Goal: Task Accomplishment & Management: Manage account settings

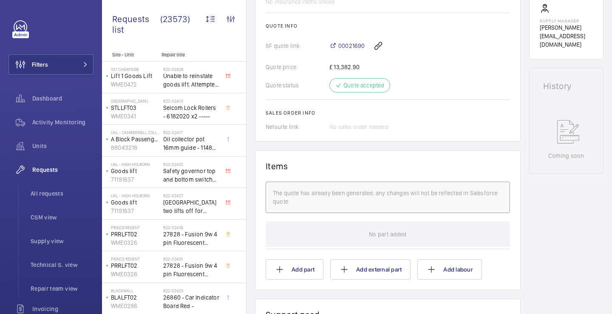
scroll to position [464, 0]
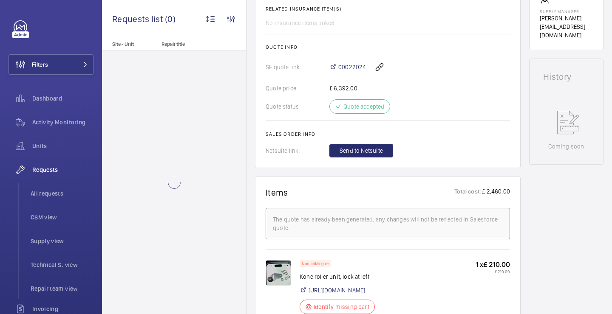
scroll to position [537, 0]
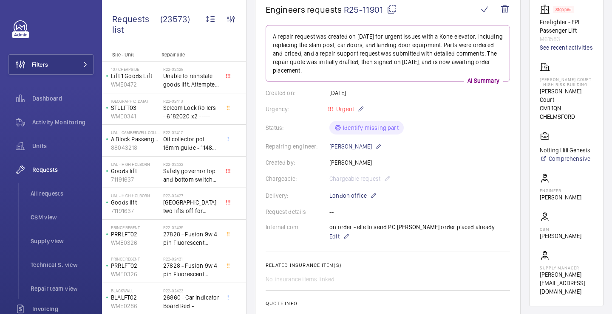
scroll to position [102, 0]
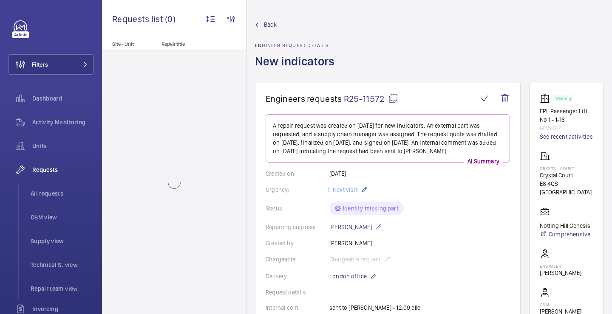
scroll to position [156, 0]
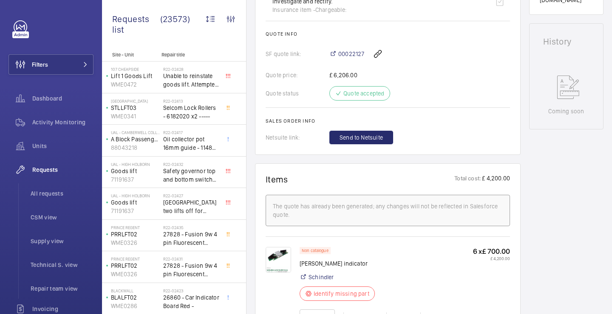
scroll to position [449, 0]
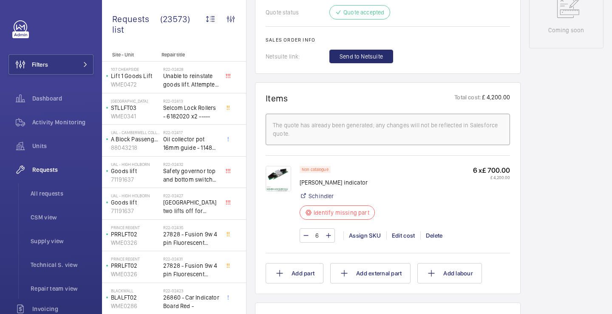
click at [278, 180] on img at bounding box center [277, 178] width 25 height 25
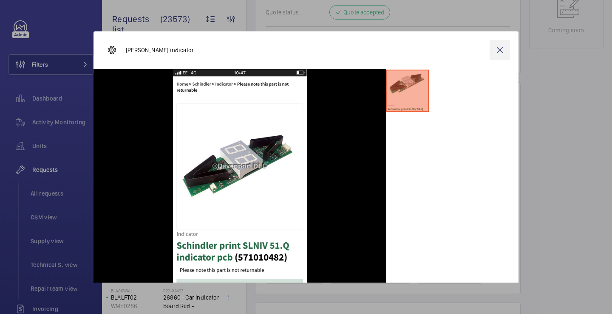
click at [496, 51] on wm-front-icon-button at bounding box center [499, 50] width 20 height 20
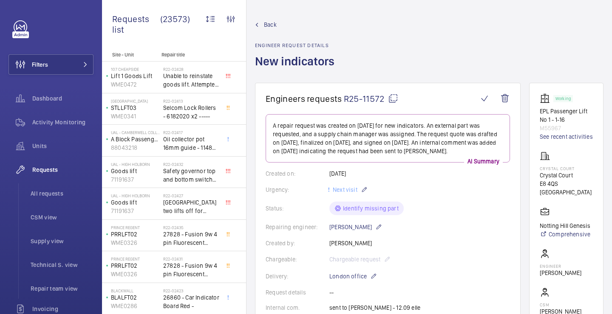
scroll to position [14, 0]
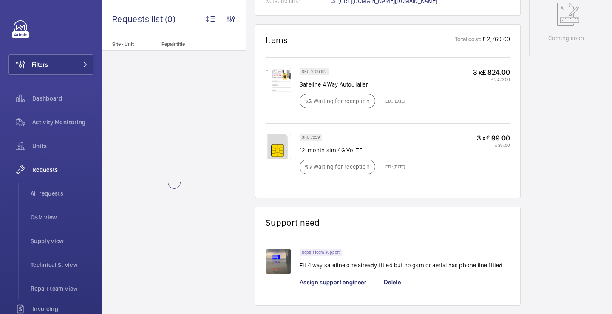
scroll to position [497, 0]
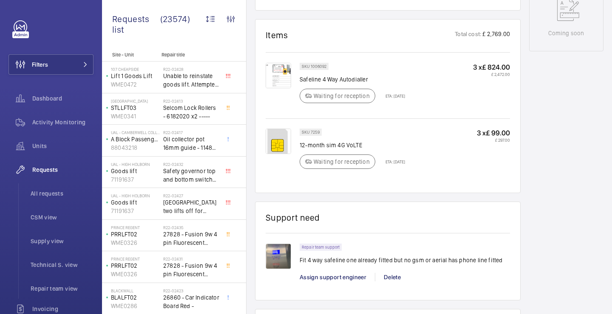
click at [281, 257] on img at bounding box center [277, 256] width 25 height 25
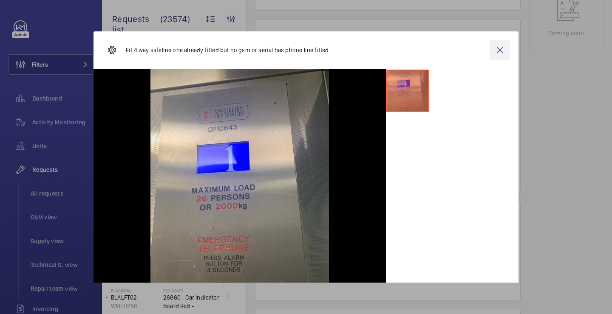
click at [501, 51] on wm-front-icon-button at bounding box center [499, 50] width 20 height 20
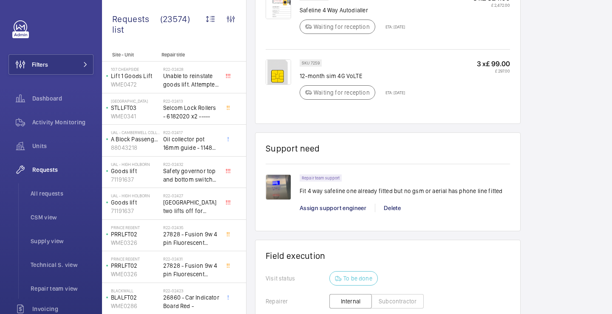
scroll to position [610, 0]
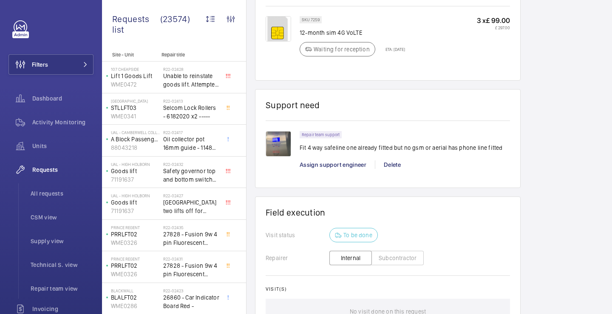
click at [339, 161] on div "Repair team support Fit 4 way safeline one already fitted but no gsm or aerial …" at bounding box center [404, 154] width 210 height 46
click at [338, 164] on span "Assign support engineer" at bounding box center [332, 164] width 67 height 7
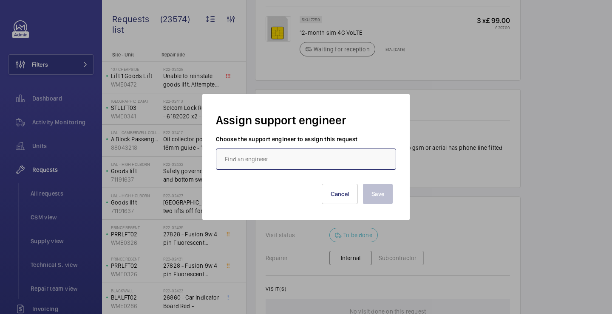
click at [338, 164] on input "text" at bounding box center [306, 159] width 180 height 21
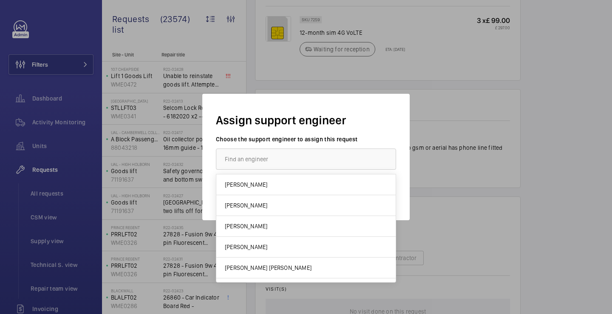
click at [446, 115] on div at bounding box center [306, 157] width 612 height 314
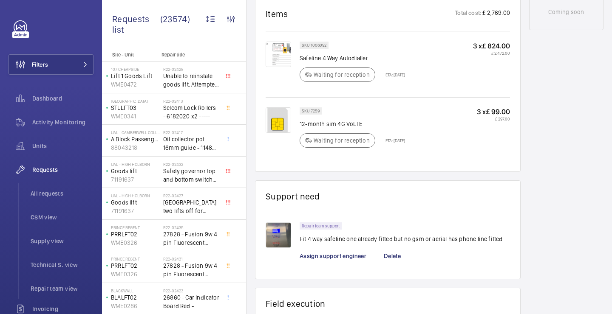
scroll to position [521, 0]
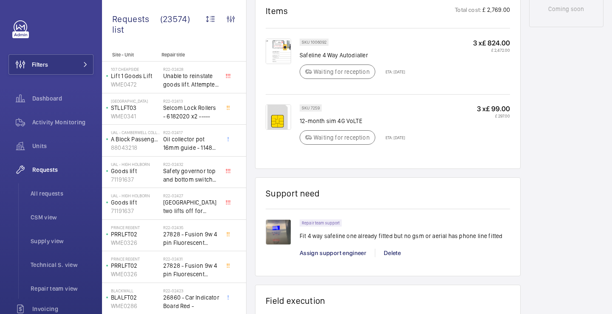
click at [323, 247] on div "Repair team support Fit 4 way safeline one already fitted but no gsm or aerial …" at bounding box center [404, 243] width 210 height 46
click at [323, 250] on span "Assign support engineer" at bounding box center [332, 253] width 67 height 7
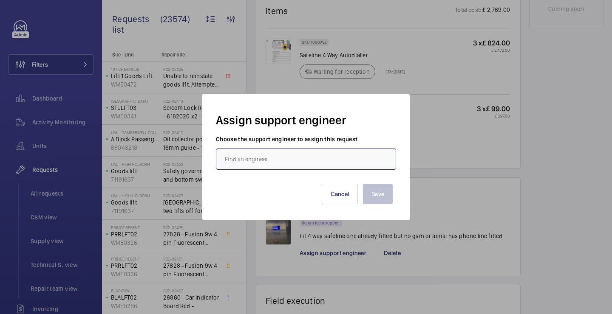
click at [318, 163] on input "text" at bounding box center [306, 159] width 180 height 21
type input "j"
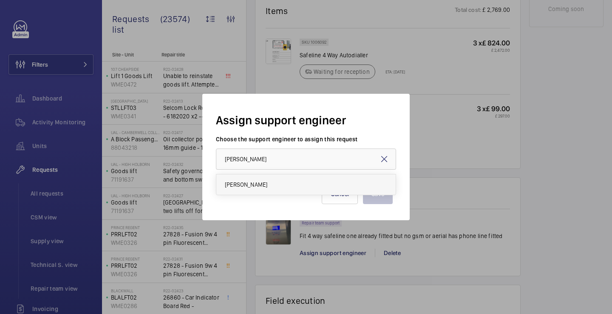
click at [309, 187] on mat-option "Keith Bishop" at bounding box center [305, 185] width 179 height 20
type input "Keith Bishop"
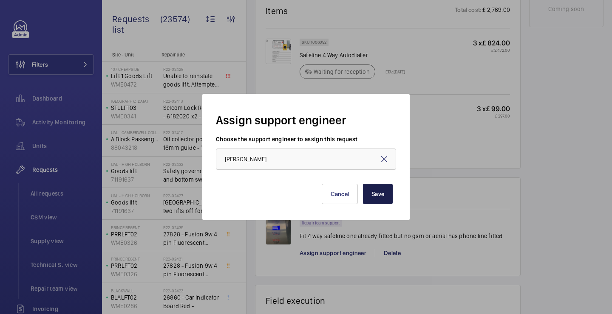
click at [376, 195] on button "Save" at bounding box center [378, 194] width 30 height 20
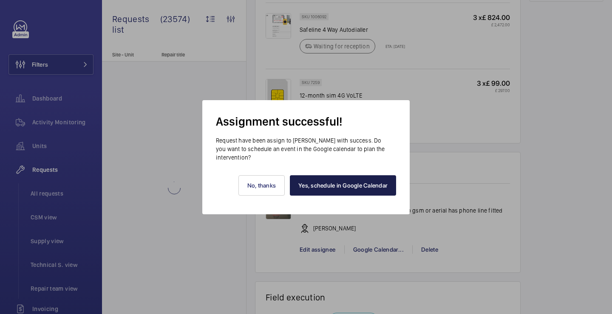
scroll to position [555, 0]
click at [338, 185] on link "Yes, schedule in Google Calendar" at bounding box center [343, 185] width 106 height 20
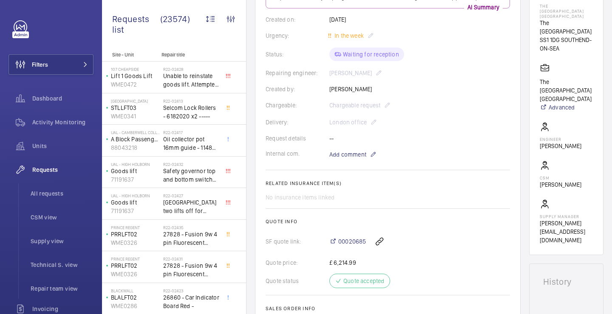
scroll to position [175, 0]
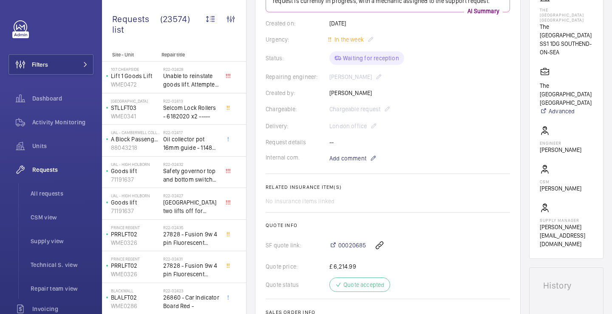
click at [355, 179] on wm-front-card-body "On 22 May 2025, a repair request was created for a 4-way safeline at a customer…" at bounding box center [387, 142] width 244 height 375
click at [355, 163] on span "Add comment" at bounding box center [347, 158] width 37 height 8
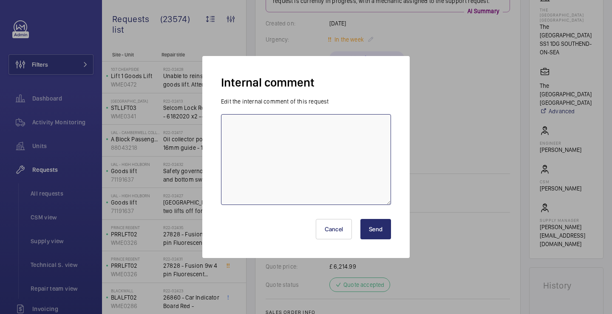
click at [349, 165] on textarea at bounding box center [306, 159] width 170 height 91
click at [234, 127] on textarea "JJ lifts completing" at bounding box center [306, 159] width 170 height 91
click at [276, 134] on textarea "JF lifts completing" at bounding box center [306, 159] width 170 height 91
type textarea "JF lifts completing 18-19/09/2025 KB"
click at [375, 242] on div "Cancel Send" at bounding box center [306, 226] width 170 height 41
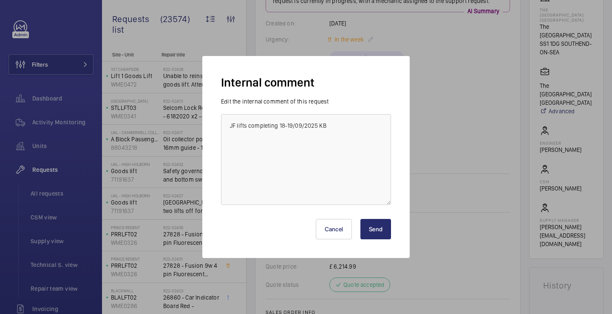
click at [375, 233] on button "Send" at bounding box center [375, 229] width 31 height 20
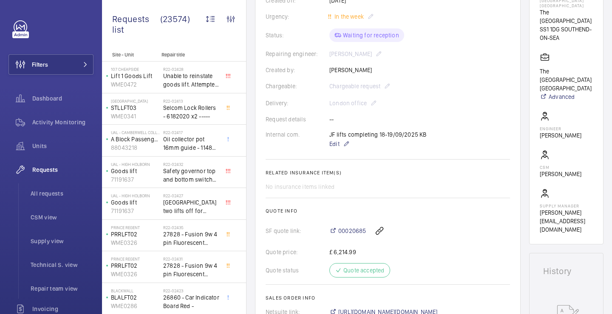
scroll to position [156, 0]
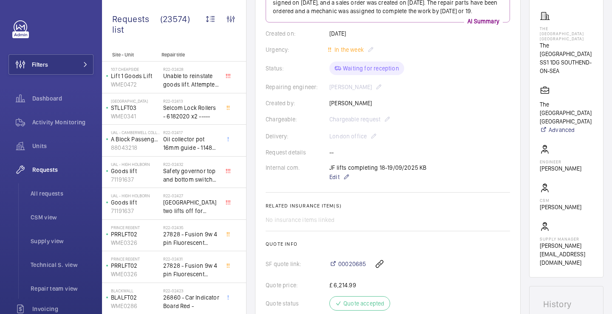
drag, startPoint x: 541, startPoint y: 50, endPoint x: 585, endPoint y: 57, distance: 44.8
click at [585, 57] on p "The Royals Shopping Centre" at bounding box center [565, 49] width 53 height 17
copy p "The Royals Shopping Centre"
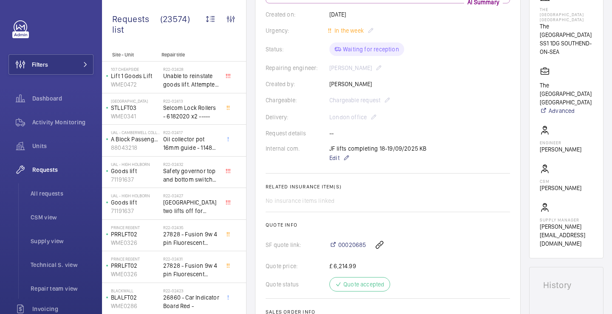
scroll to position [176, 0]
click at [556, 48] on p "SS1 1DG SOUTHEND-ON-SEA" at bounding box center [565, 46] width 53 height 17
click at [557, 45] on p "SS1 1DG SOUTHEND-ON-SEA" at bounding box center [565, 46] width 53 height 17
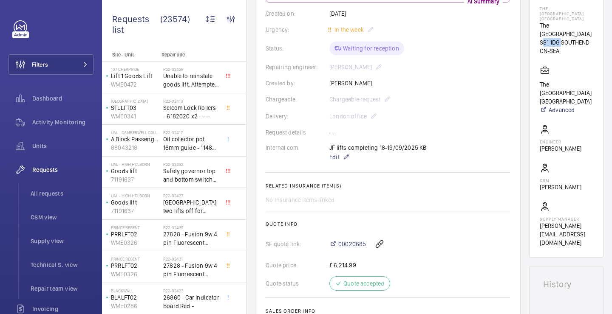
drag, startPoint x: 540, startPoint y: 44, endPoint x: 564, endPoint y: 44, distance: 24.2
click at [564, 44] on wm-front-card "Working Loading Bay Lift- CP10643 99237756 See recent activities The Royals Sho…" at bounding box center [566, 90] width 74 height 335
copy p "SS1 1DG"
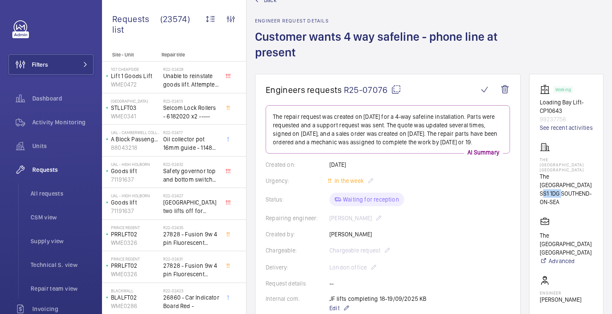
scroll to position [0, 0]
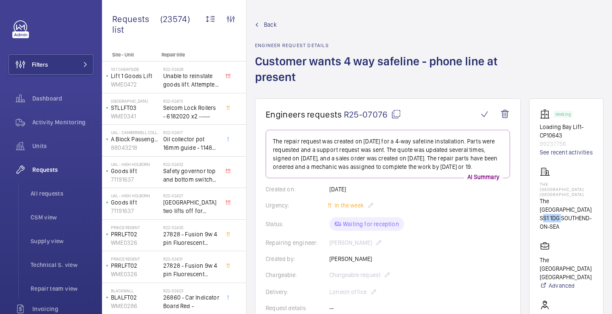
click at [397, 113] on mat-icon at bounding box center [396, 114] width 10 height 10
copy p "SS1 1DG"
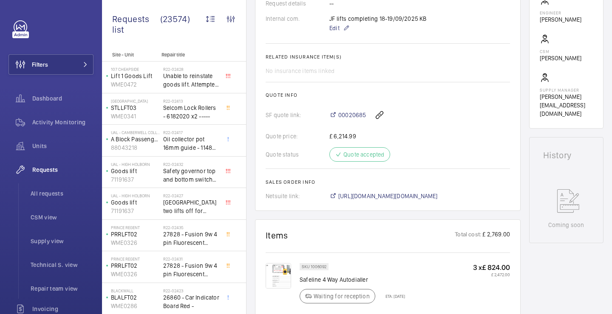
scroll to position [308, 0]
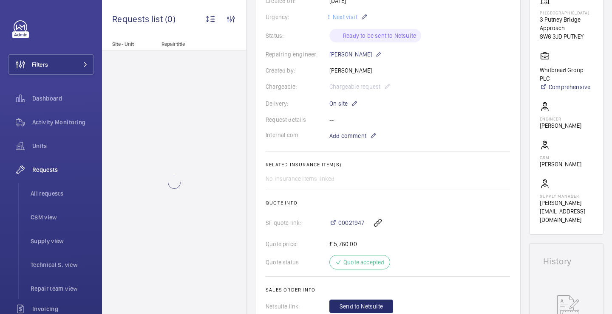
scroll to position [142, 0]
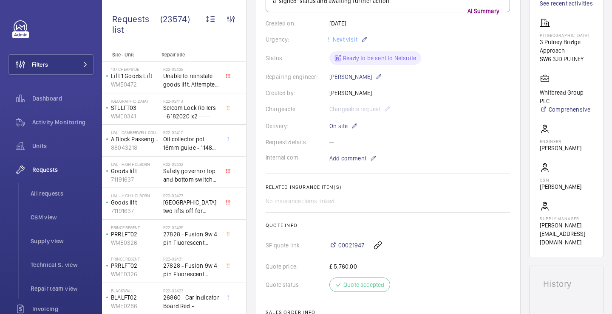
scroll to position [121, 0]
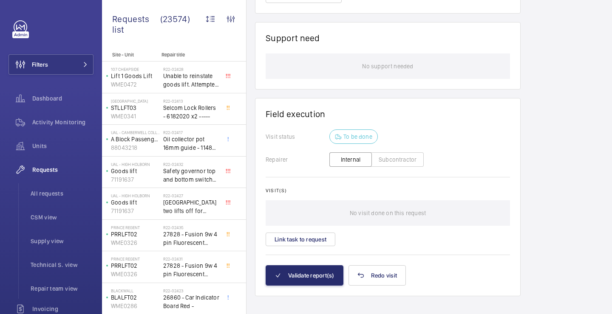
scroll to position [663, 0]
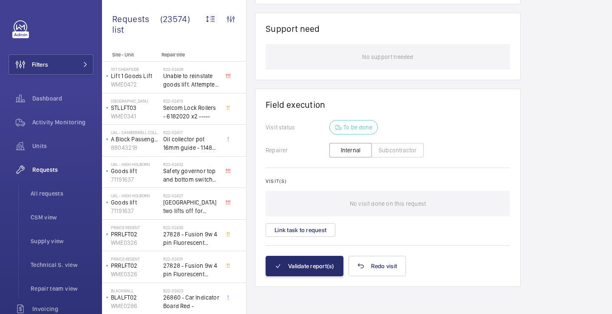
click at [317, 221] on div "Visit(s) No visit done on this request Link task to request" at bounding box center [387, 207] width 244 height 59
click at [314, 232] on button "Link task to request" at bounding box center [300, 230] width 70 height 14
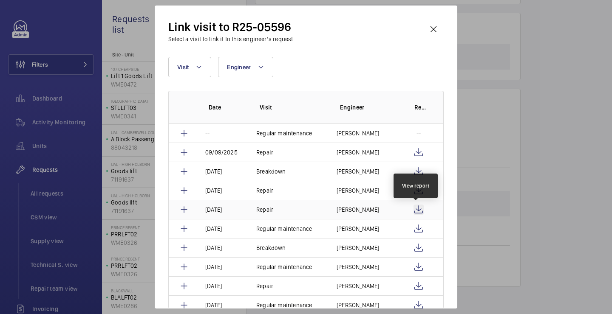
click at [416, 206] on wm-front-icon-button at bounding box center [418, 210] width 10 height 10
click at [381, 206] on td "Simon Raymond" at bounding box center [363, 209] width 74 height 19
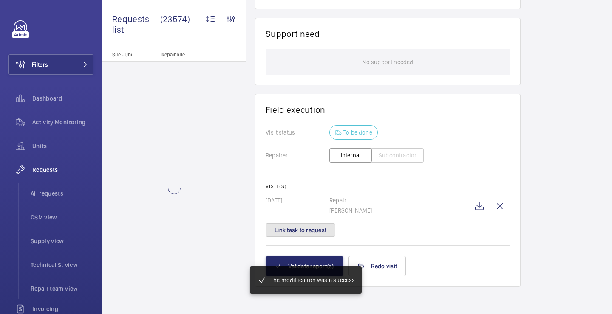
click at [315, 231] on button "Link task to request" at bounding box center [300, 230] width 70 height 14
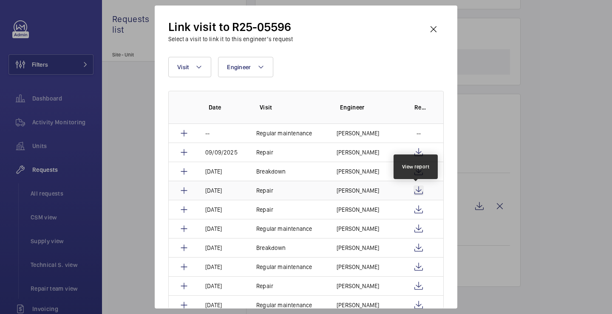
scroll to position [649, 0]
click at [420, 191] on wm-front-icon-button at bounding box center [418, 191] width 10 height 10
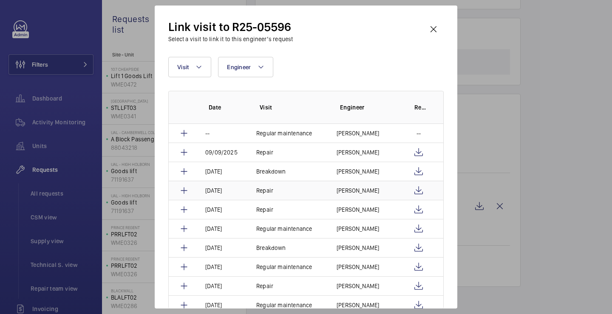
click at [365, 189] on p "Daniel Payne" at bounding box center [357, 190] width 42 height 8
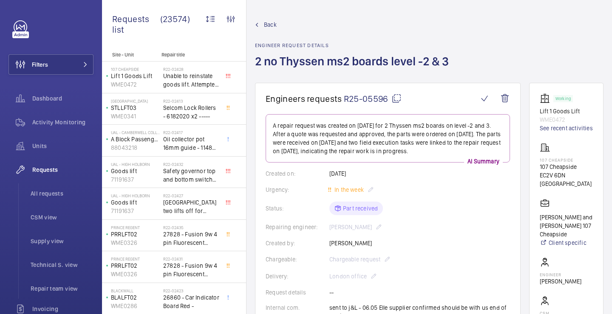
scroll to position [677, 0]
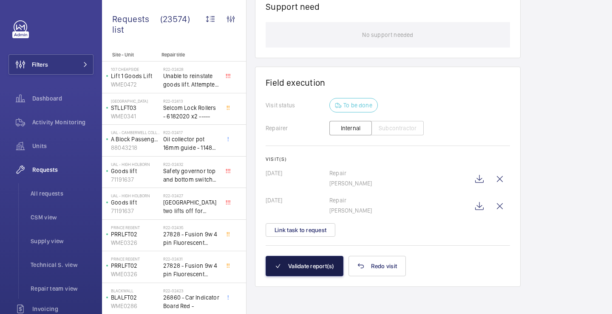
click at [323, 260] on button "Validate report(s)" at bounding box center [304, 266] width 78 height 20
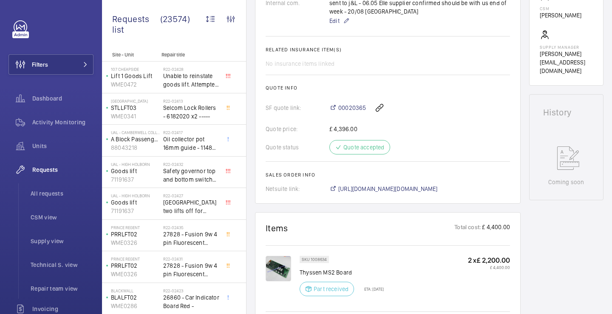
scroll to position [203, 0]
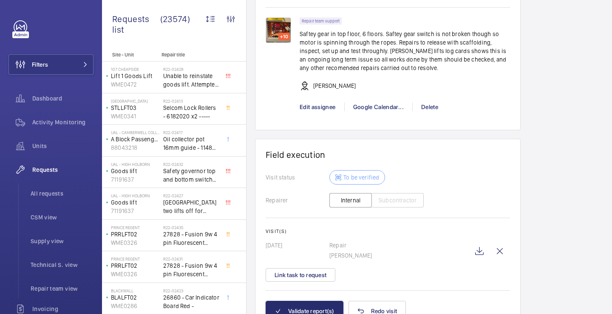
scroll to position [686, 0]
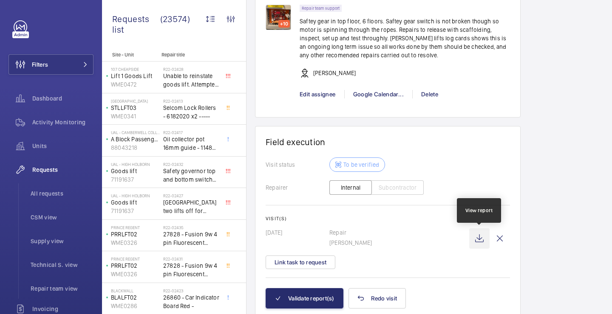
click at [481, 240] on wm-front-icon-button at bounding box center [479, 239] width 20 height 20
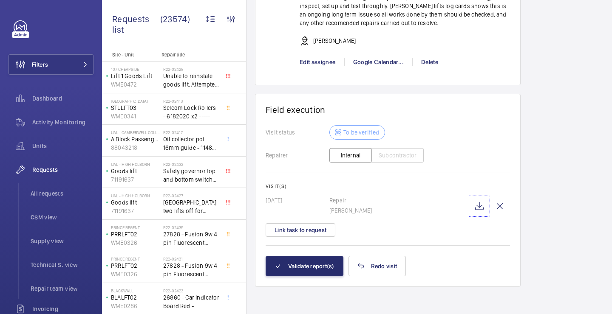
scroll to position [594, 0]
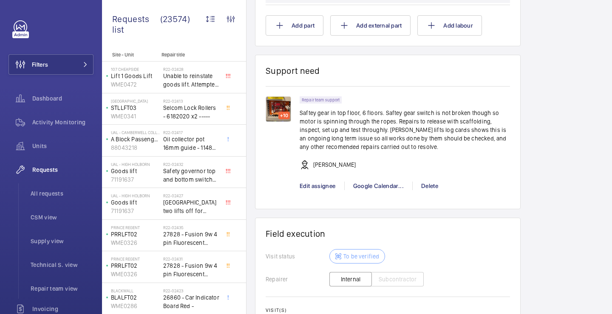
click at [279, 110] on img at bounding box center [277, 108] width 25 height 25
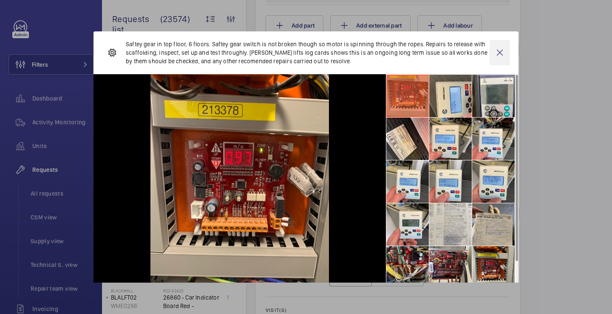
click at [502, 48] on wm-front-icon-button at bounding box center [499, 52] width 20 height 25
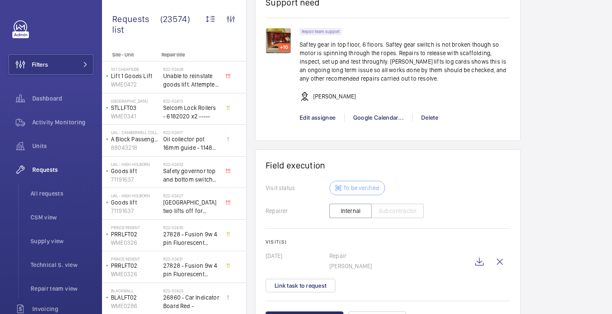
scroll to position [663, 0]
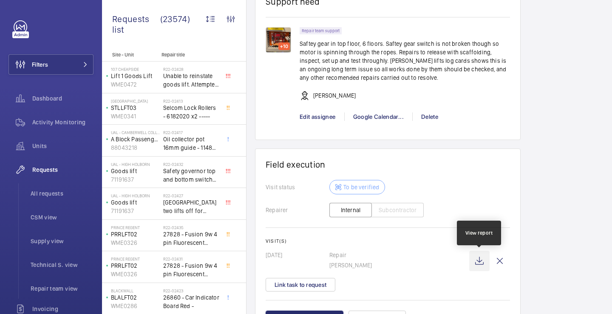
click at [483, 263] on wm-front-icon-button at bounding box center [479, 261] width 20 height 20
click at [329, 273] on div "Visit(s) 06/09/2025 Repair Rob Smith Link task to request" at bounding box center [387, 265] width 244 height 54
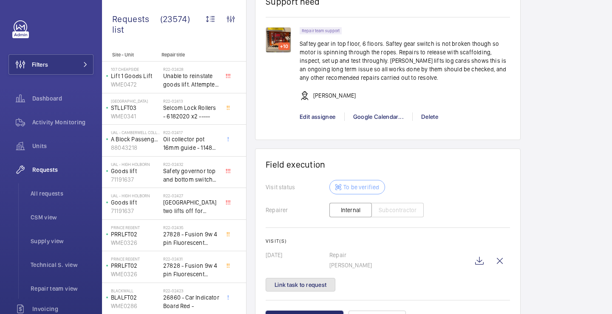
click at [325, 279] on button "Link task to request" at bounding box center [300, 285] width 70 height 14
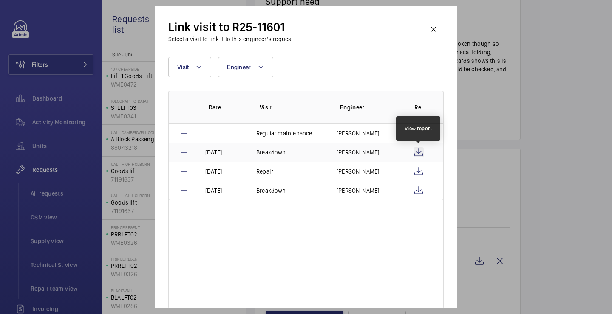
click at [422, 150] on wm-front-icon-button at bounding box center [418, 152] width 10 height 10
click at [436, 30] on wm-front-icon-button at bounding box center [433, 29] width 20 height 20
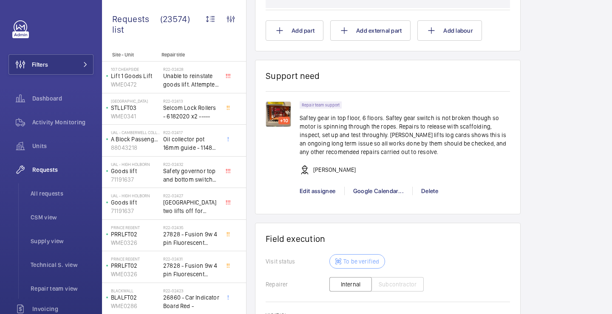
scroll to position [719, 0]
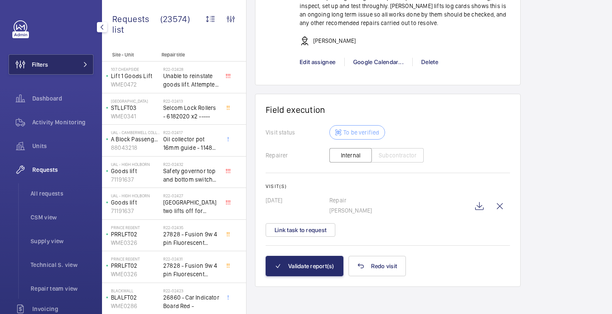
click at [62, 67] on button "Filters" at bounding box center [50, 64] width 85 height 20
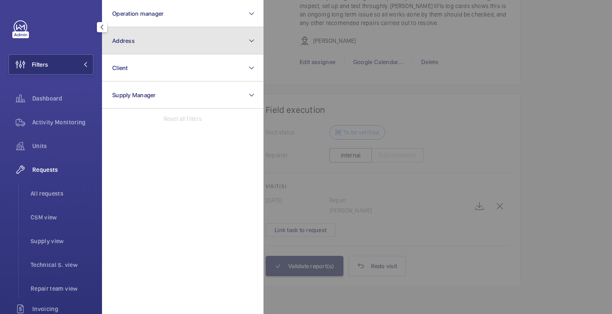
click at [120, 48] on button "Address" at bounding box center [182, 40] width 161 height 27
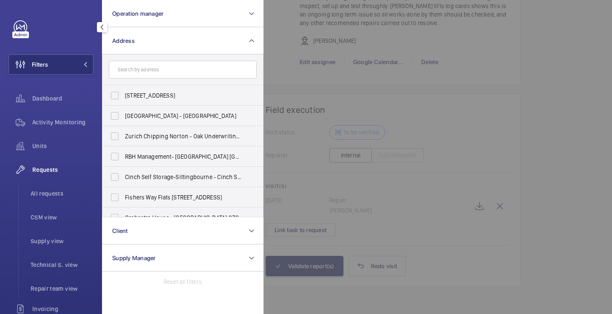
type input "CT1 2RJ CANTERBURY"
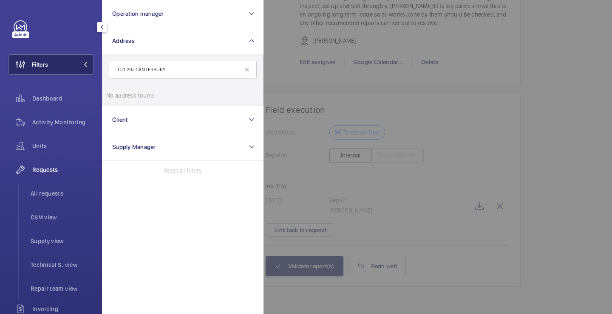
drag, startPoint x: 136, startPoint y: 70, endPoint x: 93, endPoint y: 71, distance: 43.3
click at [93, 71] on wm-front-sidebar-menu-filter "Filters Operation manager Address CT1 2RJ CANTERBURY No address found Reset Cli…" at bounding box center [50, 64] width 85 height 20
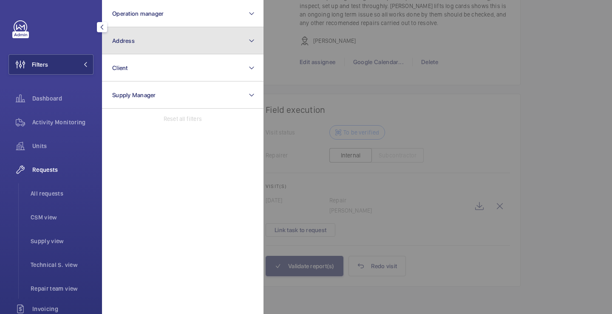
click at [140, 45] on button "Address" at bounding box center [182, 40] width 161 height 27
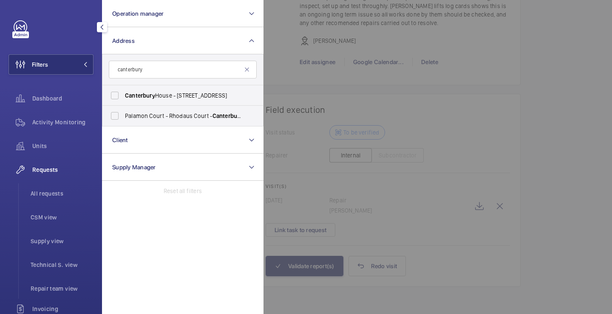
click at [184, 80] on form "canterbury" at bounding box center [182, 69] width 161 height 31
click at [186, 73] on input "canterbury" at bounding box center [183, 70] width 148 height 18
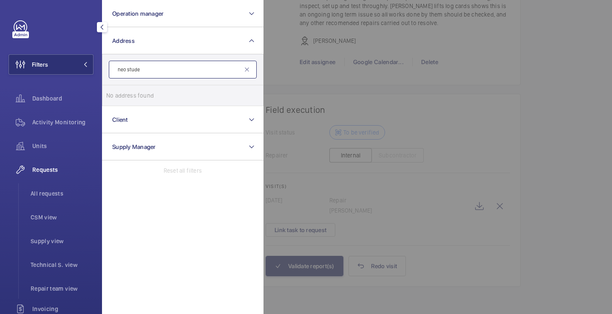
click at [179, 69] on input "neo stude" at bounding box center [183, 70] width 148 height 18
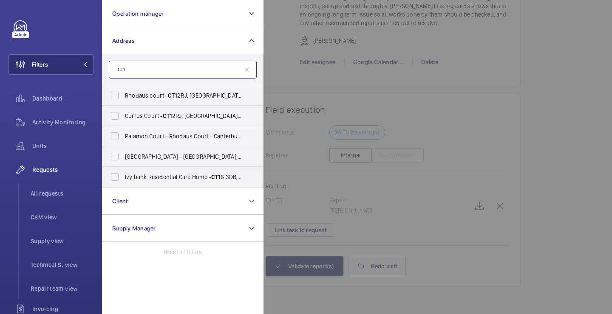
type input "CT1"
click at [185, 118] on span "Currus Court - CT1 2RJ, CANTERBURY CT1 2RJ" at bounding box center [183, 116] width 117 height 8
click at [123, 118] on input "Currus Court - CT1 2RJ, CANTERBURY CT1 2RJ" at bounding box center [114, 115] width 17 height 17
checkbox input "true"
click at [188, 95] on span "Rhodaus court - CT1 2RJ, CANTERBURY CT1 2RJ" at bounding box center [183, 95] width 117 height 8
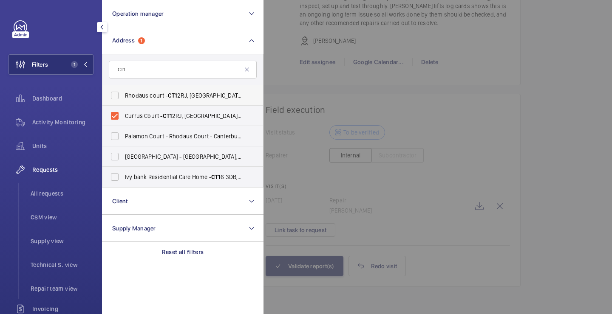
click at [123, 95] on input "Rhodaus court - CT1 2RJ, CANTERBURY CT1 2RJ" at bounding box center [114, 95] width 17 height 17
checkbox input "true"
click at [291, 62] on div at bounding box center [569, 157] width 612 height 314
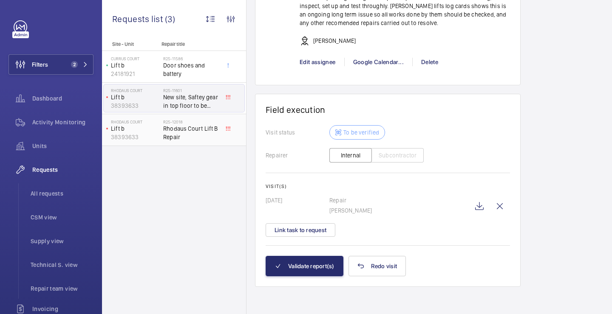
click at [196, 126] on span "Rhodaus Court Lift B Repair" at bounding box center [191, 132] width 56 height 17
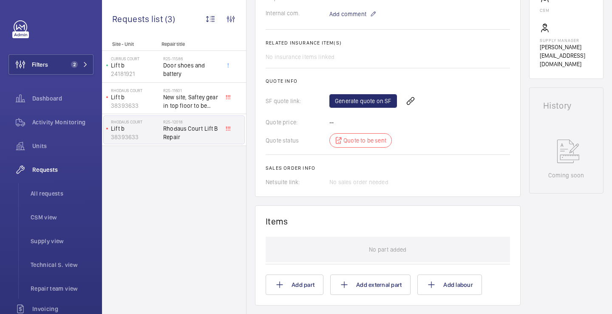
scroll to position [520, 0]
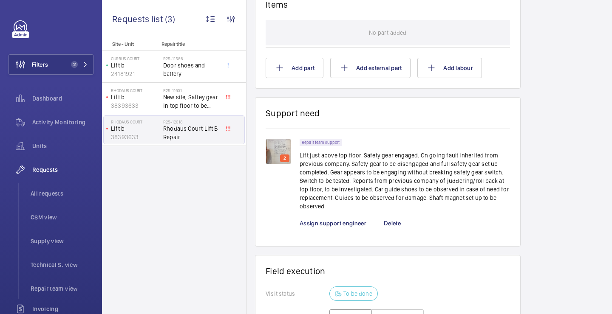
click at [341, 173] on p "Lift just above top floor. Safety gear engaged. On going fault inherited from p…" at bounding box center [404, 180] width 210 height 59
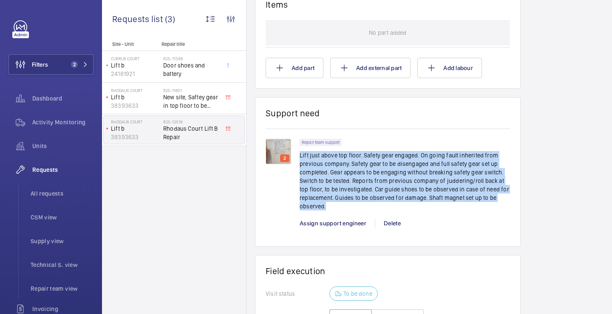
click at [341, 173] on p "Lift just above top floor. Safety gear engaged. On going fault inherited from p…" at bounding box center [404, 180] width 210 height 59
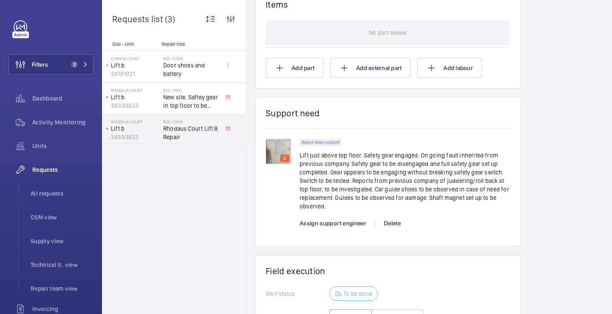
click at [347, 174] on p "Lift just above top floor. Safety gear engaged. On going fault inherited from p…" at bounding box center [404, 180] width 210 height 59
click at [347, 175] on p "Lift just above top floor. Safety gear engaged. On going fault inherited from p…" at bounding box center [404, 180] width 210 height 59
click at [349, 180] on p "Lift just above top floor. Safety gear engaged. On going fault inherited from p…" at bounding box center [404, 180] width 210 height 59
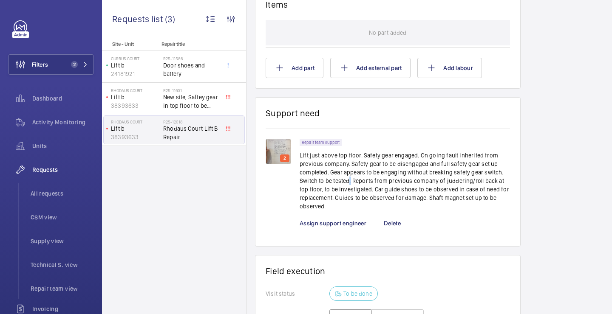
click at [349, 180] on p "Lift just above top floor. Safety gear engaged. On going fault inherited from p…" at bounding box center [404, 180] width 210 height 59
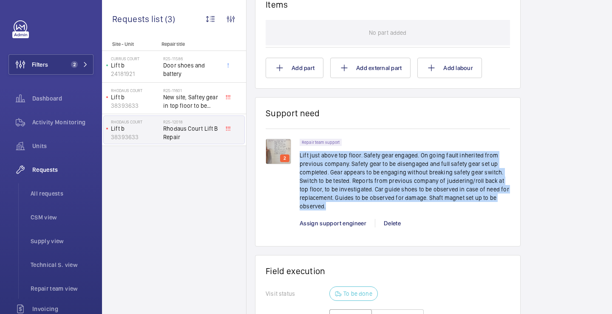
click at [349, 180] on p "Lift just above top floor. Safety gear engaged. On going fault inherited from p…" at bounding box center [404, 180] width 210 height 59
click at [353, 180] on p "Lift just above top floor. Safety gear engaged. On going fault inherited from p…" at bounding box center [404, 180] width 210 height 59
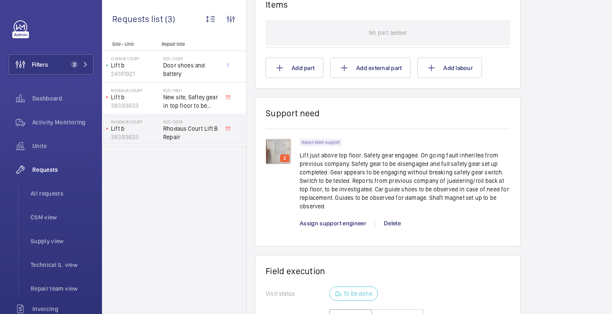
click at [344, 187] on p "Lift just above top floor. Safety gear engaged. On going fault inherited from p…" at bounding box center [404, 180] width 210 height 59
click at [346, 189] on p "Lift just above top floor. Safety gear engaged. On going fault inherited from p…" at bounding box center [404, 180] width 210 height 59
click at [350, 190] on p "Lift just above top floor. Safety gear engaged. On going fault inherited from p…" at bounding box center [404, 180] width 210 height 59
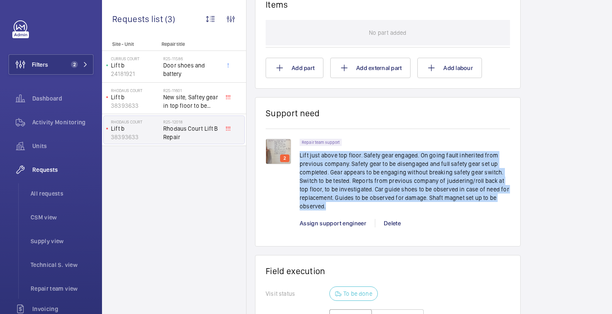
click at [350, 190] on p "Lift just above top floor. Safety gear engaged. On going fault inherited from p…" at bounding box center [404, 180] width 210 height 59
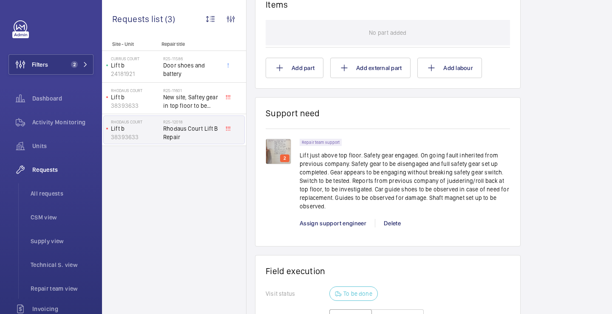
click at [351, 194] on p "Lift just above top floor. Safety gear engaged. On going fault inherited from p…" at bounding box center [404, 180] width 210 height 59
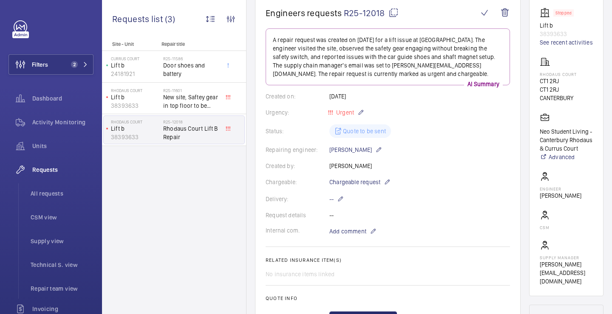
scroll to position [53, 0]
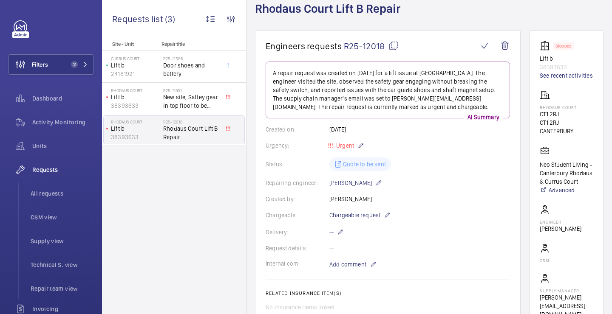
click at [394, 44] on mat-icon at bounding box center [393, 46] width 10 height 10
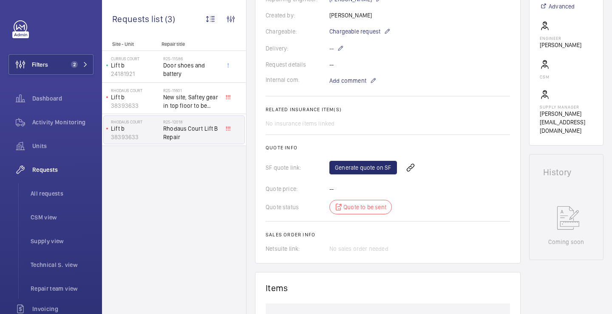
scroll to position [197, 0]
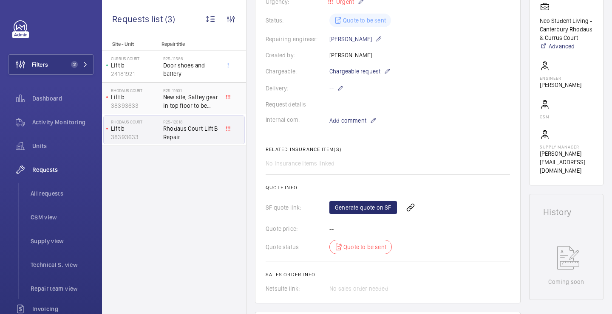
click at [206, 93] on span "New site, Saftey gear in top floor to be released" at bounding box center [191, 101] width 56 height 17
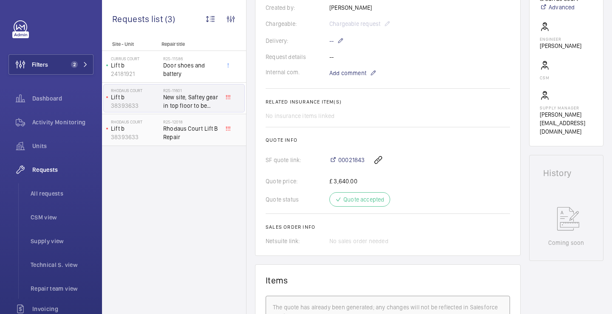
scroll to position [243, 0]
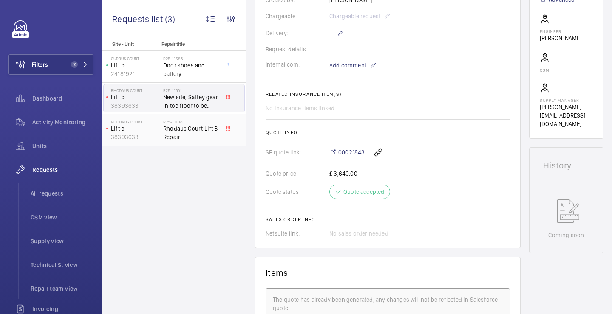
click at [217, 132] on span "Rhodaus Court Lift B Repair" at bounding box center [191, 132] width 56 height 17
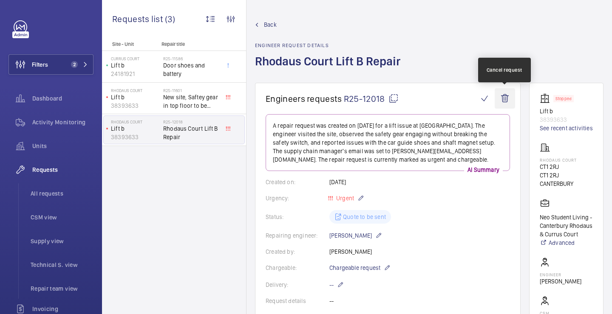
click at [503, 94] on wm-front-icon-button at bounding box center [504, 98] width 20 height 20
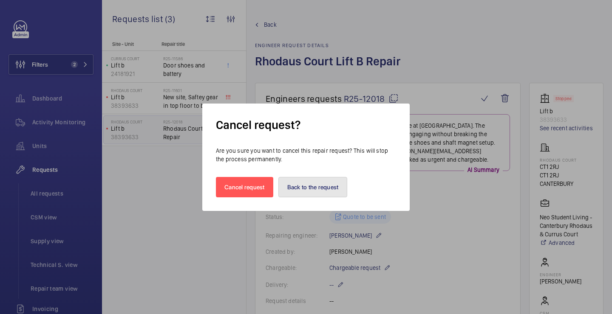
click at [295, 188] on button "Back to the request" at bounding box center [312, 187] width 69 height 20
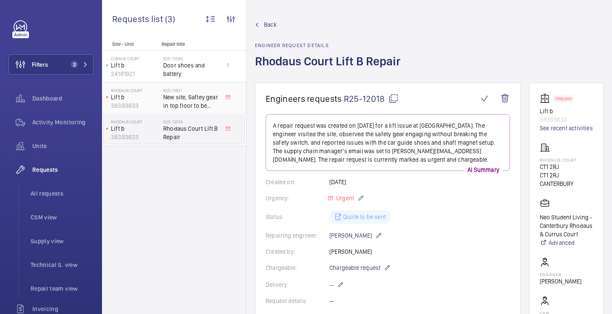
click at [185, 108] on span "New site, Saftey gear in top floor to be released" at bounding box center [191, 101] width 56 height 17
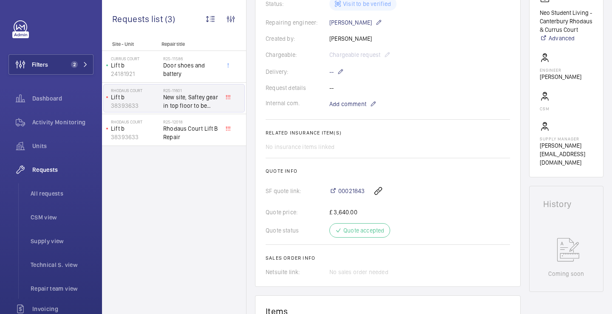
scroll to position [212, 0]
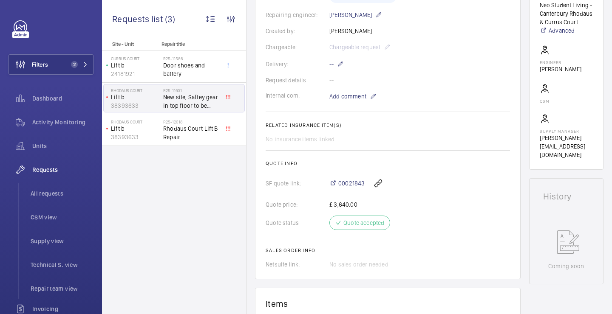
click at [347, 179] on div "00021843" at bounding box center [419, 183] width 181 height 20
click at [347, 181] on span "00021843" at bounding box center [351, 183] width 26 height 8
click at [213, 117] on div "R25-12018 Rhodaus Court Lift B Repair" at bounding box center [192, 130] width 59 height 28
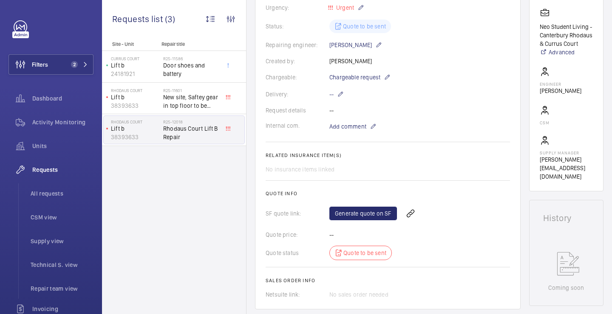
scroll to position [2, 0]
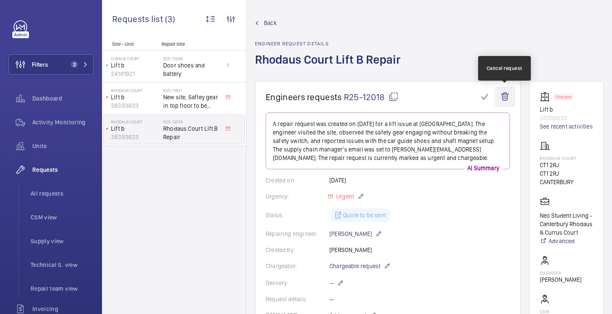
click at [507, 101] on wm-front-icon-button at bounding box center [504, 97] width 20 height 20
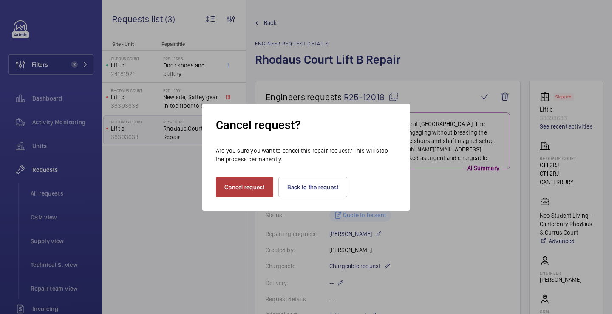
click at [251, 183] on button "Cancel request" at bounding box center [244, 187] width 57 height 20
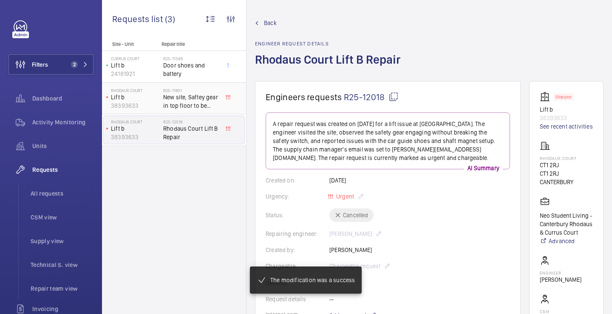
click at [196, 100] on span "New site, Saftey gear in top floor to be released" at bounding box center [191, 101] width 56 height 17
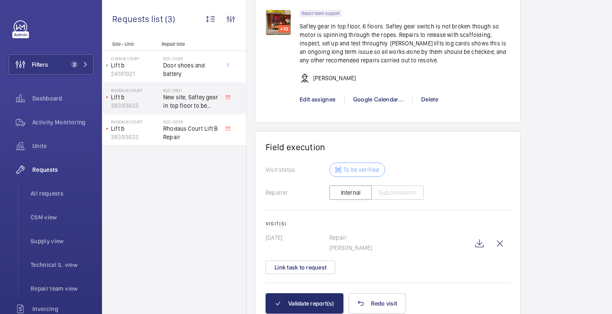
scroll to position [626, 0]
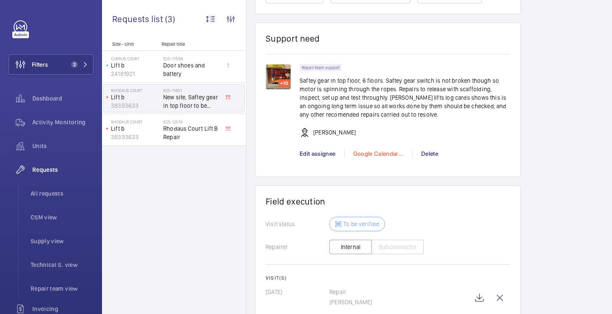
click at [364, 152] on div "Google Calendar..." at bounding box center [378, 154] width 68 height 8
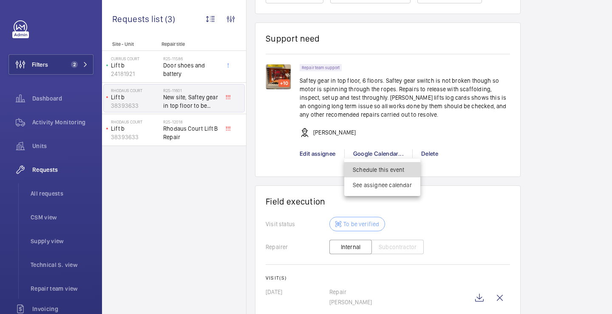
click at [382, 169] on span "Schedule this event" at bounding box center [382, 170] width 59 height 8
click at [431, 129] on div at bounding box center [306, 157] width 612 height 314
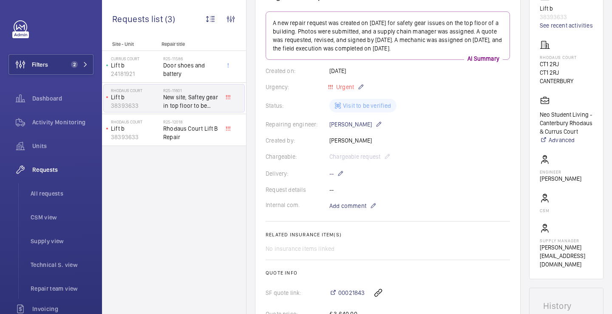
scroll to position [159, 0]
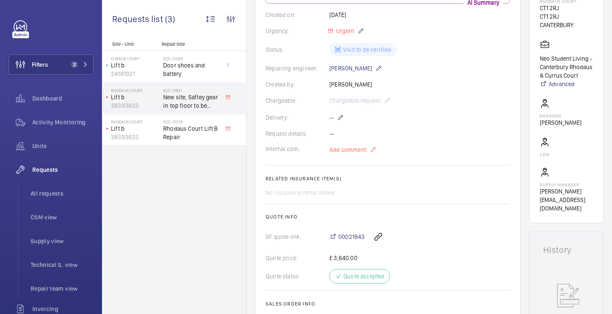
click at [348, 150] on span "Add comment" at bounding box center [347, 150] width 37 height 8
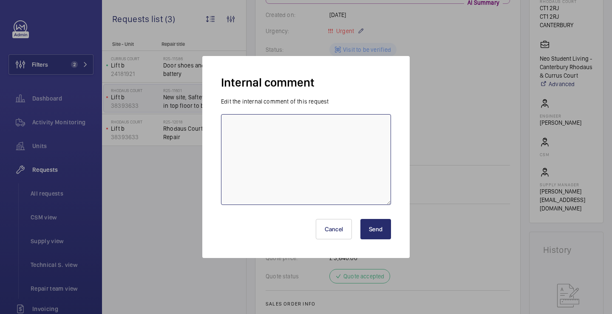
click at [346, 153] on textarea at bounding box center [306, 159] width 170 height 91
type textarea "SECOND VISIT BOOKED FOR WEDNESDAY 17TH KB"
click at [378, 226] on button "Send" at bounding box center [375, 229] width 31 height 20
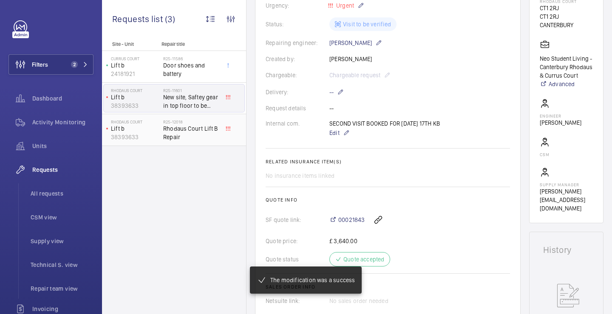
click at [181, 131] on span "Rhodaus Court Lift B Repair" at bounding box center [191, 132] width 56 height 17
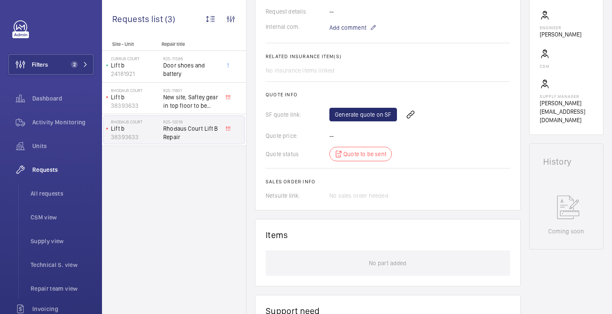
scroll to position [250, 0]
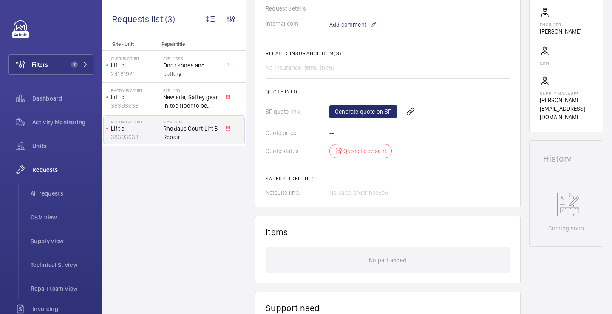
click at [346, 34] on wm-front-card-body "AI Summary Created on: 10/09/2025 Urgency: Urgent Status: Cancelled Repairing e…" at bounding box center [387, 30] width 244 height 333
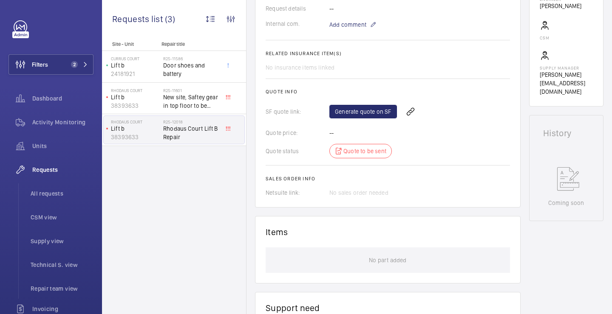
scroll to position [284, 0]
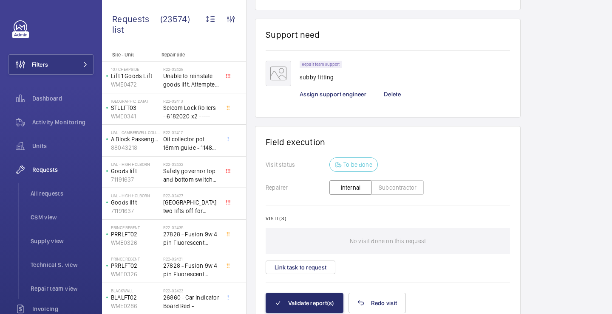
scroll to position [670, 0]
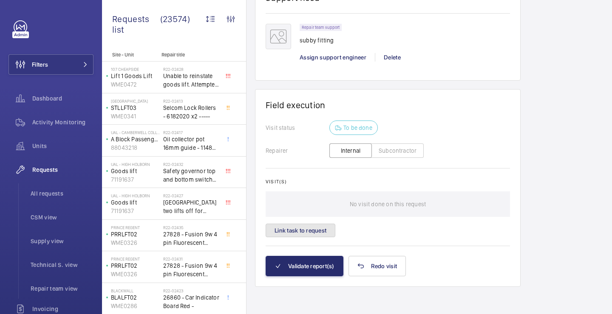
click at [315, 237] on button "Link task to request" at bounding box center [300, 231] width 70 height 14
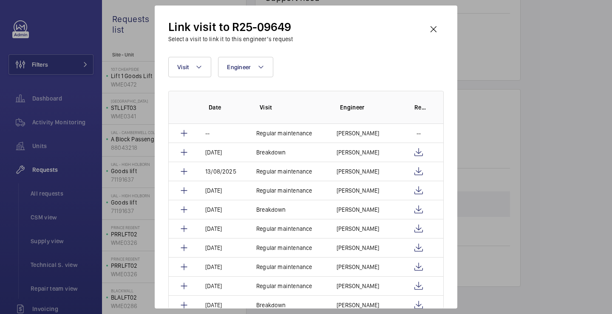
click at [431, 19] on div "Link visit to R25-09649 Select a visit to link it to this engineer’s request Vi…" at bounding box center [306, 157] width 302 height 303
click at [432, 23] on wm-front-icon-button at bounding box center [433, 29] width 20 height 20
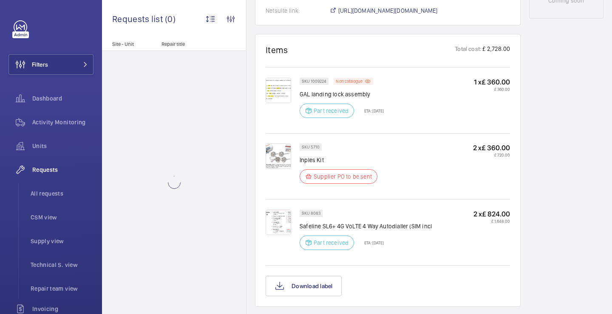
scroll to position [494, 0]
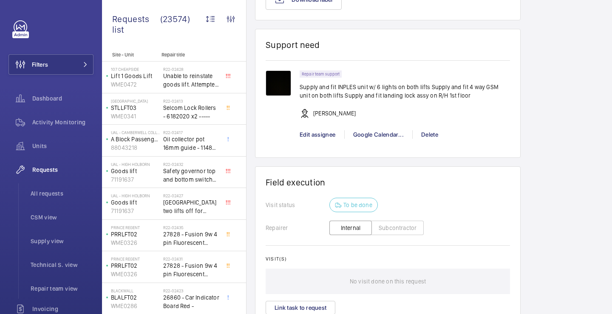
scroll to position [787, 0]
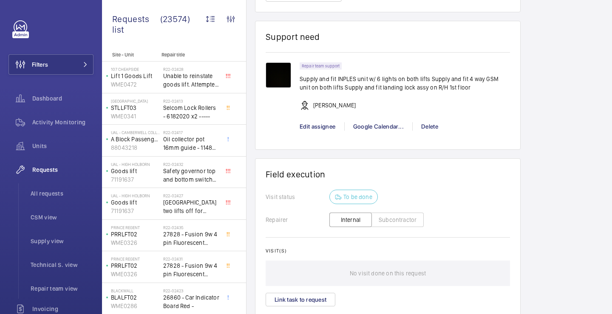
click at [300, 292] on div "Visit(s) No visit done on this request Link task to request" at bounding box center [387, 277] width 244 height 59
click at [298, 299] on button "Link task to request" at bounding box center [300, 300] width 70 height 14
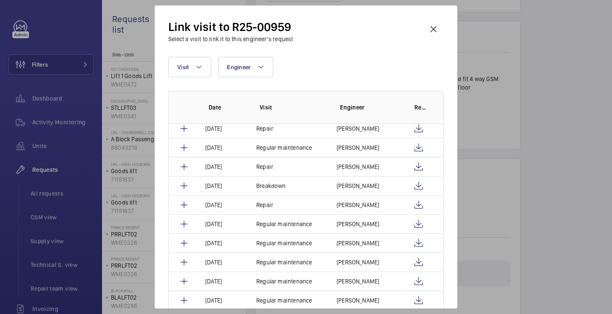
scroll to position [330, 0]
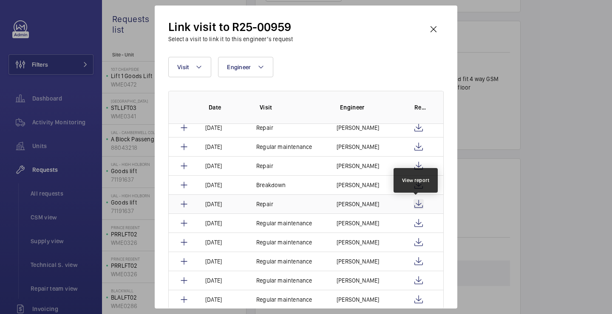
click at [417, 204] on wm-front-icon-button at bounding box center [418, 204] width 10 height 10
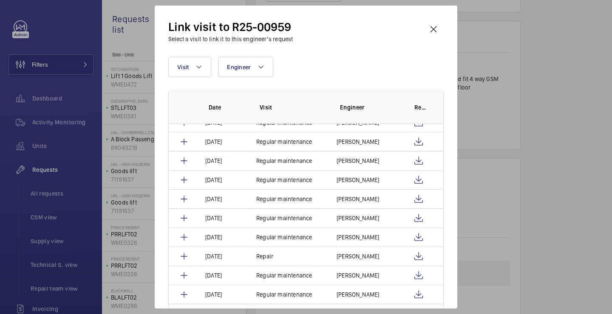
scroll to position [445, 0]
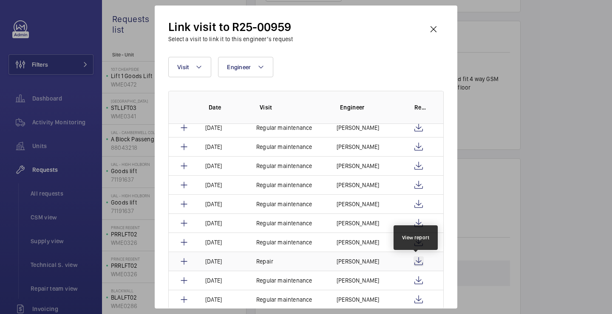
click at [415, 259] on wm-front-icon-button at bounding box center [418, 262] width 10 height 10
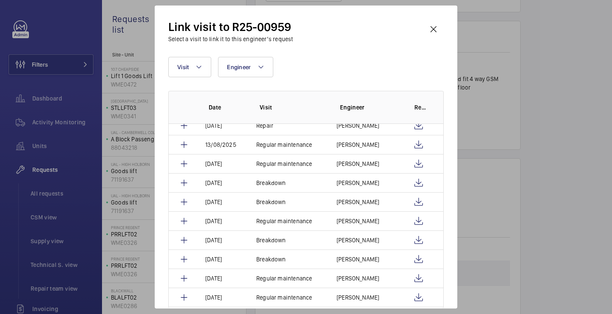
scroll to position [0, 0]
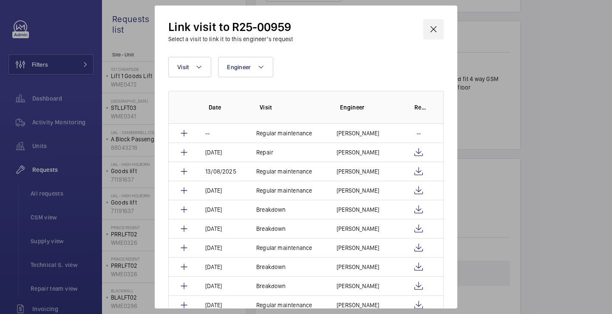
click at [427, 25] on wm-front-icon-button at bounding box center [433, 29] width 20 height 20
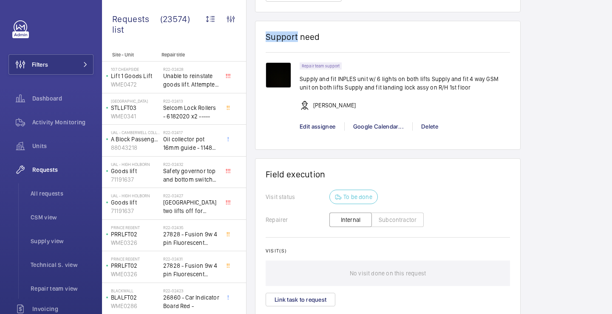
click at [427, 25] on wm-front-card "Support need Repair team support Supply and fit INPLES unit w/ 6 lights on both…" at bounding box center [387, 86] width 265 height 130
click at [406, 74] on div "Repair team support Supply and fit INPLES unit w/ 6 lights on both lifts Supply…" at bounding box center [404, 90] width 210 height 56
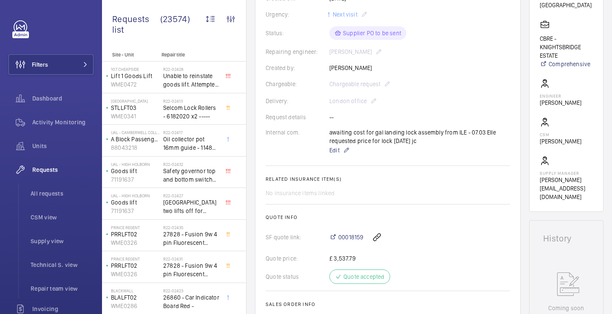
scroll to position [76, 0]
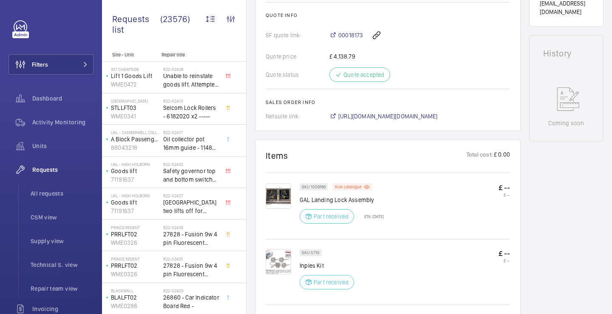
scroll to position [353, 0]
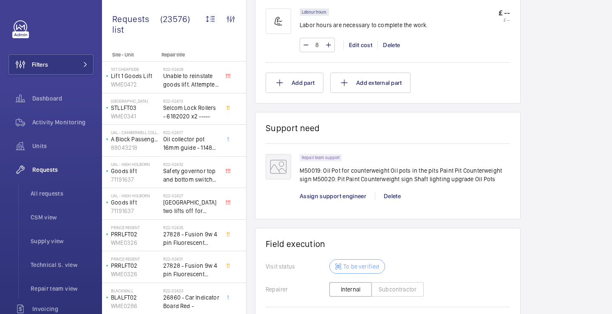
scroll to position [733, 0]
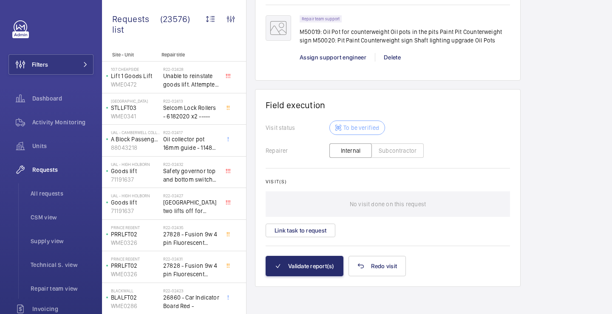
click at [301, 243] on wm-front-card-body "Visit status To be verified Repairer Internal Subcontractor Visit(s) No visit d…" at bounding box center [387, 188] width 244 height 135
click at [301, 235] on button "Link task to request" at bounding box center [300, 231] width 70 height 14
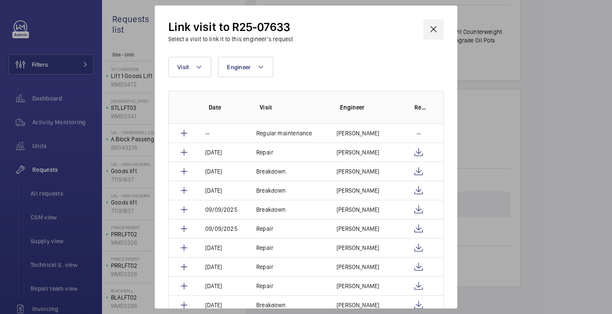
click at [438, 26] on wm-front-icon-button at bounding box center [433, 29] width 20 height 20
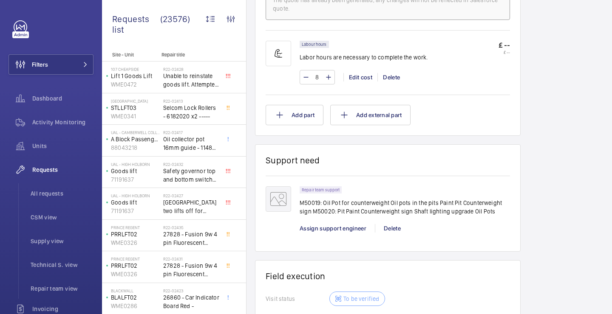
scroll to position [733, 0]
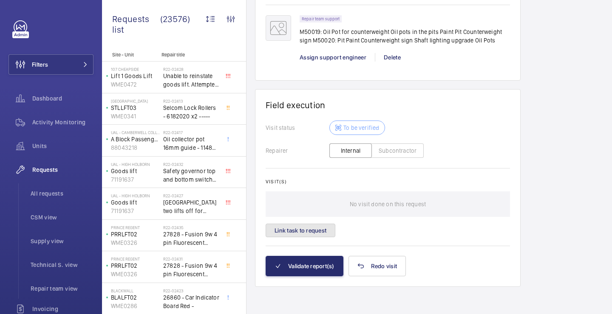
click at [309, 234] on button "Link task to request" at bounding box center [300, 231] width 70 height 14
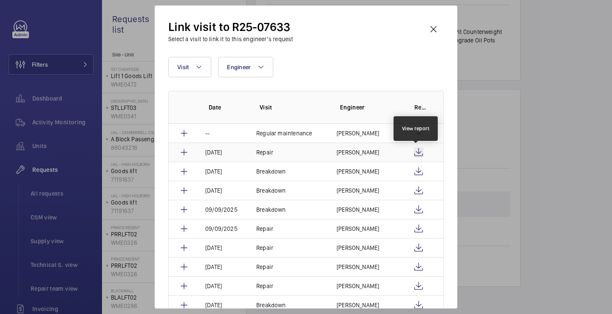
click at [416, 155] on wm-front-icon-button at bounding box center [418, 152] width 10 height 10
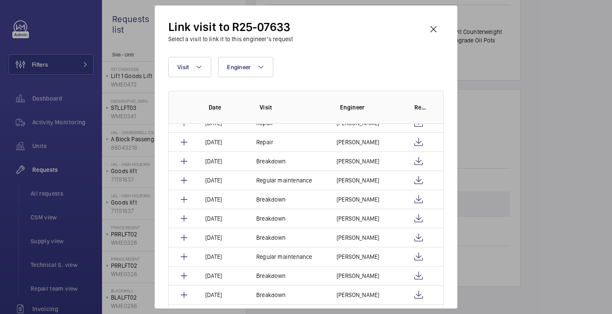
scroll to position [525, 0]
click at [205, 59] on button "Visit" at bounding box center [189, 67] width 43 height 20
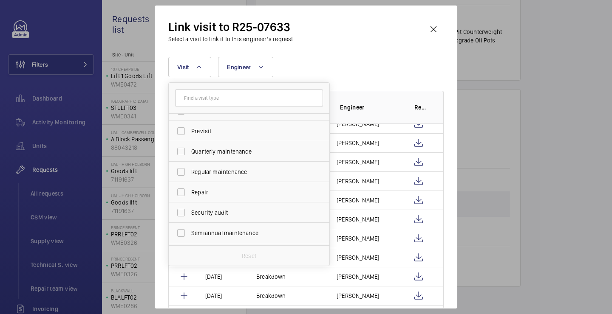
scroll to position [133, 0]
click at [205, 174] on span "Repair" at bounding box center [249, 174] width 117 height 8
click at [189, 174] on input "Repair" at bounding box center [180, 174] width 17 height 17
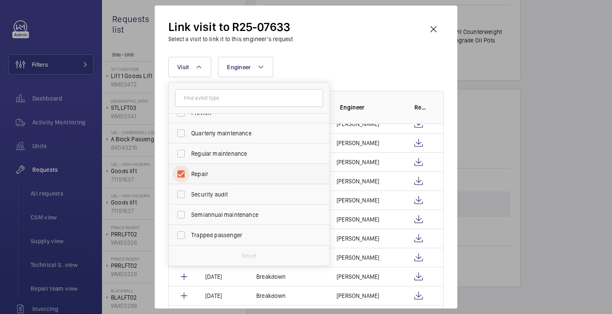
checkbox input "true"
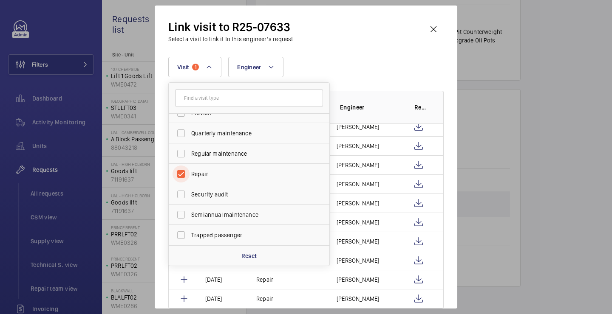
scroll to position [140, 0]
click at [354, 67] on div "Visit 1 Annual maintenance Breakdown Client appointment Insurance company Hando…" at bounding box center [305, 67] width 275 height 20
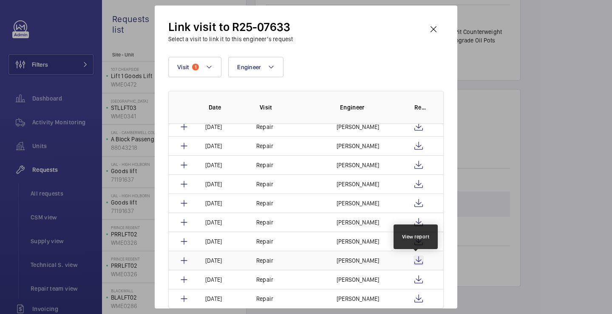
click at [413, 260] on wm-front-icon-button at bounding box center [418, 261] width 10 height 10
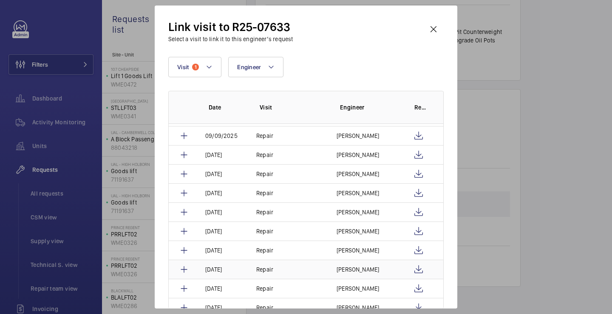
scroll to position [0, 0]
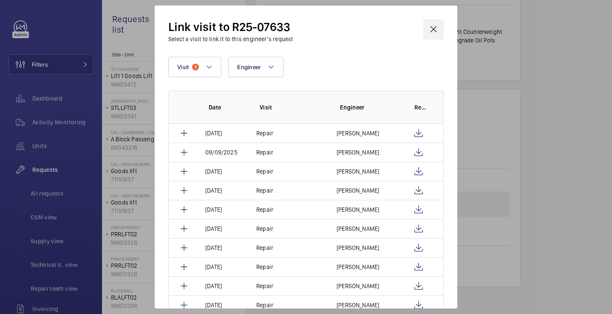
click at [429, 32] on wm-front-icon-button at bounding box center [433, 29] width 20 height 20
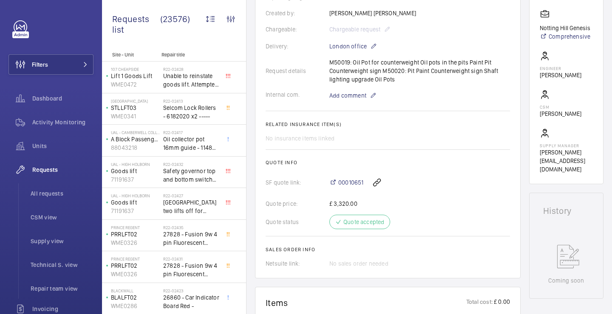
scroll to position [196, 0]
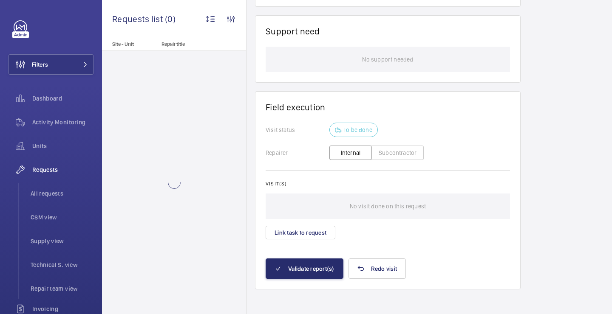
scroll to position [669, 0]
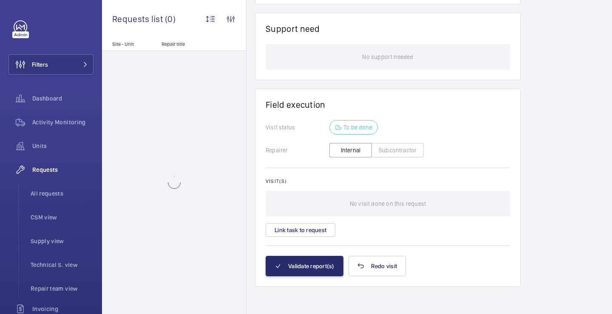
click at [346, 232] on div "Visit(s) No visit done on this request Link task to request" at bounding box center [387, 207] width 244 height 59
click at [336, 232] on div "Visit(s) No visit done on this request Link task to request" at bounding box center [387, 207] width 244 height 59
click at [331, 232] on button "Link task to request" at bounding box center [300, 230] width 70 height 14
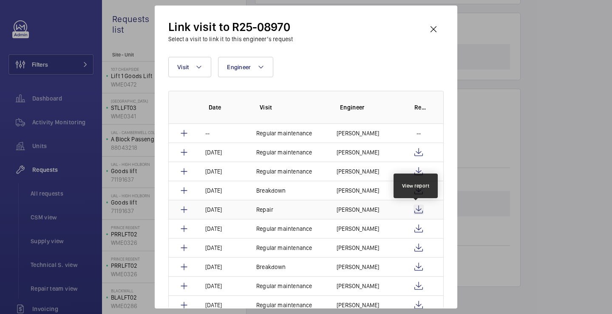
click at [417, 209] on wm-front-icon-button at bounding box center [418, 210] width 10 height 10
click at [429, 34] on wm-front-icon-button at bounding box center [433, 29] width 20 height 20
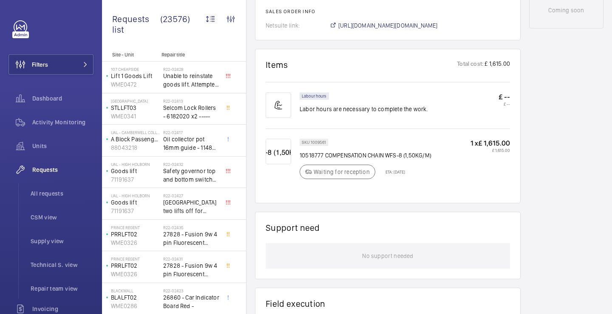
scroll to position [464, 0]
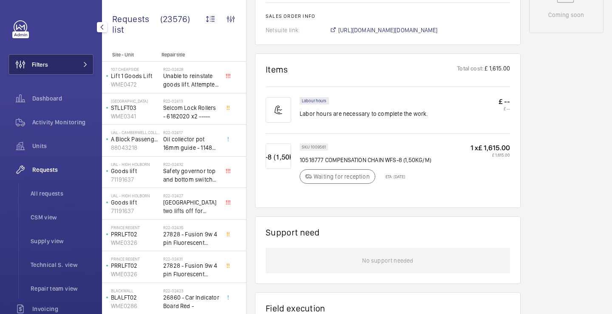
click at [82, 60] on button "Filters" at bounding box center [50, 64] width 85 height 20
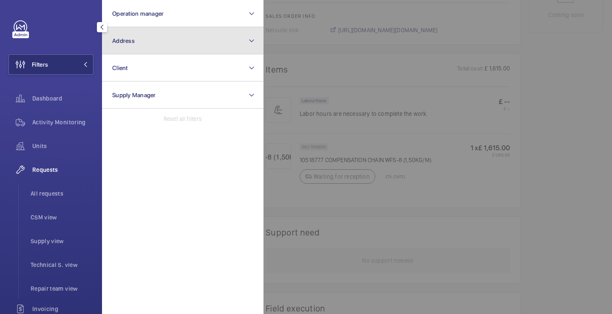
click at [154, 40] on button "Address" at bounding box center [182, 40] width 161 height 27
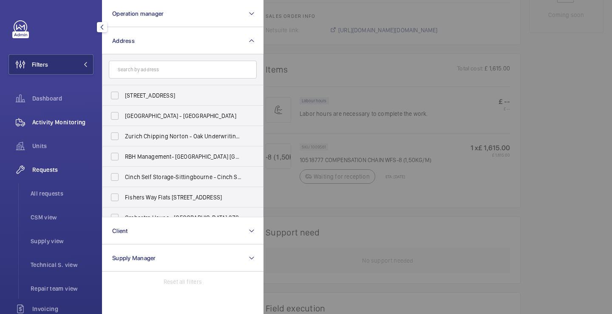
click at [62, 118] on span "Activity Monitoring" at bounding box center [62, 122] width 61 height 8
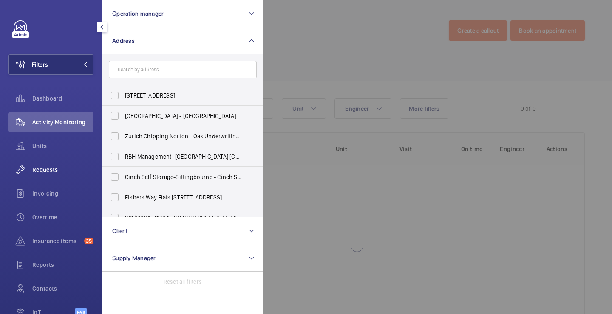
click at [48, 175] on div "Requests" at bounding box center [50, 170] width 85 height 20
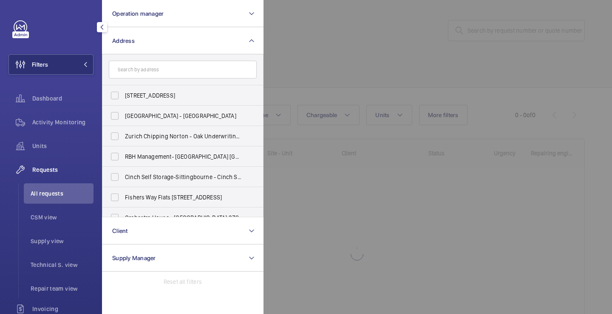
click at [270, 50] on div at bounding box center [569, 157] width 612 height 314
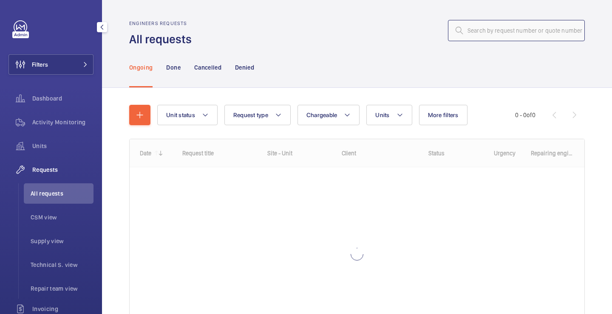
click at [479, 27] on input "text" at bounding box center [516, 30] width 137 height 21
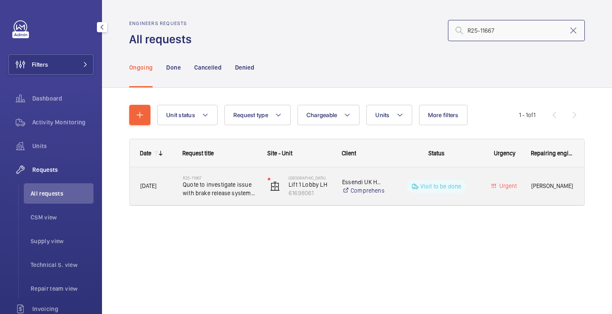
type input "R25-11667"
click at [237, 191] on span "Quote to investigate issue with brake release system on lifts 1, 3 and 4" at bounding box center [220, 189] width 74 height 17
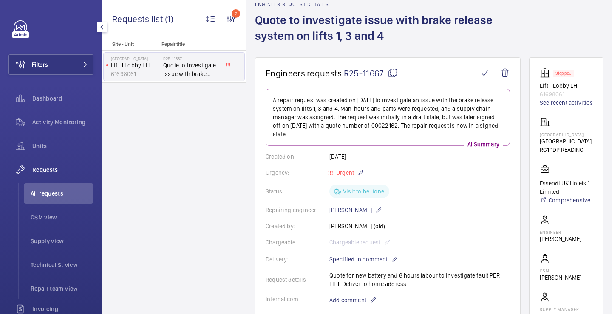
scroll to position [45, 0]
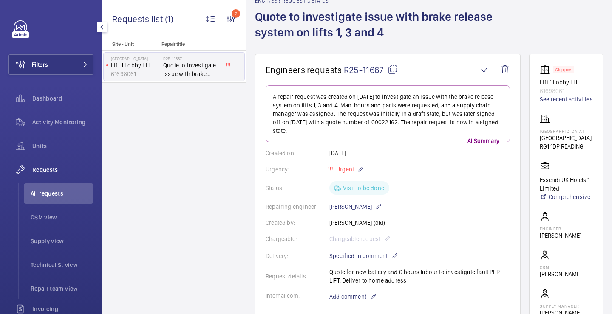
click at [350, 27] on h1 "Quote to investigate issue with brake release system on lifts 1, 3 and 4" at bounding box center [388, 31] width 267 height 45
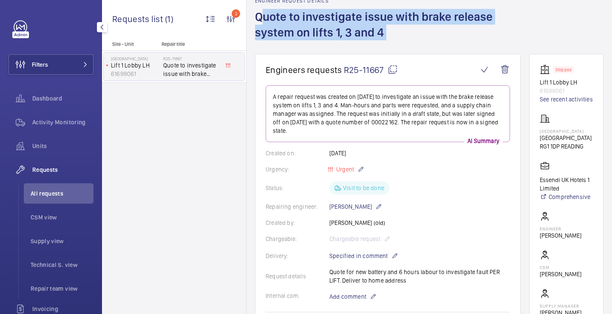
click at [350, 27] on h1 "Quote to investigate issue with brake release system on lifts 1, 3 and 4" at bounding box center [388, 31] width 267 height 45
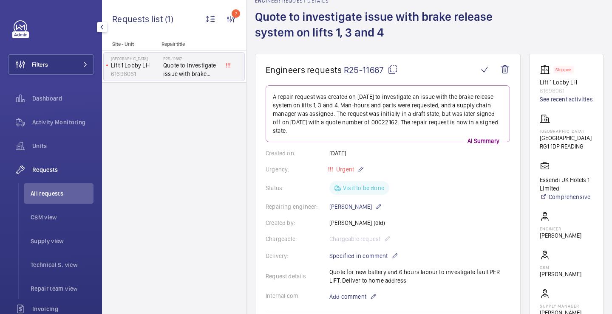
click at [354, 23] on h1 "Quote to investigate issue with brake release system on lifts 1, 3 and 4" at bounding box center [388, 31] width 267 height 45
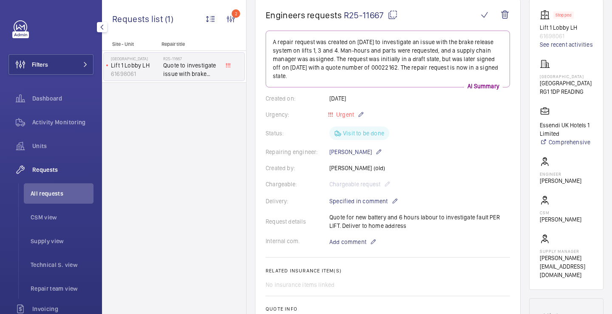
scroll to position [147, 0]
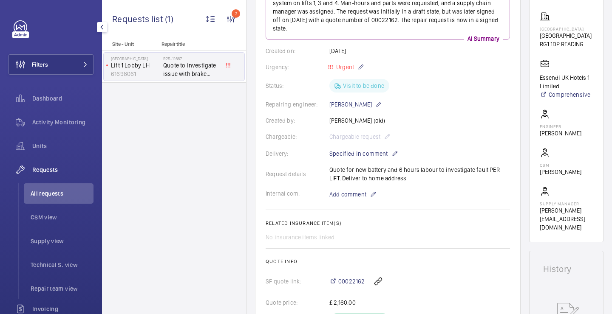
click at [360, 173] on div "Request details Quote for new battery and 6 hours labour to investigate fault P…" at bounding box center [387, 174] width 244 height 17
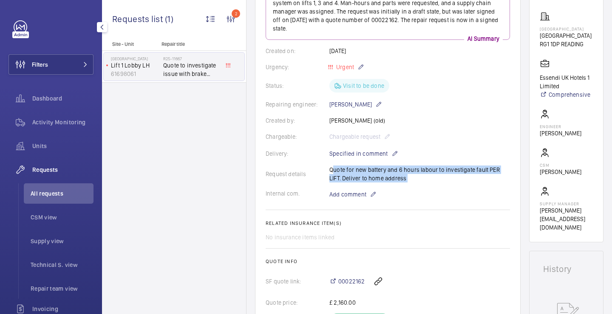
click at [360, 173] on div "Request details Quote for new battery and 6 hours labour to investigate fault P…" at bounding box center [387, 174] width 244 height 17
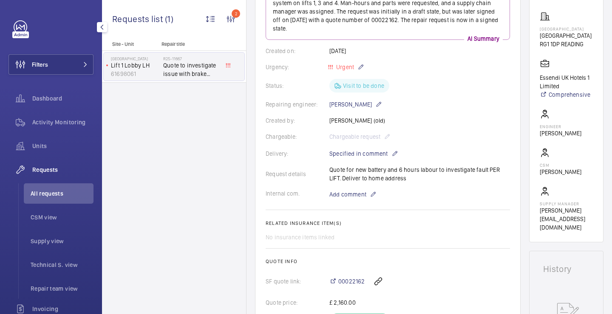
click at [362, 182] on div "Request details Quote for new battery and 6 hours labour to investigate fault P…" at bounding box center [387, 174] width 244 height 17
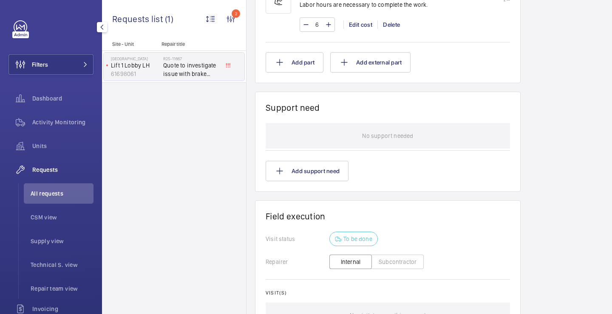
scroll to position [686, 0]
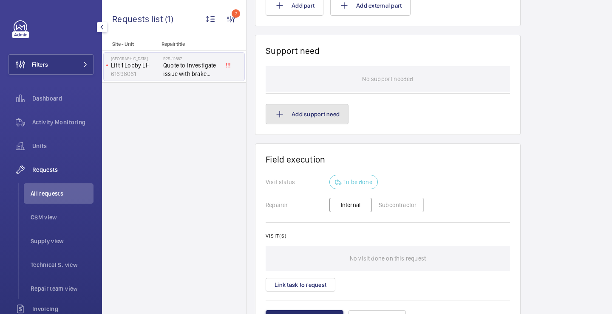
click at [325, 121] on button "Add support need" at bounding box center [306, 114] width 83 height 20
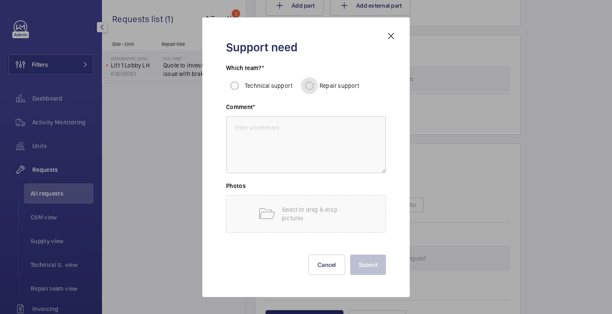
click at [313, 80] on input "Repair support" at bounding box center [309, 85] width 17 height 17
radio input "true"
click at [296, 152] on textarea at bounding box center [306, 144] width 160 height 57
click at [329, 262] on button "Cancel" at bounding box center [326, 265] width 37 height 20
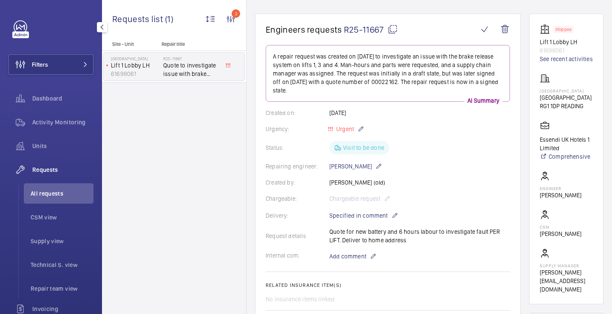
scroll to position [35, 0]
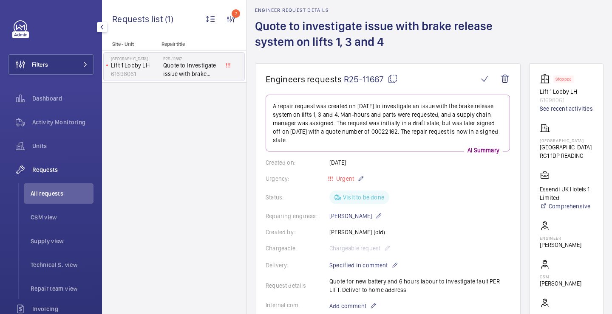
drag, startPoint x: 402, startPoint y: 40, endPoint x: 302, endPoint y: 28, distance: 100.2
click at [302, 28] on h1 "Quote to investigate issue with brake release system on lifts 1, 3 and 4" at bounding box center [388, 40] width 267 height 45
copy h1 "investigate issue with brake release system on lifts 1, 3 and 4"
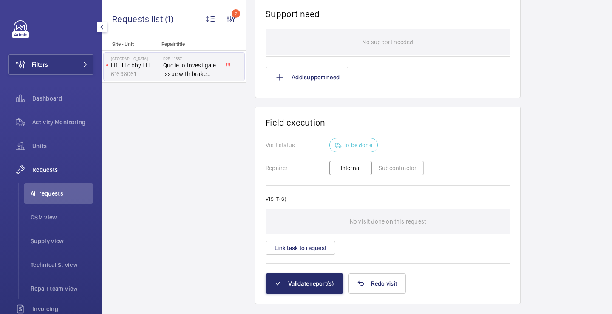
scroll to position [721, 0]
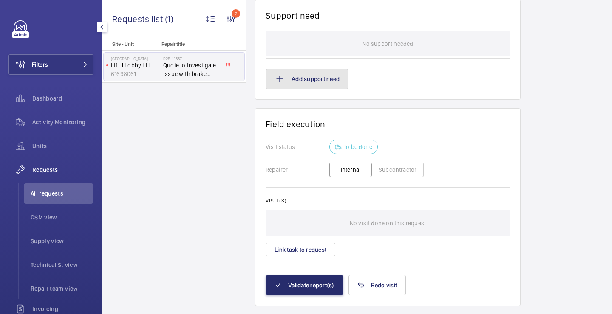
click at [298, 82] on button "Add support need" at bounding box center [306, 79] width 83 height 20
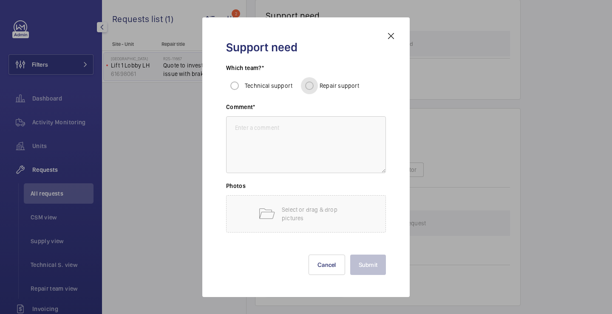
click at [304, 80] on input "Repair support" at bounding box center [309, 85] width 17 height 17
radio input "true"
click at [298, 153] on textarea at bounding box center [306, 144] width 160 height 57
paste textarea "investigate issue with brake release system on lifts 1, 3 and 4"
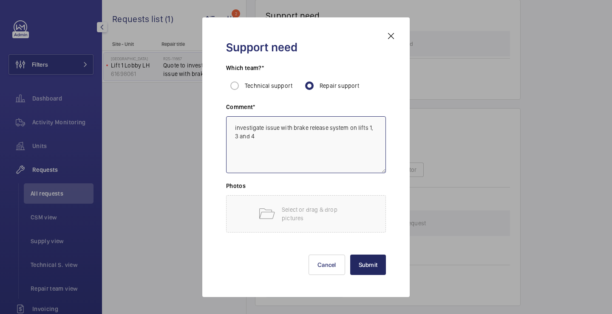
type textarea "investigate issue with brake release system on lifts 1, 3 and 4"
click at [378, 266] on button "Submit" at bounding box center [368, 265] width 36 height 20
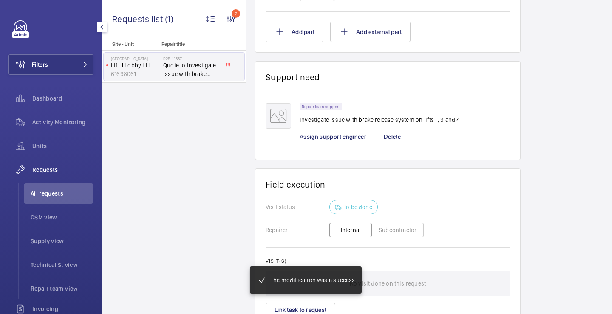
scroll to position [651, 0]
click at [333, 146] on div "Repair team support investigate issue with brake release system on lifts 1, 3 a…" at bounding box center [404, 126] width 210 height 46
click at [333, 138] on span "Assign support engineer" at bounding box center [332, 136] width 67 height 7
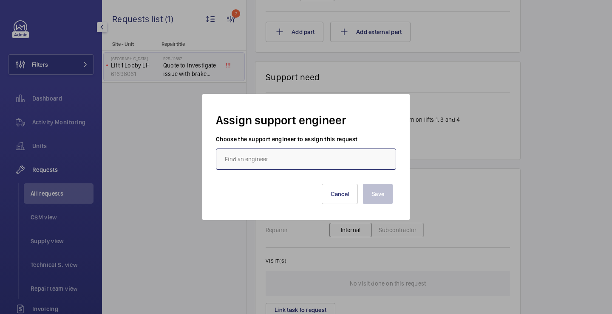
click at [297, 155] on input "text" at bounding box center [306, 159] width 180 height 21
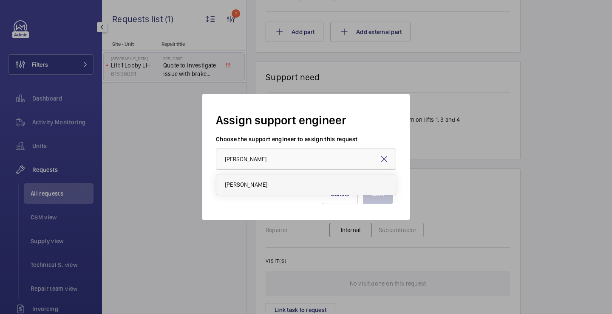
click at [288, 179] on mat-option "James Shillibeer" at bounding box center [305, 185] width 179 height 20
type input "James Shillibeer"
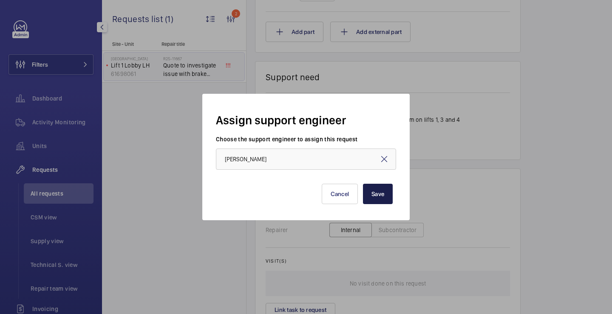
click at [372, 189] on button "Save" at bounding box center [378, 194] width 30 height 20
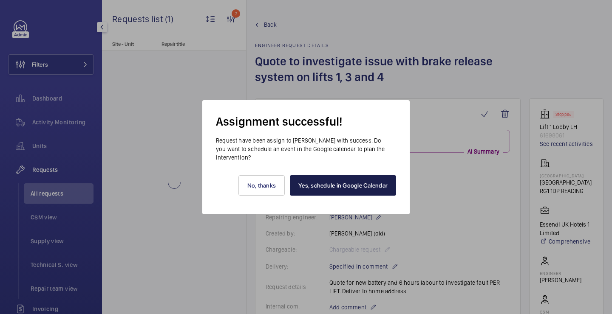
click at [327, 178] on link "Yes, schedule in Google Calendar" at bounding box center [343, 185] width 106 height 20
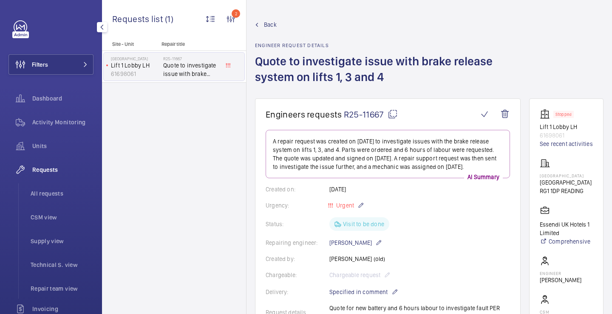
click at [69, 77] on div "Filters Dashboard Activity Monitoring Units Requests All requests CSM view Supp…" at bounding box center [50, 230] width 85 height 421
click at [67, 73] on button "Filters" at bounding box center [50, 64] width 85 height 20
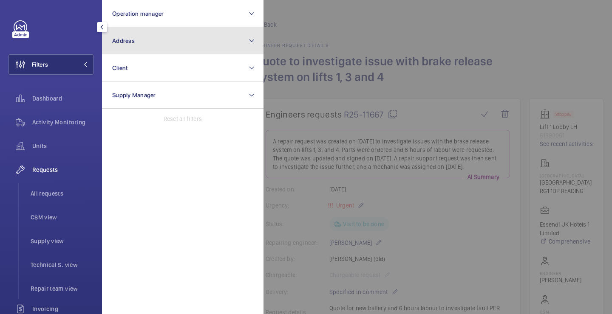
click at [144, 40] on button "Address" at bounding box center [182, 40] width 161 height 27
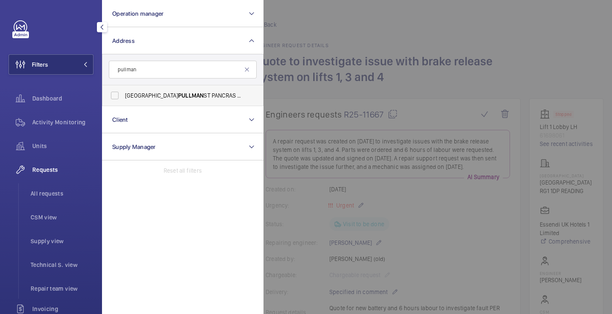
type input "pullman"
click at [161, 89] on label "LONDON PULLMAN ST PANCRAS - H5309, LONDON PULLMAN ST PANCRAS, 100 - 110 Euston …" at bounding box center [176, 95] width 148 height 20
click at [123, 89] on input "LONDON PULLMAN ST PANCRAS - H5309, LONDON PULLMAN ST PANCRAS, 100 - 110 Euston …" at bounding box center [114, 95] width 17 height 17
checkbox input "true"
click at [274, 42] on div at bounding box center [569, 157] width 612 height 314
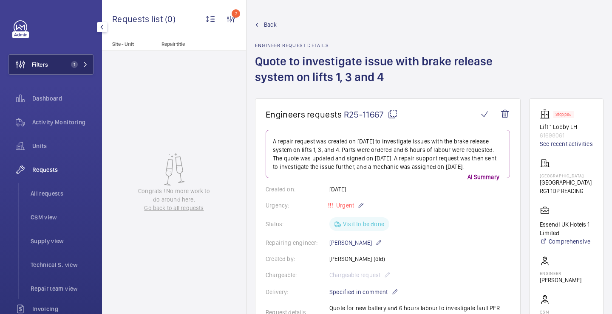
click at [75, 64] on span "1" at bounding box center [74, 64] width 7 height 7
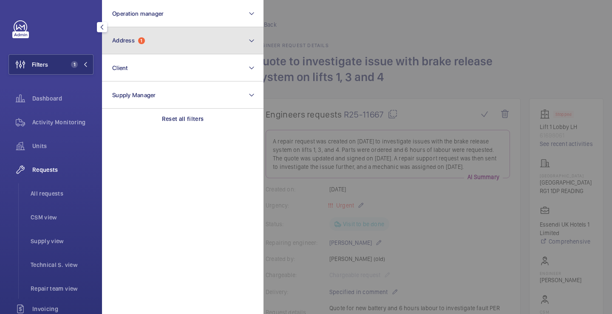
click at [137, 44] on span "Address 1" at bounding box center [128, 40] width 33 height 7
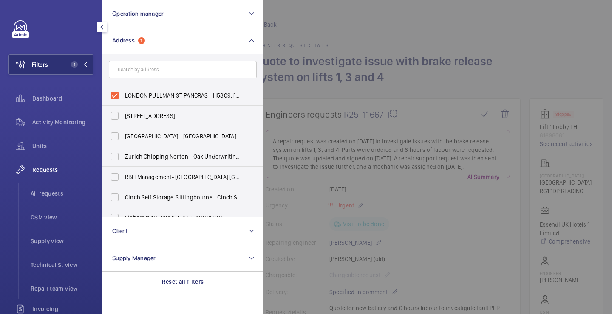
click at [336, 30] on div at bounding box center [569, 157] width 612 height 314
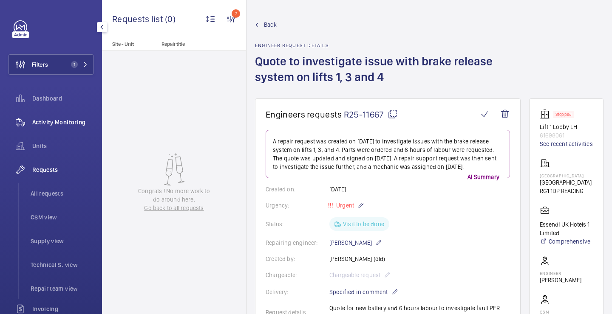
click at [68, 124] on span "Activity Monitoring" at bounding box center [62, 122] width 61 height 8
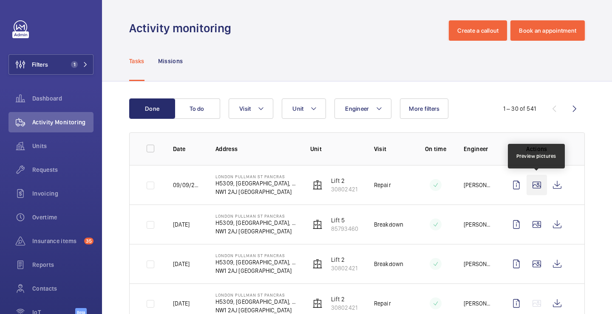
click at [533, 177] on wm-front-icon-button at bounding box center [536, 185] width 20 height 20
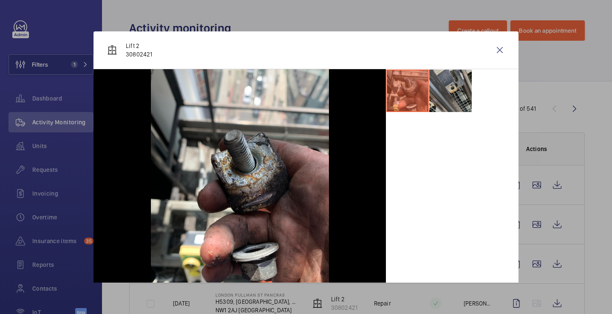
click at [443, 94] on li at bounding box center [450, 91] width 42 height 42
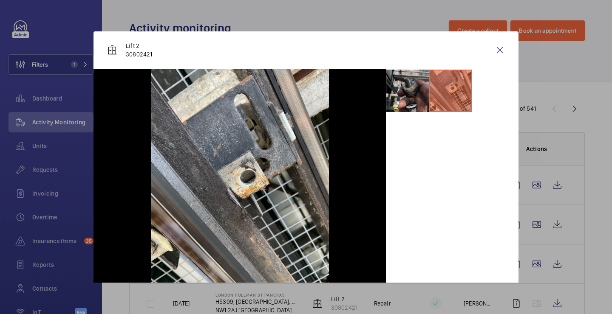
click at [410, 96] on li at bounding box center [407, 91] width 42 height 42
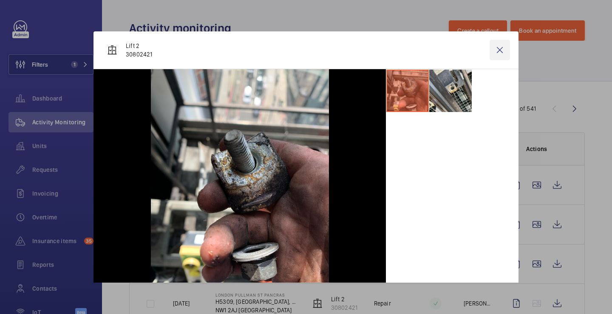
click at [508, 40] on wm-front-icon-button at bounding box center [499, 50] width 20 height 20
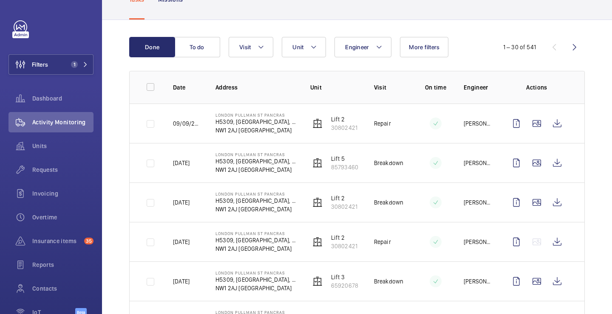
scroll to position [67, 0]
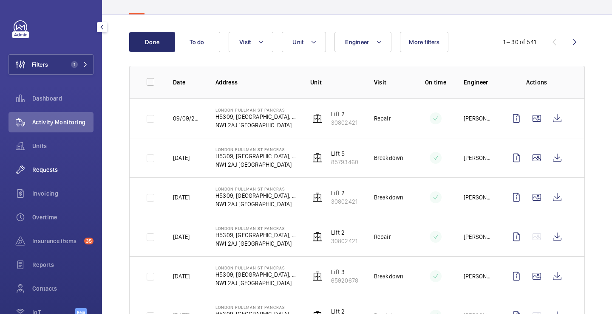
click at [29, 172] on wm-front-icon-button at bounding box center [20, 170] width 24 height 20
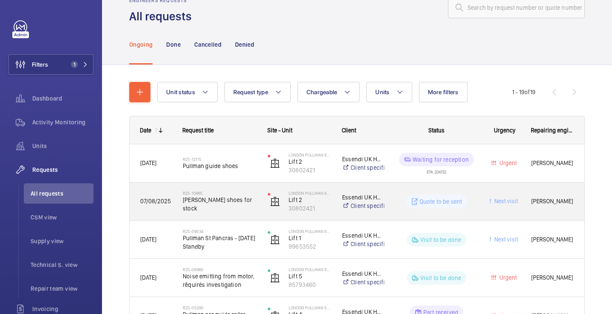
scroll to position [28, 0]
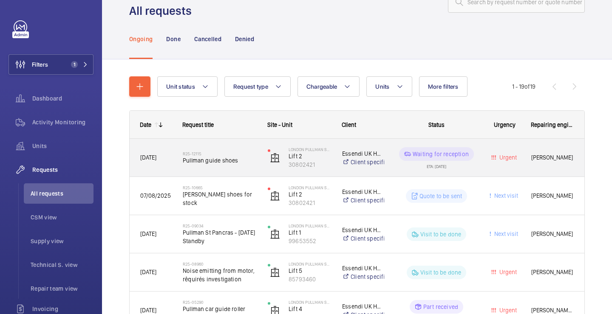
click at [257, 161] on div "LONDON PULLMAN ST PANCRAS Lift 2 30802421" at bounding box center [294, 158] width 74 height 38
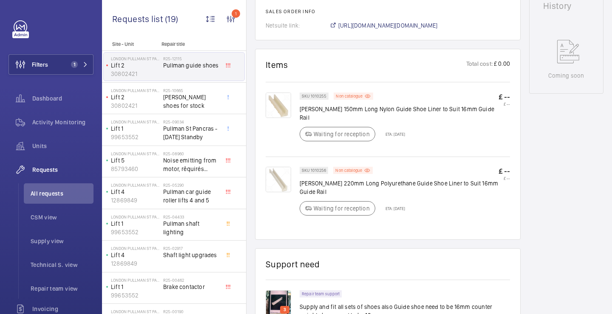
scroll to position [434, 0]
click at [372, 179] on p "Schindler 220mm Long Polyurethane Guide Shoe Liner to Suit 16mm Guide Rail" at bounding box center [398, 187] width 199 height 17
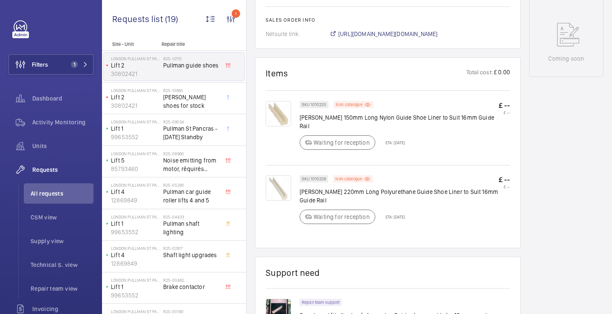
scroll to position [451, 0]
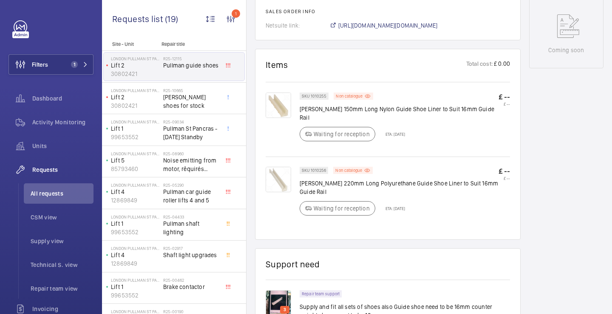
click at [278, 93] on img at bounding box center [277, 105] width 25 height 25
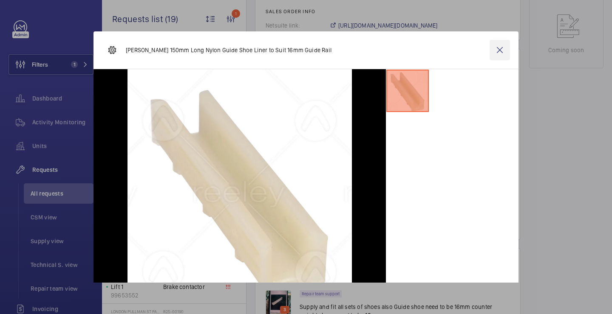
click at [499, 49] on wm-front-icon-button at bounding box center [499, 50] width 20 height 20
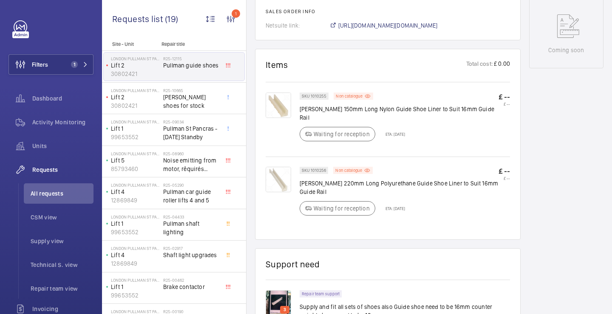
click at [277, 167] on img at bounding box center [277, 179] width 25 height 25
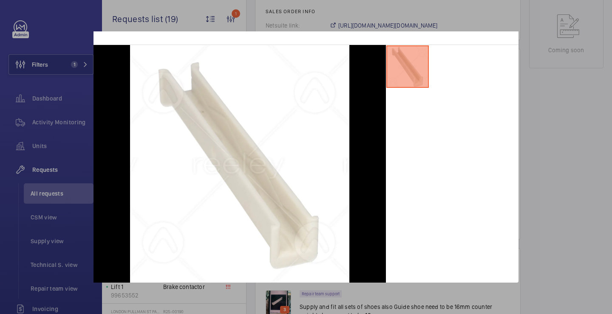
scroll to position [0, 0]
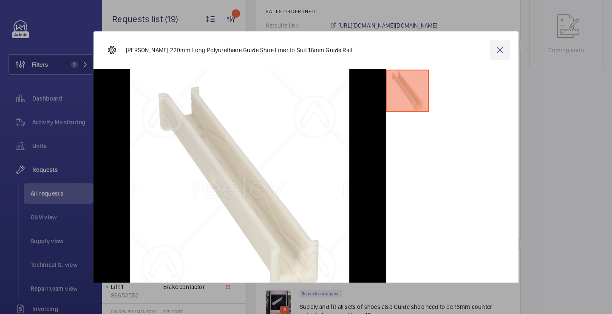
click at [502, 49] on wm-front-icon-button at bounding box center [499, 50] width 20 height 20
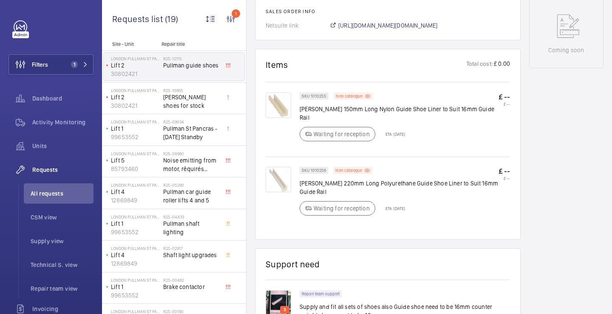
click at [276, 93] on img at bounding box center [277, 105] width 25 height 25
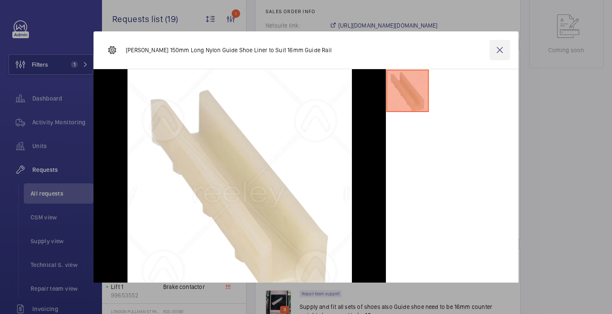
click at [502, 51] on wm-front-icon-button at bounding box center [499, 50] width 20 height 20
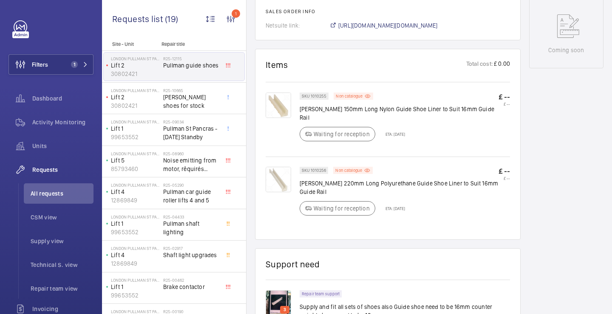
click at [352, 105] on p "Schindler 150mm Long Nylon Guide Shoe Liner to Suit 16mm Guide Rail" at bounding box center [398, 113] width 199 height 17
click at [361, 105] on p "Schindler 150mm Long Nylon Guide Shoe Liner to Suit 16mm Guide Rail" at bounding box center [398, 113] width 199 height 17
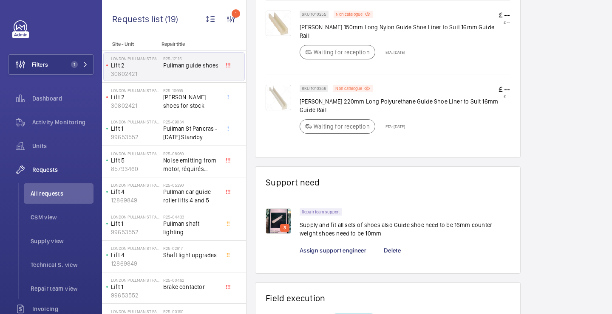
scroll to position [541, 0]
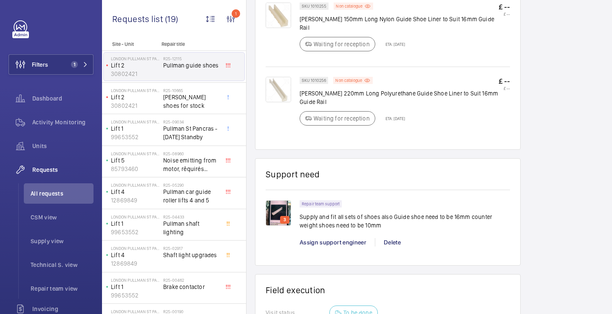
click at [291, 201] on div "3" at bounding box center [282, 223] width 34 height 46
click at [277, 200] on img at bounding box center [277, 212] width 25 height 25
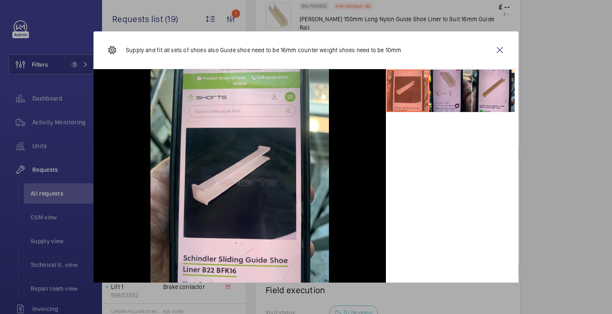
click at [440, 85] on li at bounding box center [450, 91] width 42 height 42
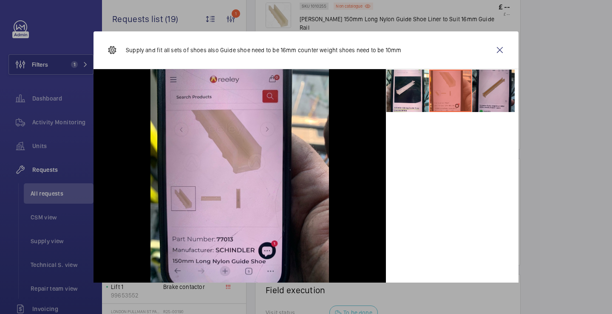
click at [488, 89] on li at bounding box center [493, 91] width 42 height 42
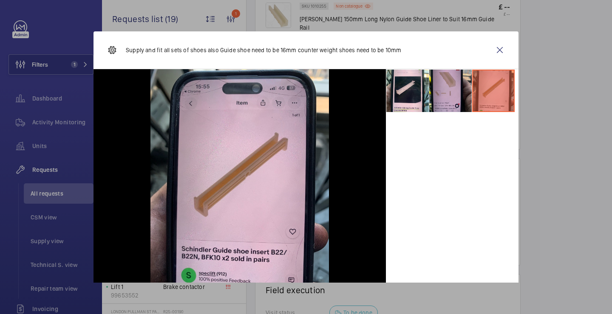
click at [456, 93] on li at bounding box center [450, 91] width 42 height 42
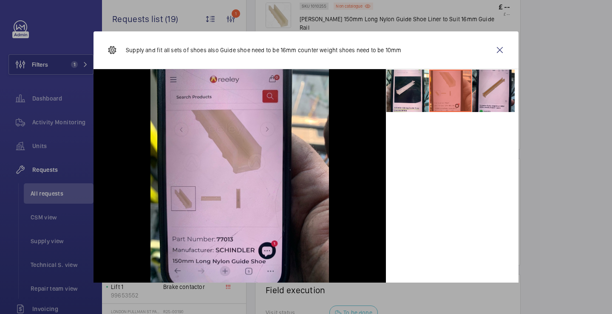
click at [431, 93] on li at bounding box center [450, 91] width 42 height 42
click at [418, 93] on li at bounding box center [407, 91] width 42 height 42
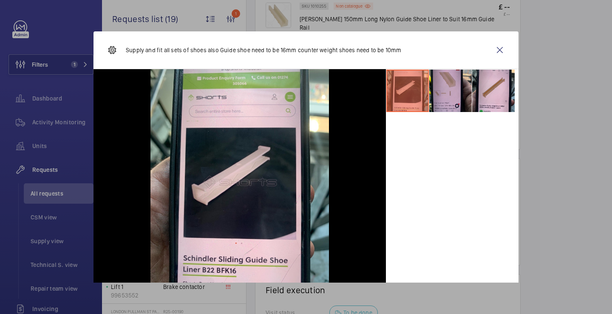
click at [443, 91] on li at bounding box center [450, 91] width 42 height 42
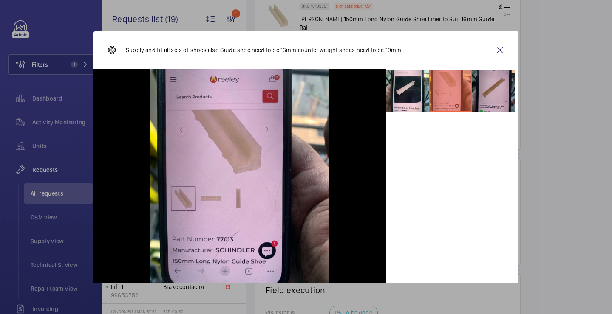
click at [483, 91] on li at bounding box center [493, 91] width 42 height 42
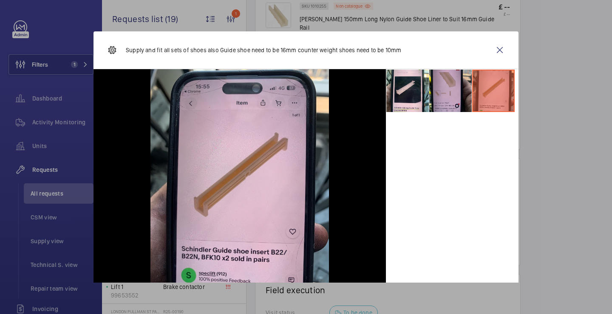
click at [437, 99] on li at bounding box center [450, 91] width 42 height 42
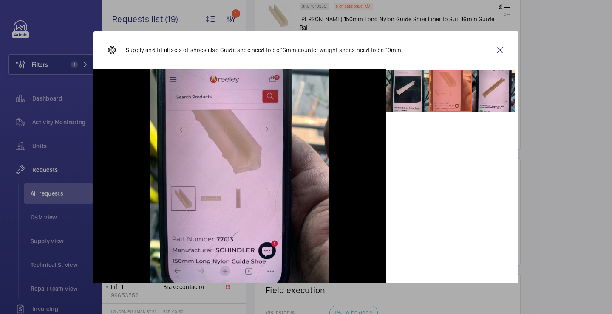
click at [412, 96] on li at bounding box center [407, 91] width 42 height 42
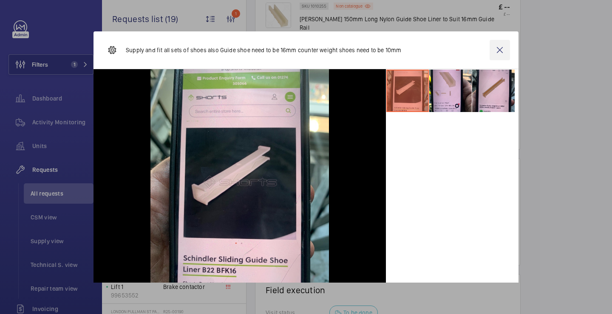
click at [505, 49] on wm-front-icon-button at bounding box center [499, 50] width 20 height 20
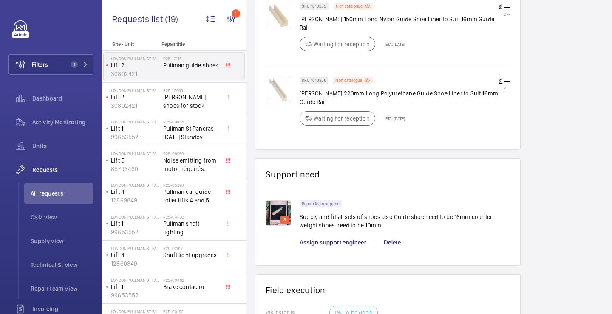
scroll to position [559, 0]
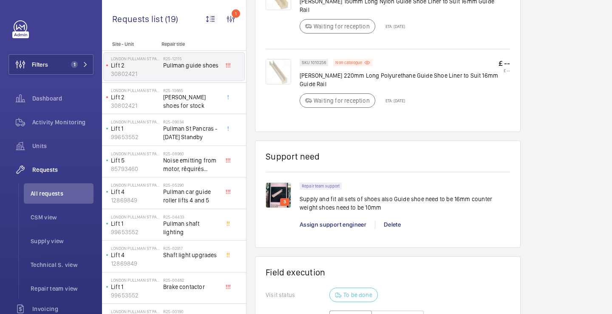
click at [344, 195] on p "Supply and fit all sets of shoes also Guide shoe need to be 16mm counter weight…" at bounding box center [404, 203] width 210 height 17
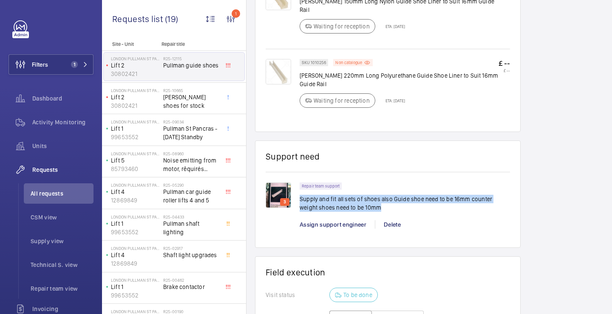
click at [344, 195] on p "Supply and fit all sets of shoes also Guide shoe need to be 16mm counter weight…" at bounding box center [404, 203] width 210 height 17
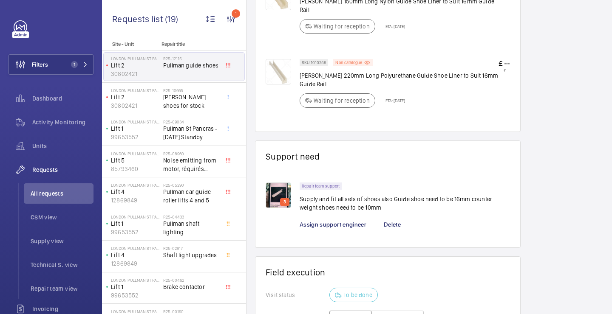
click at [355, 195] on p "Supply and fit all sets of shoes also Guide shoe need to be 16mm counter weight…" at bounding box center [404, 203] width 210 height 17
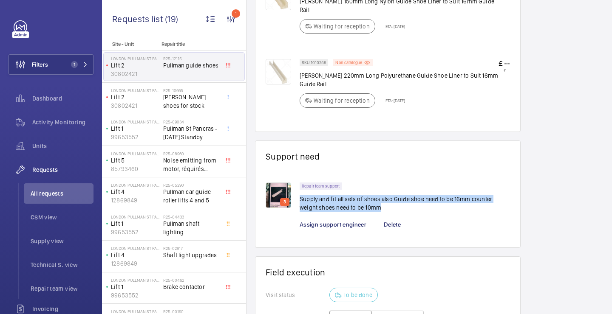
click at [355, 195] on p "Supply and fit all sets of shoes also Guide shoe need to be 16mm counter weight…" at bounding box center [404, 203] width 210 height 17
click at [367, 195] on p "Supply and fit all sets of shoes also Guide shoe need to be 16mm counter weight…" at bounding box center [404, 203] width 210 height 17
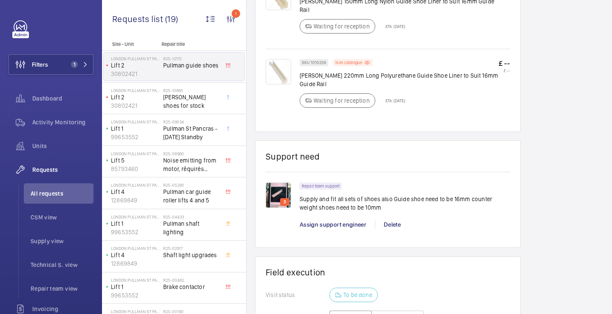
click at [357, 195] on p "Supply and fit all sets of shoes also Guide shoe need to be 16mm counter weight…" at bounding box center [404, 203] width 210 height 17
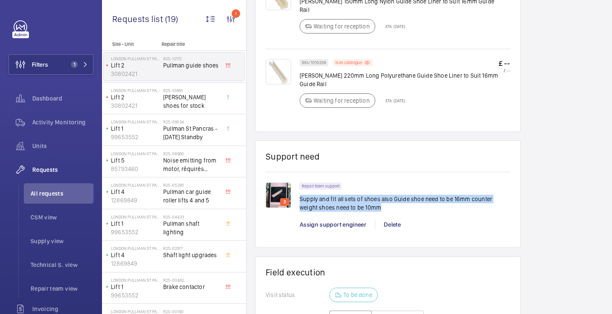
click at [357, 195] on p "Supply and fit all sets of shoes also Guide shoe need to be 16mm counter weight…" at bounding box center [404, 203] width 210 height 17
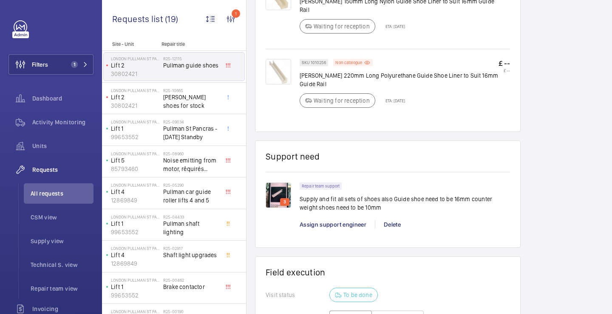
click at [366, 195] on p "Supply and fit all sets of shoes also Guide shoe need to be 16mm counter weight…" at bounding box center [404, 203] width 210 height 17
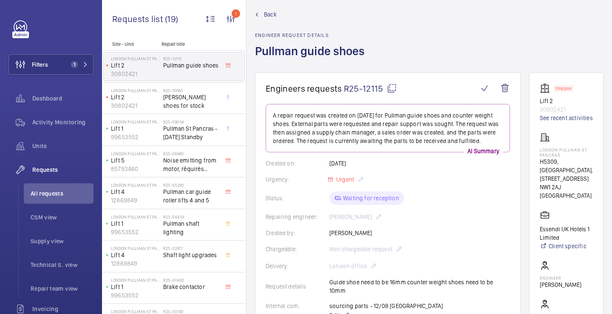
scroll to position [0, 0]
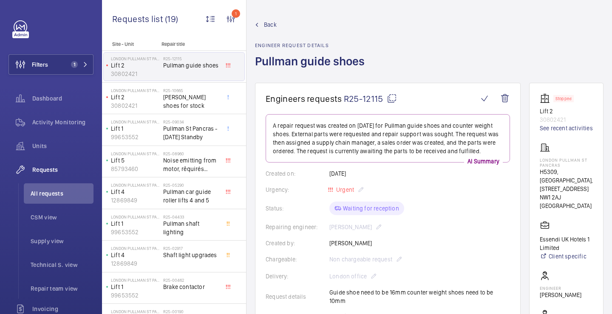
click at [389, 95] on mat-icon at bounding box center [392, 98] width 10 height 10
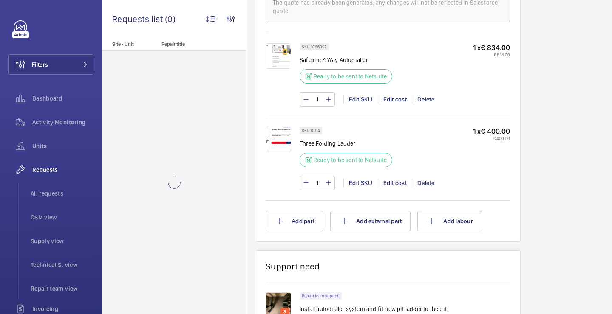
scroll to position [541, 0]
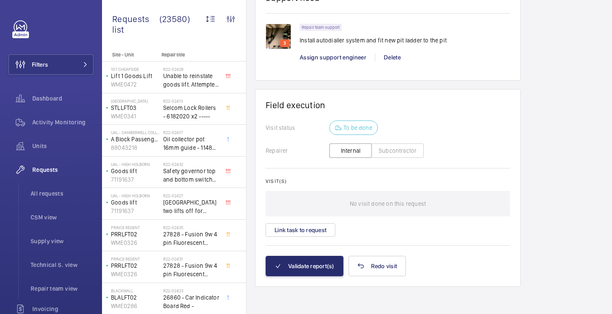
scroll to position [746, 0]
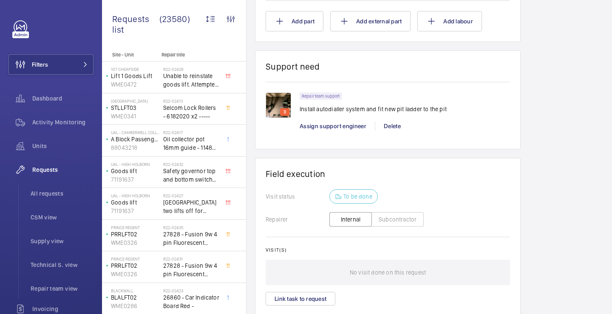
click at [282, 111] on p "3" at bounding box center [285, 112] width 6 height 8
click at [282, 102] on img at bounding box center [277, 105] width 25 height 25
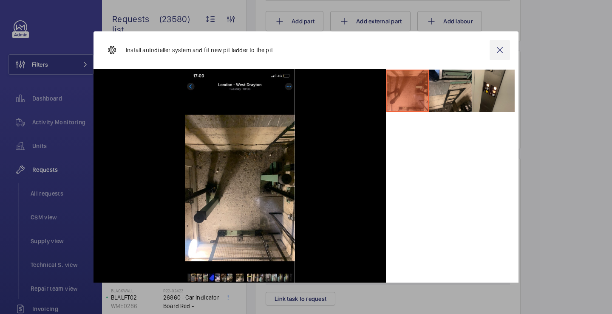
click at [496, 48] on wm-front-icon-button at bounding box center [499, 50] width 20 height 20
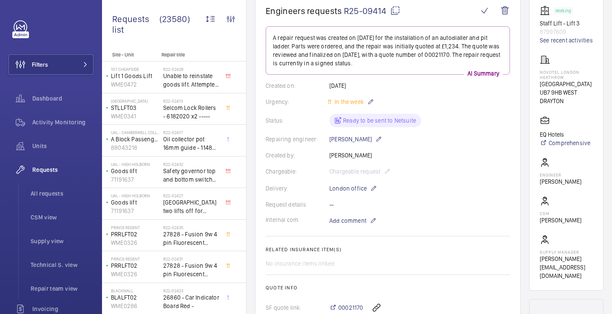
scroll to position [87, 0]
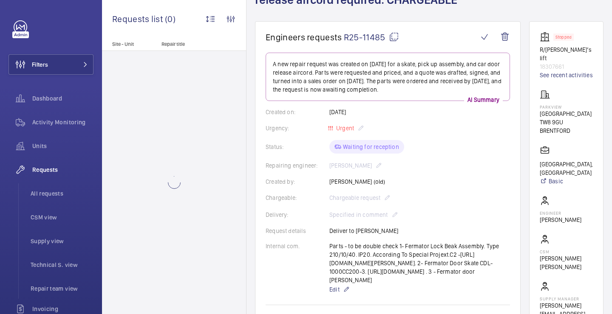
scroll to position [133, 0]
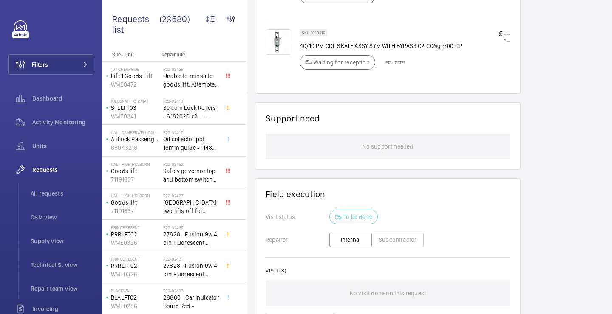
scroll to position [669, 0]
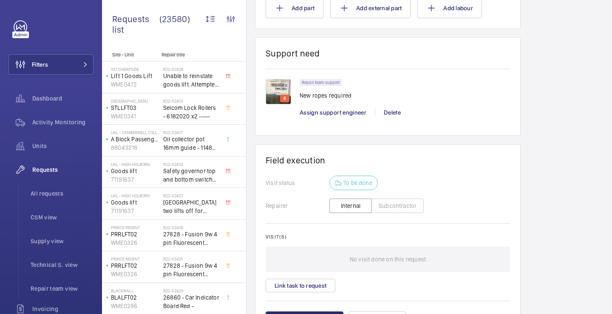
scroll to position [707, 0]
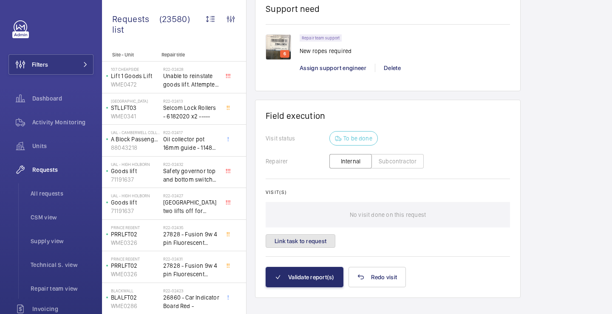
click at [316, 245] on button "Link task to request" at bounding box center [300, 241] width 70 height 14
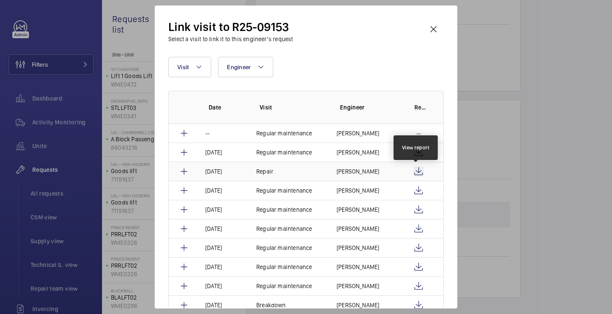
click at [418, 171] on wm-front-icon-button at bounding box center [418, 171] width 10 height 10
click at [445, 34] on div "Link visit to R25-09153 Select a visit to link it to this engineer’s request Vi…" at bounding box center [306, 157] width 302 height 303
click at [437, 32] on wm-front-icon-button at bounding box center [433, 29] width 20 height 20
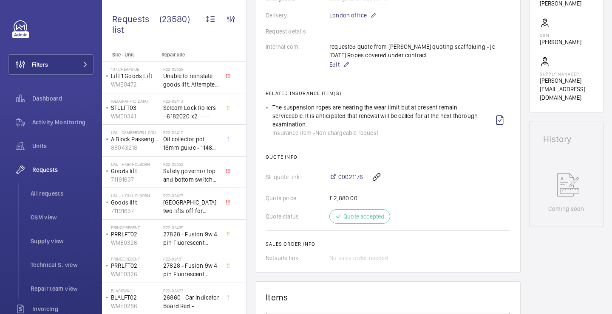
scroll to position [295, 0]
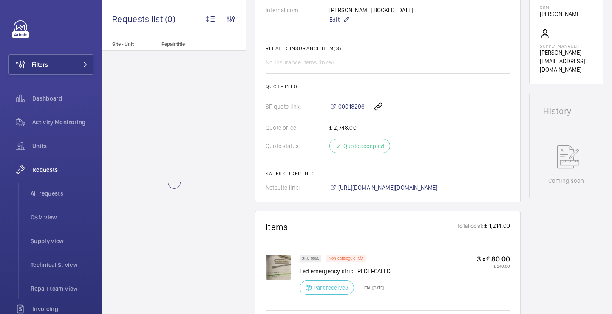
scroll to position [484, 0]
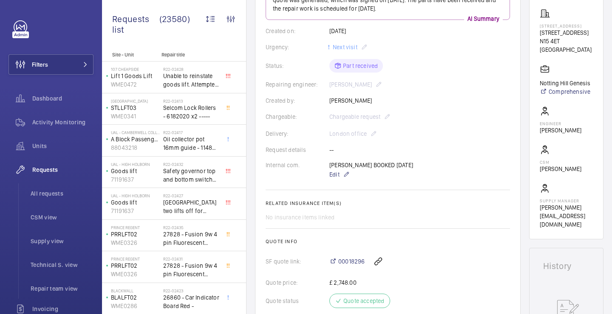
scroll to position [121, 0]
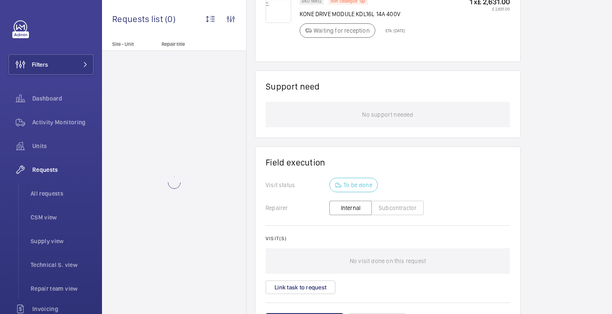
scroll to position [567, 0]
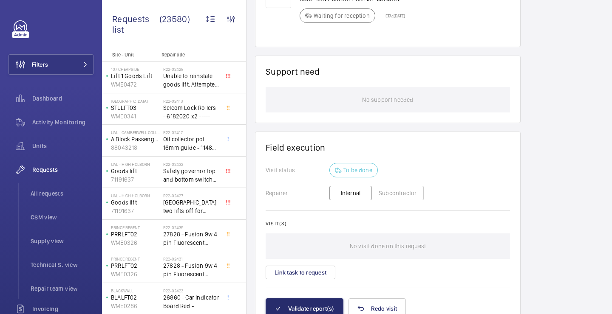
scroll to position [622, 0]
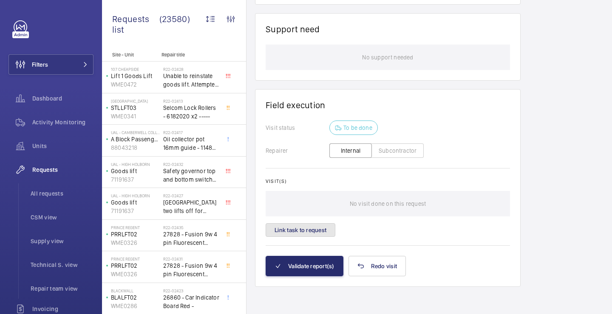
click at [315, 232] on button "Link task to request" at bounding box center [300, 230] width 70 height 14
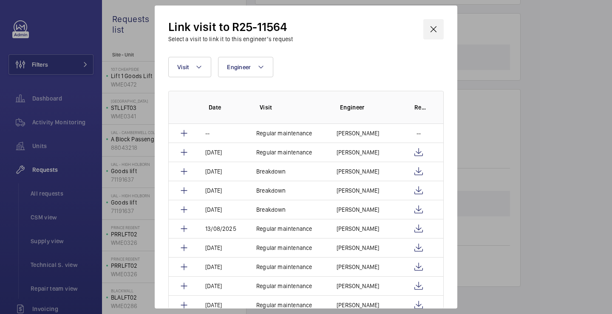
click at [432, 28] on wm-front-icon-button at bounding box center [433, 29] width 20 height 20
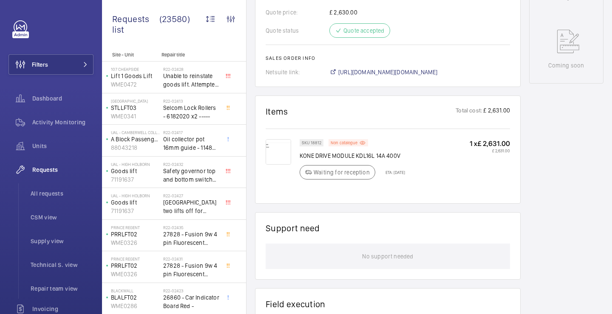
scroll to position [415, 0]
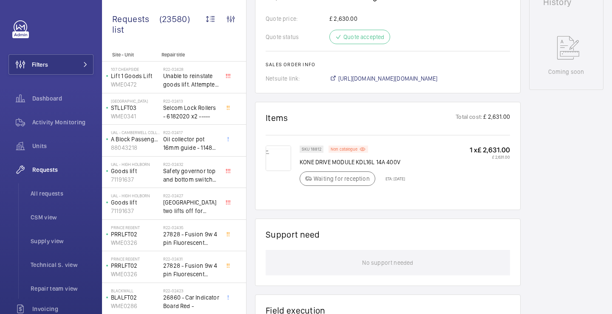
click at [397, 178] on p "ETA: [DATE]" at bounding box center [392, 178] width 25 height 5
click at [405, 178] on p "ETA: [DATE]" at bounding box center [392, 178] width 25 height 5
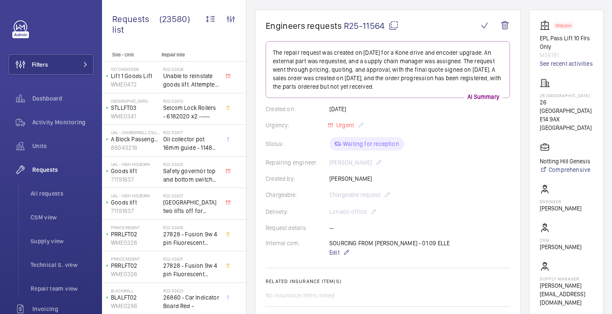
scroll to position [59, 0]
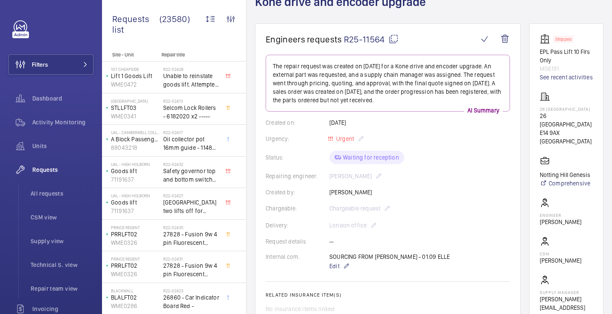
click at [410, 140] on div "Urgency: Urgent" at bounding box center [387, 139] width 244 height 10
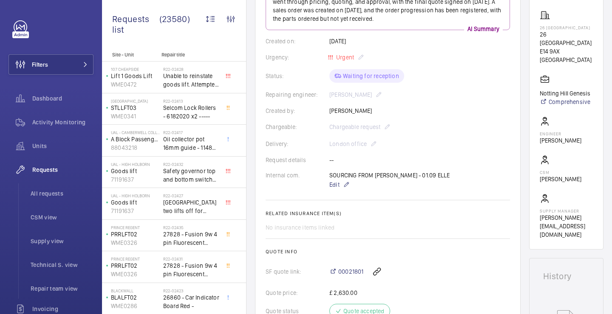
scroll to position [101, 0]
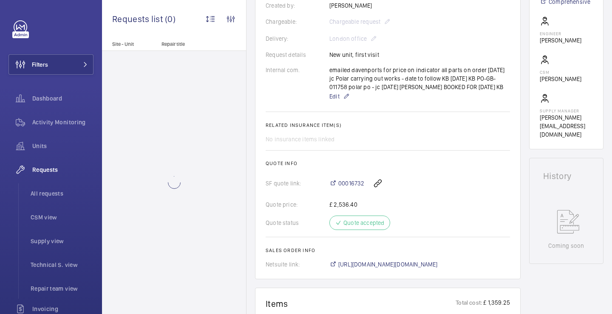
scroll to position [260, 0]
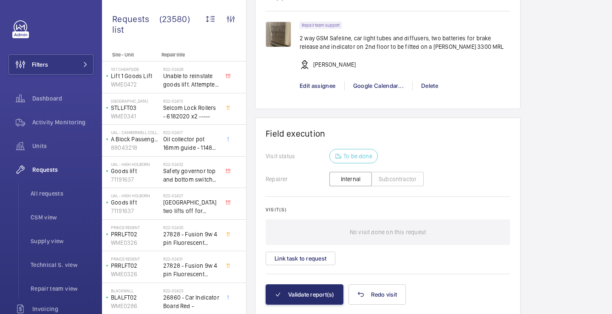
scroll to position [985, 0]
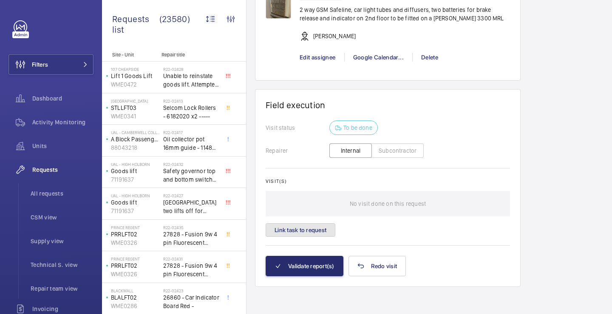
click at [296, 229] on button "Link task to request" at bounding box center [300, 230] width 70 height 14
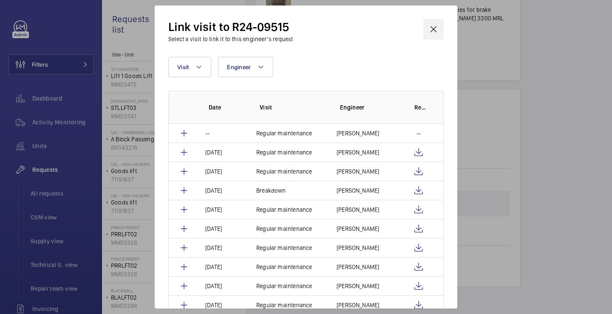
click at [437, 24] on wm-front-icon-button at bounding box center [433, 29] width 20 height 20
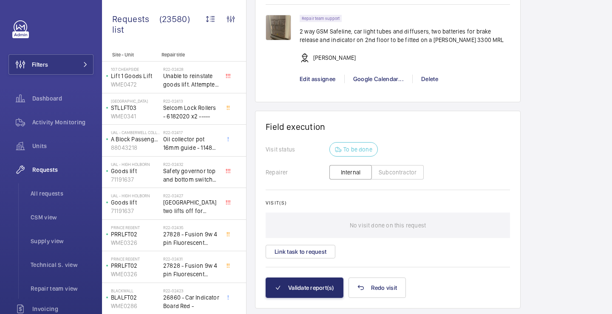
scroll to position [964, 0]
click at [322, 260] on wm-front-card-body "Visit status To be done Repairer Internal Subcontractor Visit(s) No visit done …" at bounding box center [387, 208] width 244 height 135
click at [322, 247] on button "Link task to request" at bounding box center [300, 251] width 70 height 14
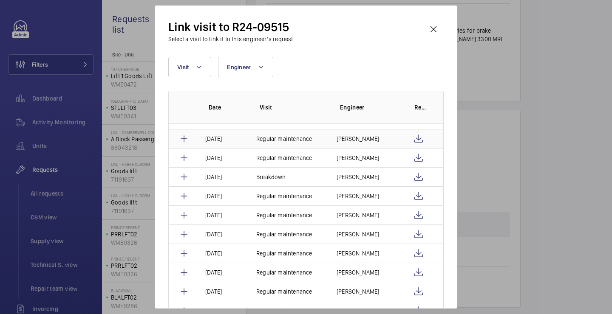
scroll to position [0, 0]
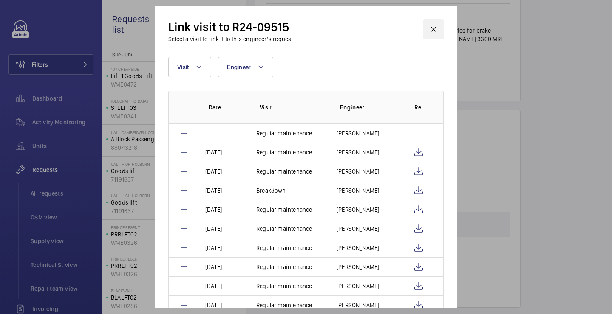
click at [436, 27] on wm-front-icon-button at bounding box center [433, 29] width 20 height 20
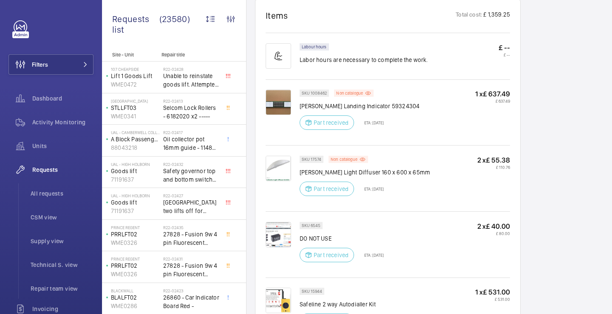
scroll to position [441, 0]
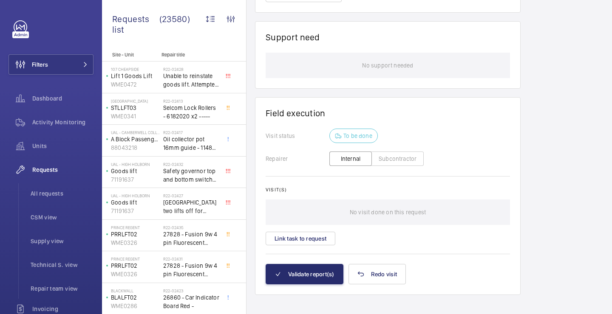
scroll to position [680, 0]
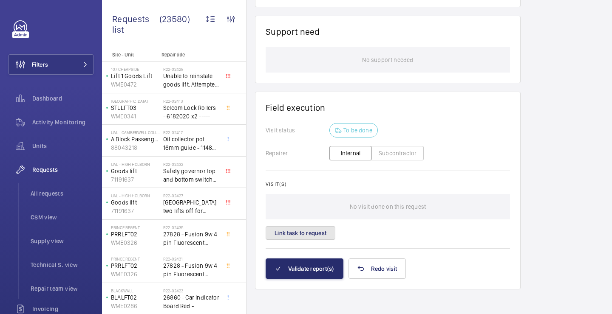
click at [316, 236] on button "Link task to request" at bounding box center [300, 233] width 70 height 14
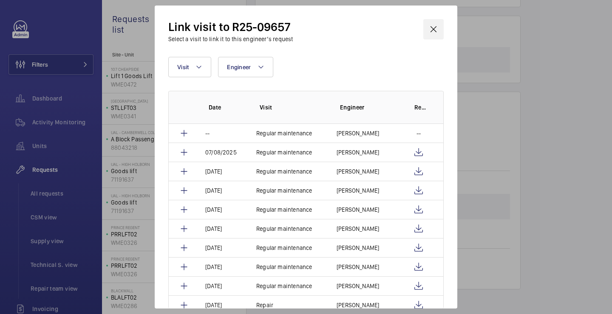
click at [433, 29] on wm-front-icon-button at bounding box center [433, 29] width 20 height 20
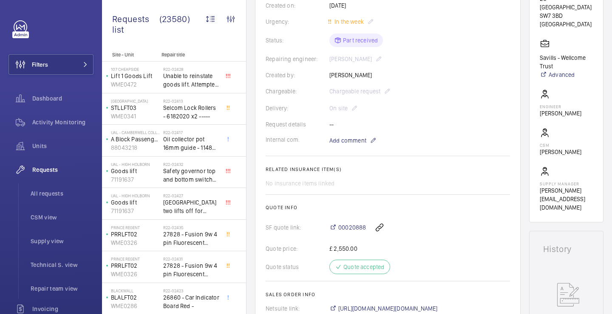
scroll to position [169, 0]
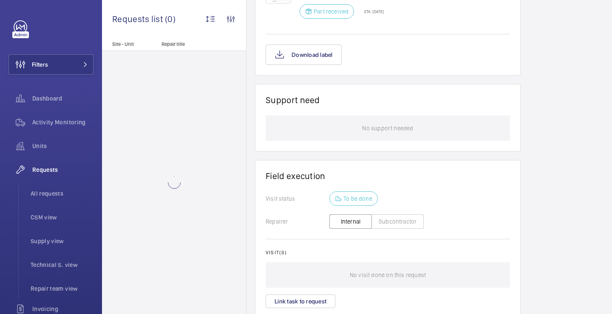
scroll to position [684, 0]
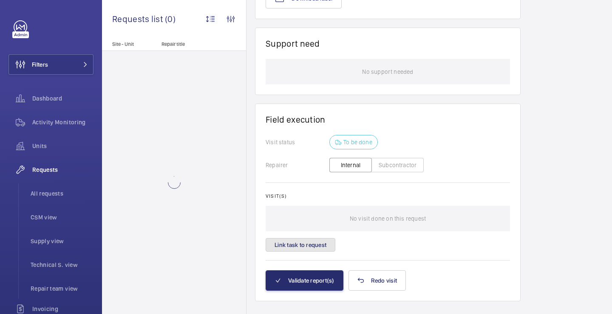
click at [308, 237] on div "Visit(s) No visit done on this request Link task to request" at bounding box center [387, 222] width 244 height 59
click at [309, 238] on button "Link task to request" at bounding box center [300, 245] width 70 height 14
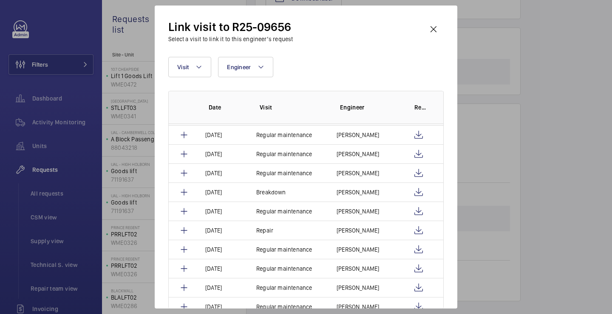
scroll to position [57, 0]
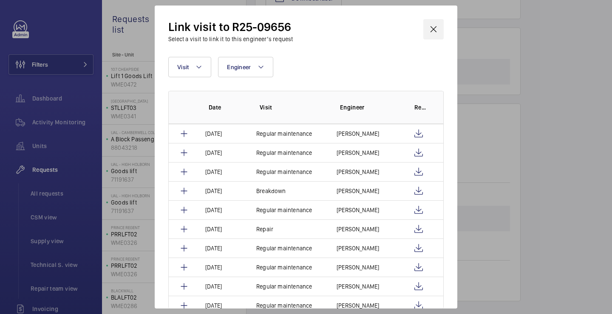
click at [434, 34] on wm-front-icon-button at bounding box center [433, 29] width 20 height 20
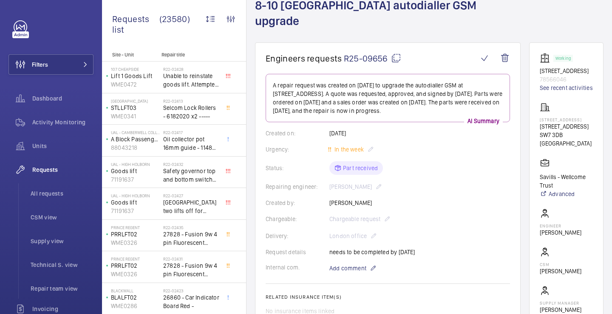
scroll to position [108, 0]
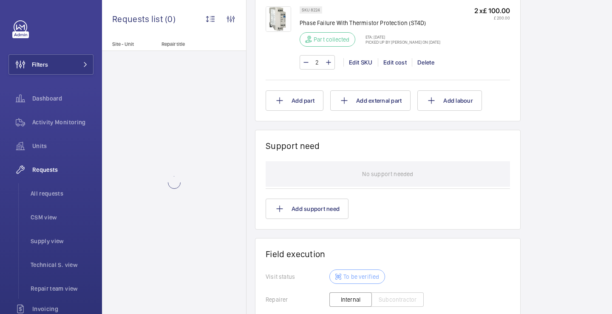
scroll to position [887, 0]
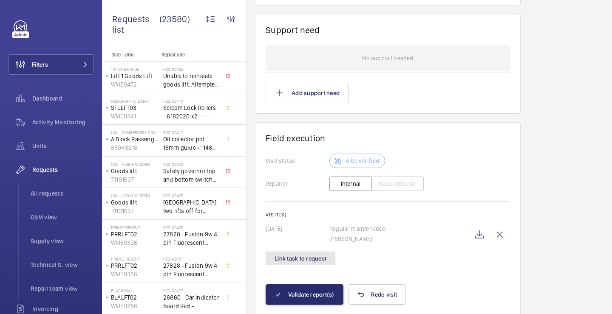
click at [322, 265] on button "Link task to request" at bounding box center [300, 259] width 70 height 14
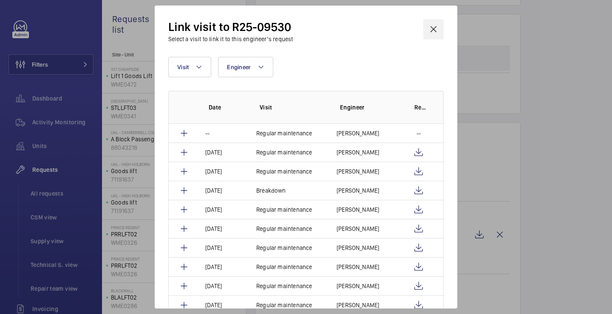
click at [435, 35] on wm-front-icon-button at bounding box center [433, 29] width 20 height 20
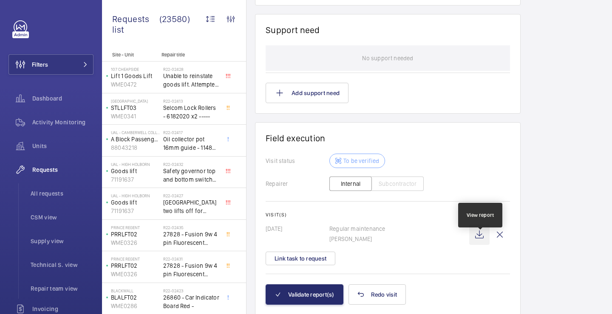
click at [481, 242] on wm-front-icon-button at bounding box center [479, 235] width 20 height 20
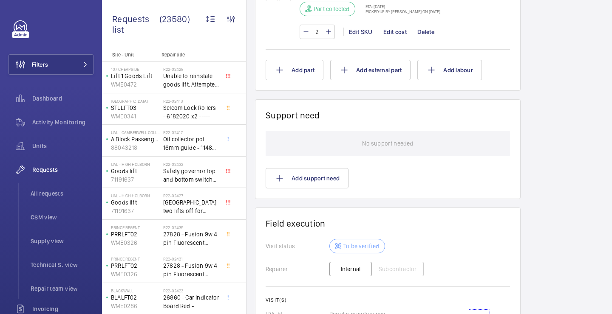
scroll to position [925, 0]
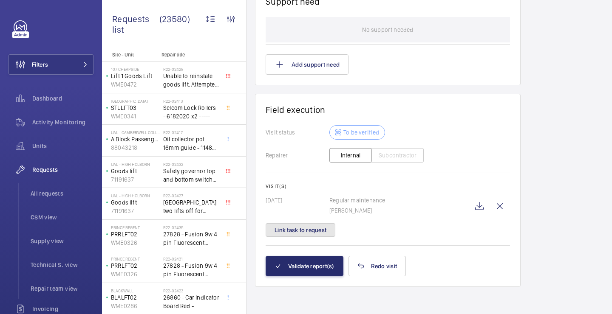
click at [307, 227] on button "Link task to request" at bounding box center [300, 230] width 70 height 14
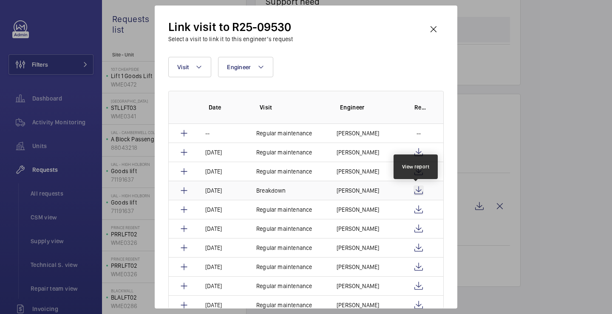
click at [416, 193] on wm-front-icon-button at bounding box center [418, 191] width 10 height 10
click at [414, 169] on wm-front-icon-button at bounding box center [418, 171] width 10 height 10
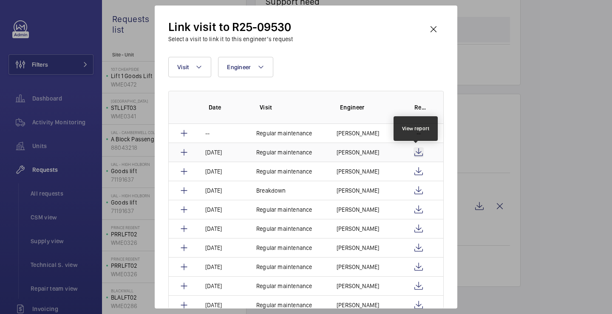
click at [416, 151] on wm-front-icon-button at bounding box center [418, 152] width 10 height 10
click at [476, 145] on div at bounding box center [306, 157] width 612 height 314
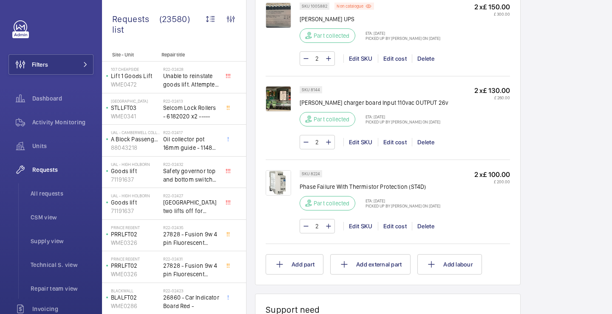
scroll to position [604, 0]
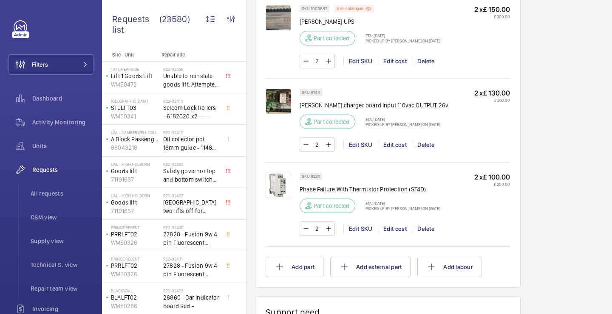
click at [279, 23] on img at bounding box center [277, 17] width 25 height 25
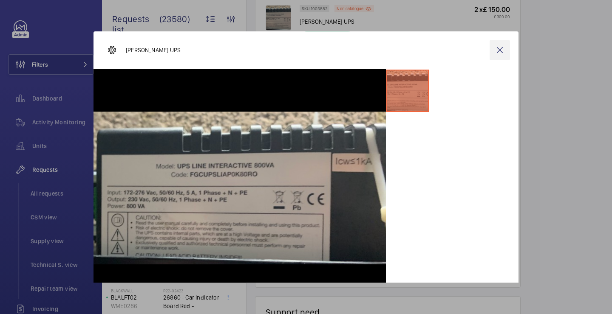
click at [500, 53] on wm-front-icon-button at bounding box center [499, 50] width 20 height 20
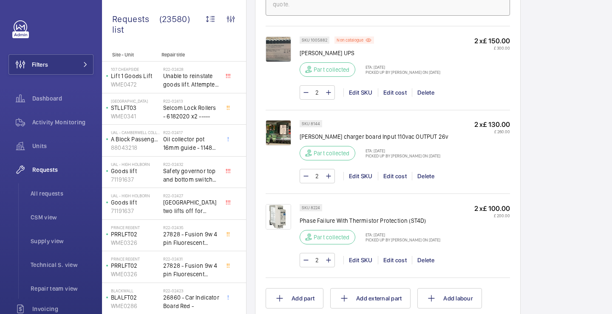
scroll to position [925, 0]
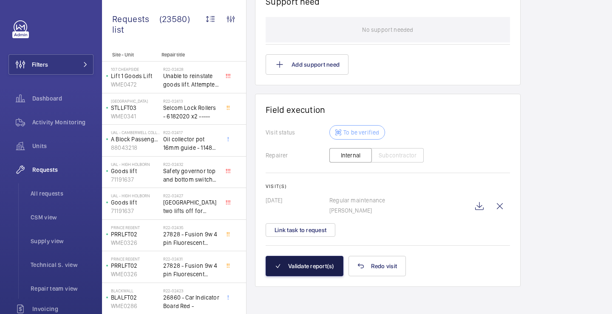
click at [309, 273] on button "Validate report(s)" at bounding box center [304, 266] width 78 height 20
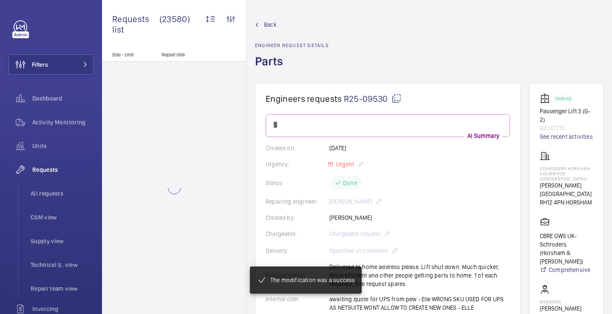
scroll to position [732, 0]
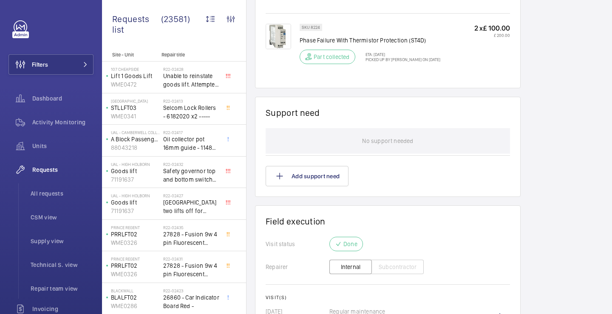
scroll to position [607, 0]
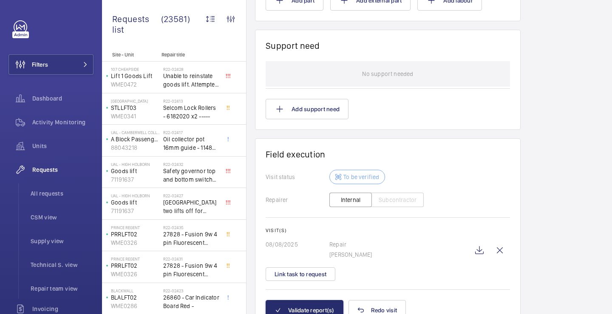
scroll to position [782, 0]
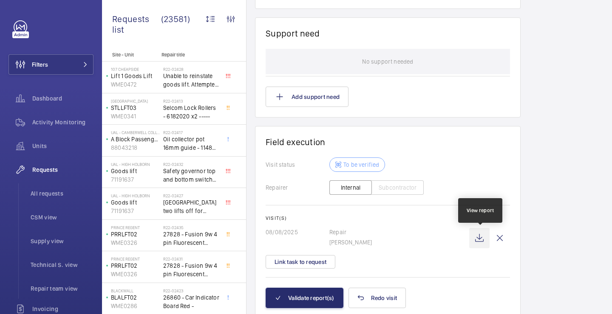
click at [480, 240] on wm-front-icon-button at bounding box center [479, 238] width 20 height 20
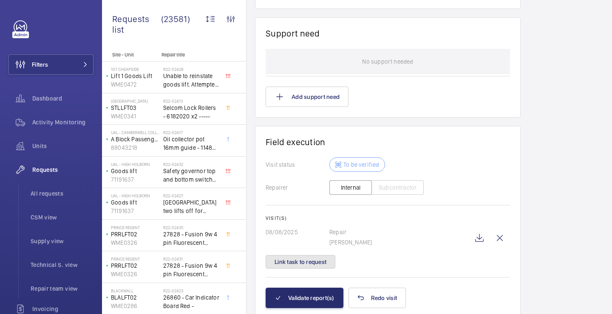
click at [324, 266] on button "Link task to request" at bounding box center [300, 262] width 70 height 14
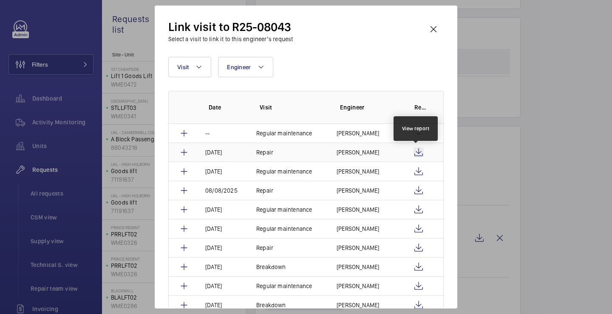
click at [417, 151] on wm-front-icon-button at bounding box center [418, 152] width 10 height 10
click at [357, 152] on p "Dan Jarvis" at bounding box center [357, 152] width 42 height 8
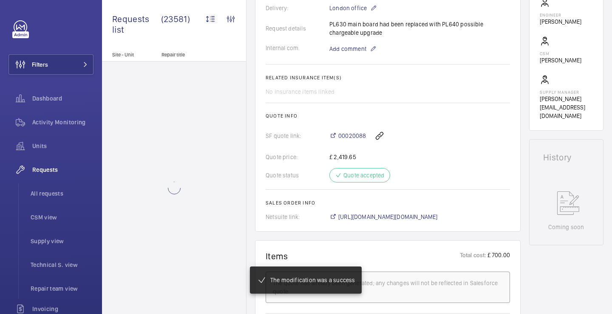
scroll to position [261, 0]
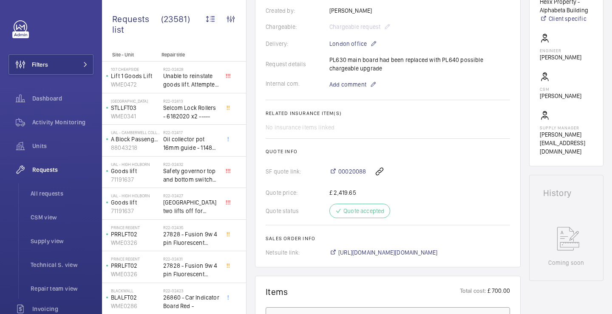
scroll to position [205, 0]
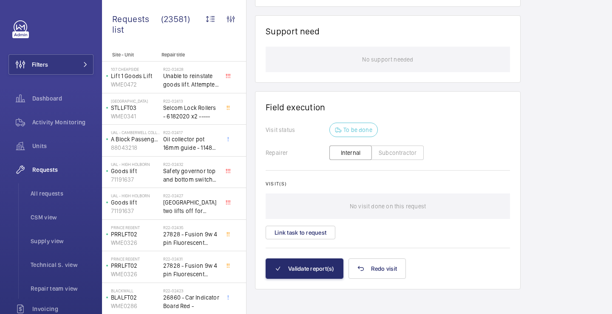
scroll to position [642, 0]
click at [323, 233] on button "Link task to request" at bounding box center [300, 233] width 70 height 14
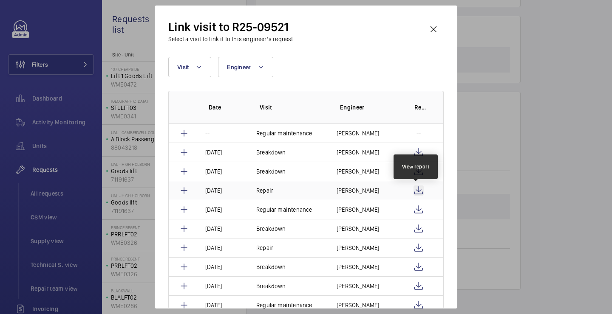
click at [419, 186] on wm-front-icon-button at bounding box center [418, 191] width 10 height 10
click at [434, 26] on wm-front-icon-button at bounding box center [433, 29] width 20 height 20
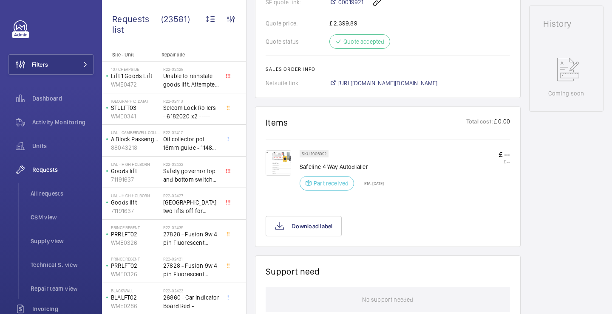
scroll to position [642, 0]
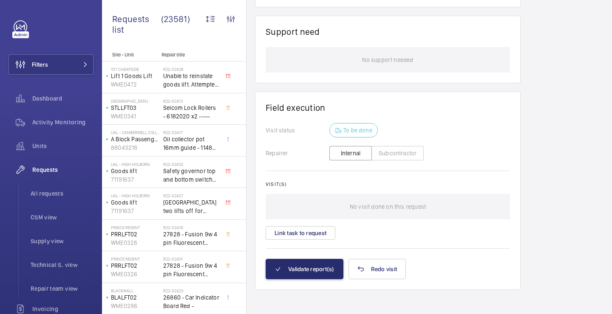
click at [317, 223] on div "Visit(s) No visit done on this request Link task to request" at bounding box center [387, 210] width 244 height 59
click at [316, 229] on button "Link task to request" at bounding box center [300, 233] width 70 height 14
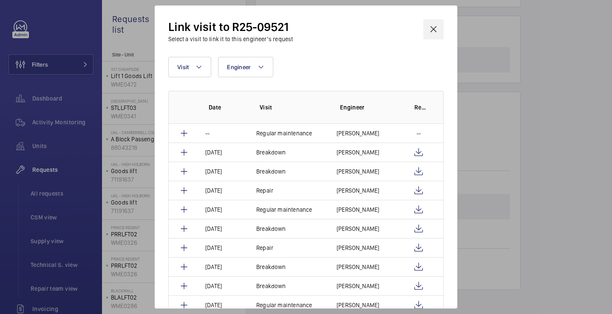
click at [440, 32] on wm-front-icon-button at bounding box center [433, 29] width 20 height 20
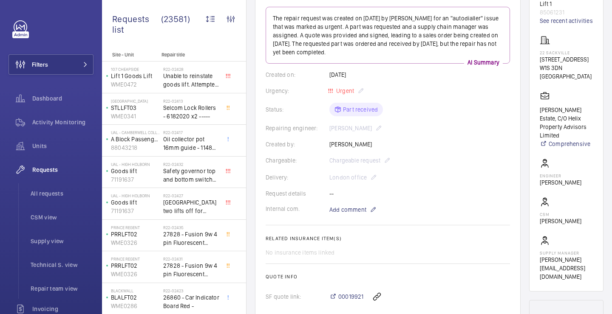
scroll to position [107, 0]
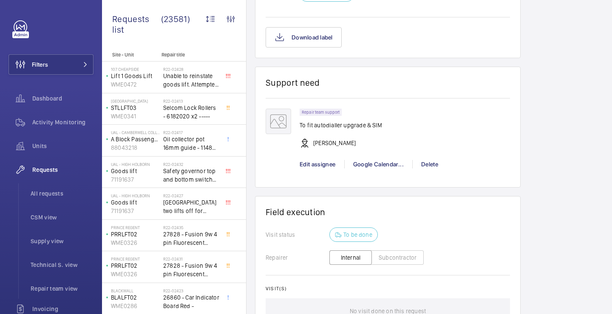
scroll to position [691, 0]
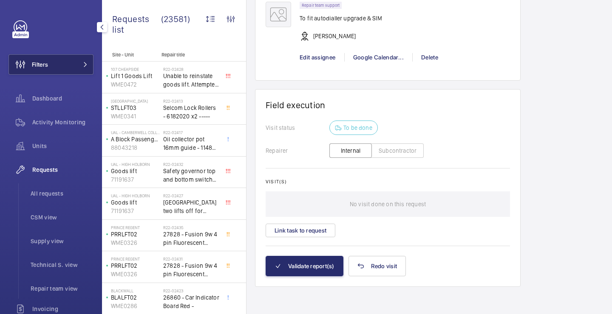
click at [82, 66] on span at bounding box center [83, 64] width 10 height 5
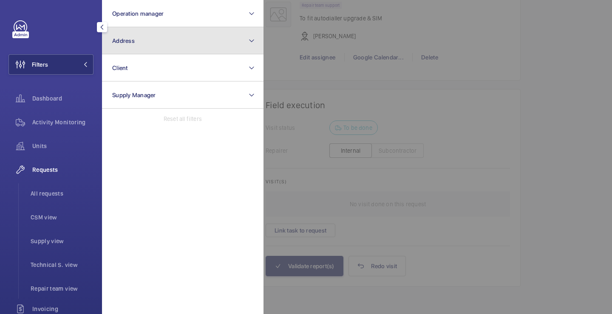
click at [144, 37] on button "Address" at bounding box center [182, 40] width 161 height 27
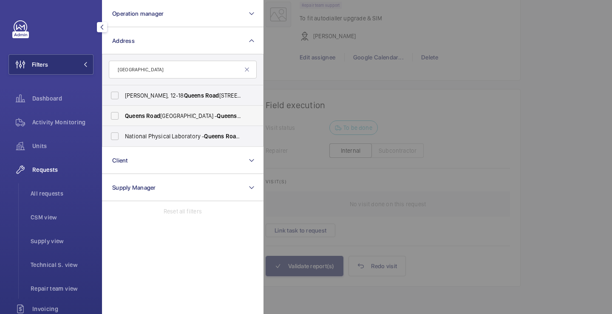
type input "[GEOGRAPHIC_DATA]"
click at [151, 117] on span "Road" at bounding box center [153, 116] width 14 height 7
click at [123, 117] on input "[GEOGRAPHIC_DATA] - [GEOGRAPHIC_DATA]" at bounding box center [114, 115] width 17 height 17
checkbox input "true"
click at [275, 65] on div at bounding box center [569, 157] width 612 height 314
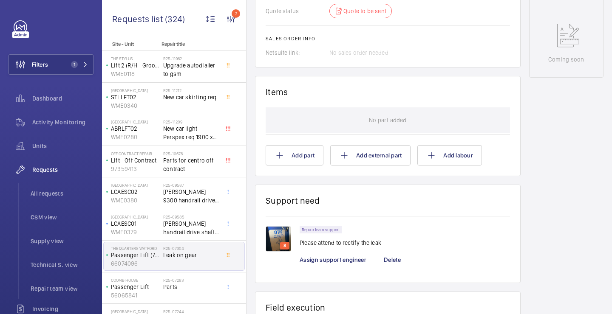
scroll to position [456, 0]
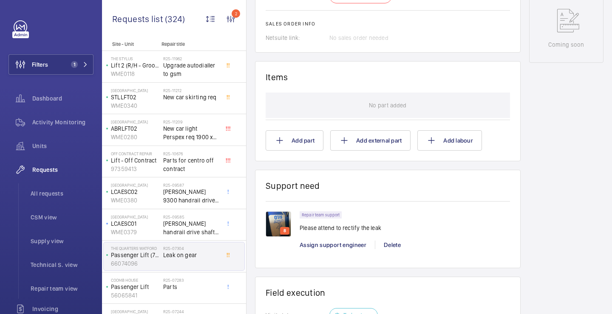
click at [278, 221] on img at bounding box center [277, 224] width 25 height 25
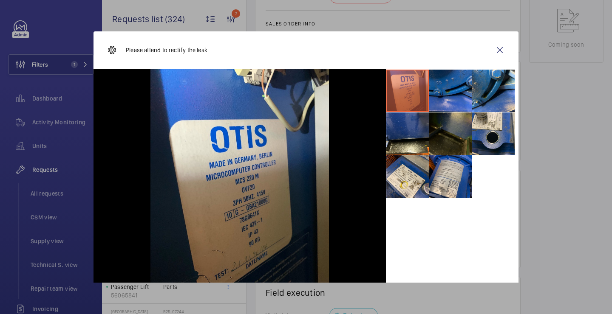
click at [452, 98] on li at bounding box center [450, 91] width 42 height 42
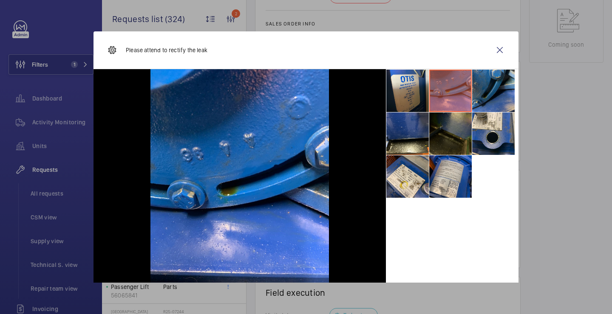
click at [480, 89] on li at bounding box center [493, 91] width 42 height 42
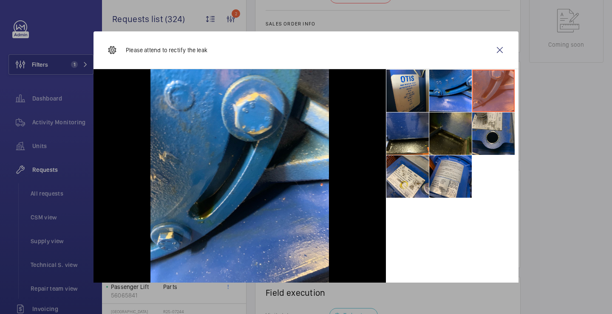
click at [484, 122] on li at bounding box center [493, 134] width 42 height 42
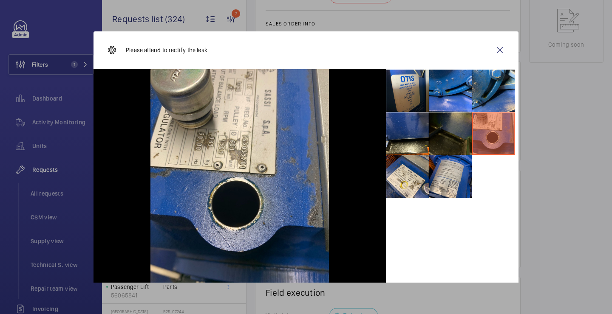
click at [454, 123] on li at bounding box center [450, 134] width 42 height 42
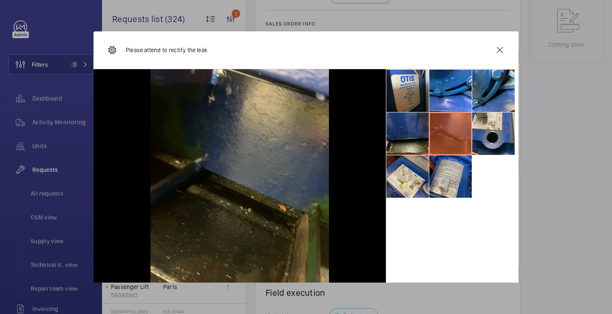
click at [424, 135] on li at bounding box center [407, 134] width 42 height 42
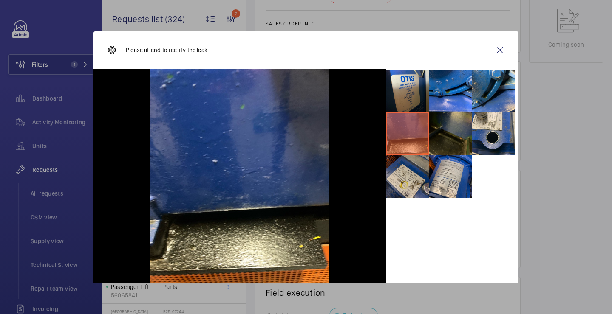
click at [418, 175] on li at bounding box center [407, 176] width 42 height 42
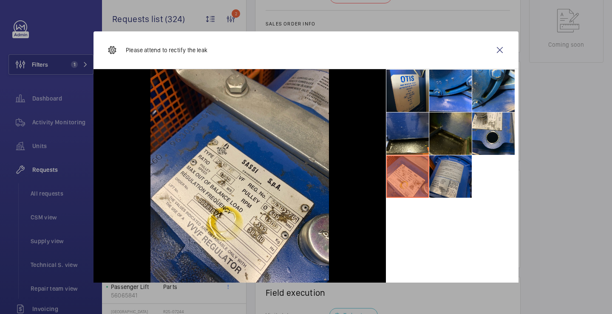
click at [447, 170] on li at bounding box center [450, 176] width 42 height 42
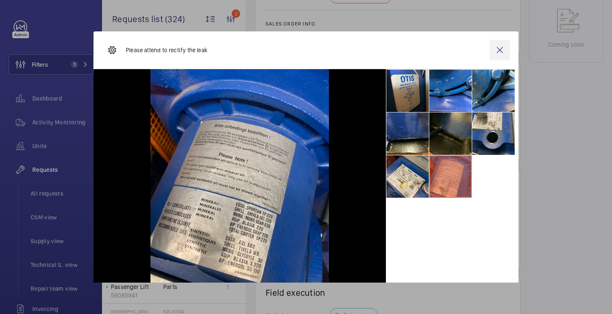
click at [505, 45] on wm-front-icon-button at bounding box center [499, 50] width 20 height 20
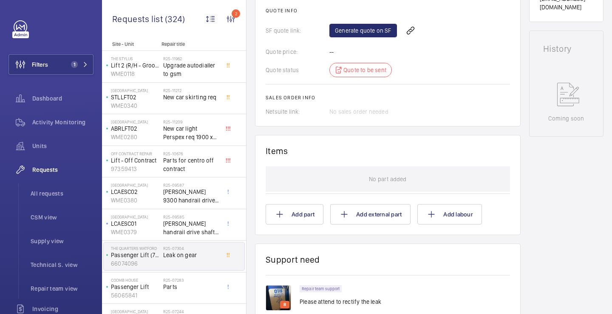
scroll to position [384, 0]
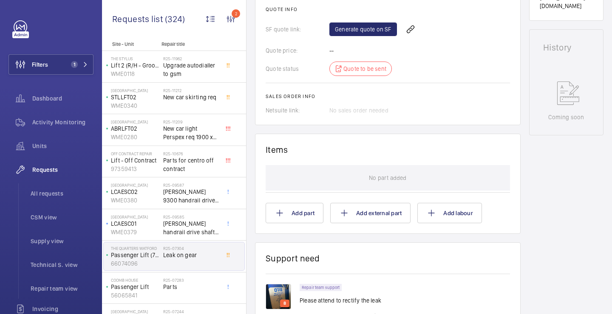
click at [287, 287] on img at bounding box center [277, 296] width 25 height 25
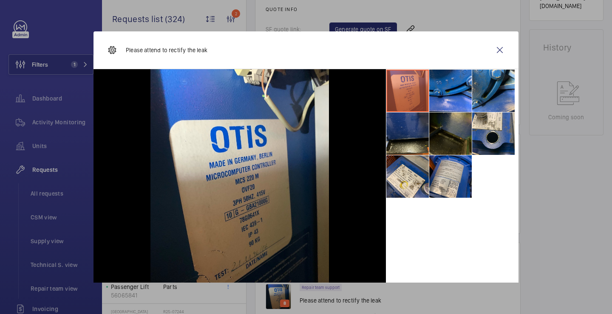
click at [404, 122] on li at bounding box center [407, 134] width 42 height 42
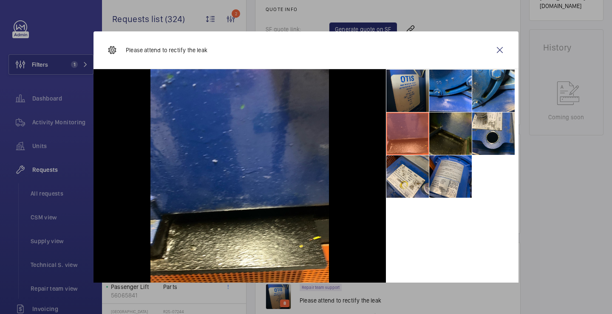
click at [423, 102] on li at bounding box center [407, 91] width 42 height 42
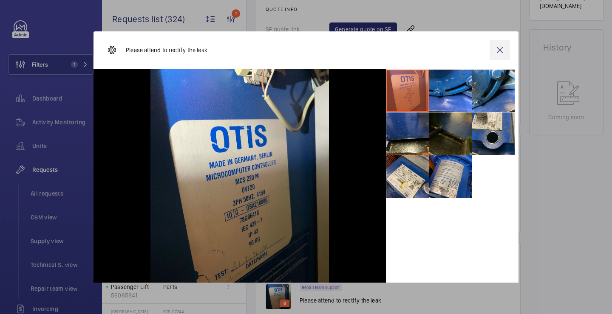
click at [494, 48] on wm-front-icon-button at bounding box center [499, 50] width 20 height 20
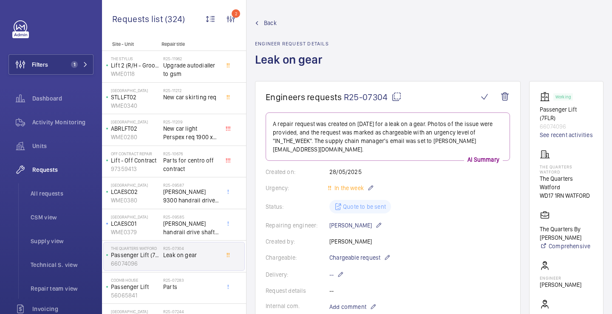
scroll to position [0, 0]
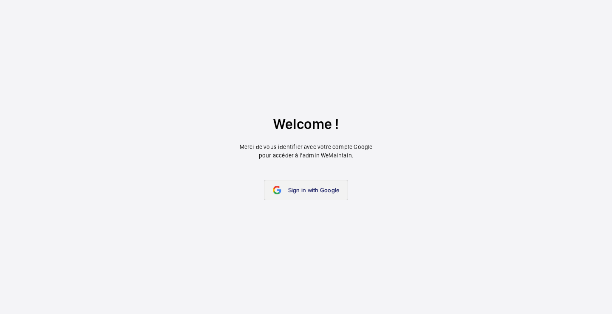
click at [307, 191] on span "Sign in with Google" at bounding box center [313, 190] width 51 height 7
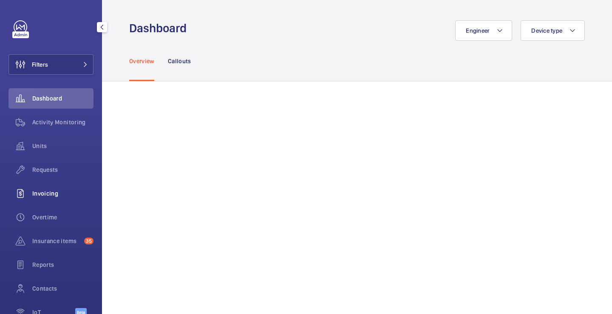
click at [38, 186] on div "Invoicing" at bounding box center [50, 193] width 85 height 20
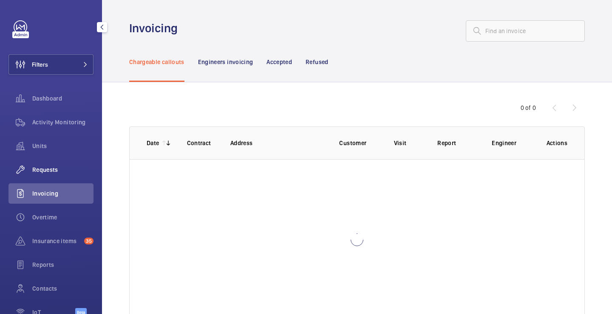
click at [43, 169] on span "Requests" at bounding box center [62, 170] width 61 height 8
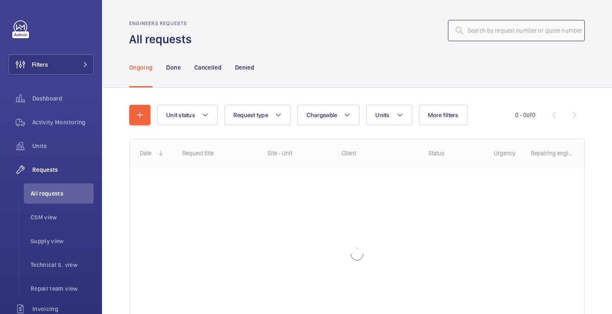
click at [489, 32] on input "text" at bounding box center [516, 30] width 137 height 21
paste input "[GEOGRAPHIC_DATA]"
type input "[GEOGRAPHIC_DATA]"
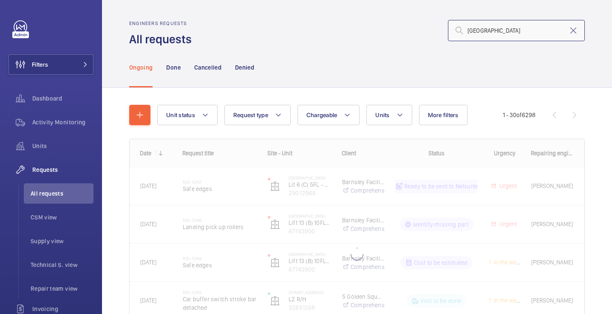
click at [506, 22] on input "[GEOGRAPHIC_DATA]" at bounding box center [516, 30] width 137 height 21
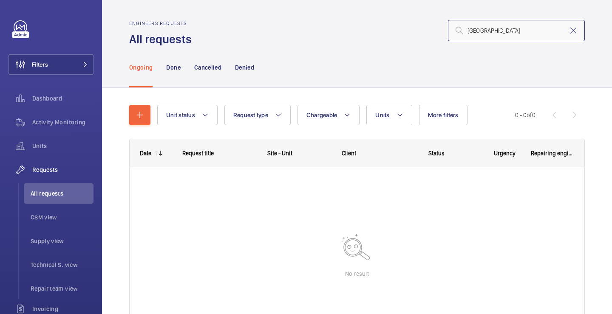
click at [506, 23] on input "[GEOGRAPHIC_DATA]" at bounding box center [516, 30] width 137 height 21
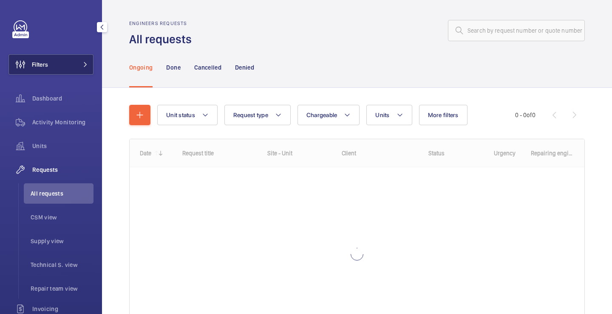
click at [53, 70] on button "Filters" at bounding box center [50, 64] width 85 height 20
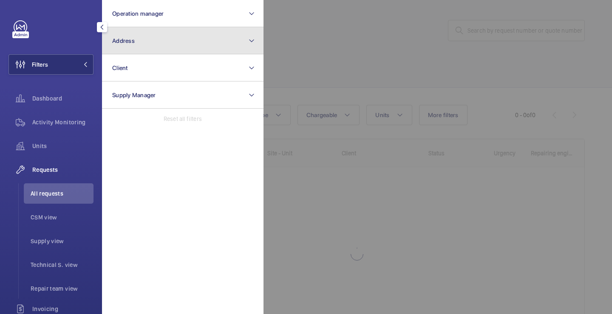
click at [144, 42] on button "Address" at bounding box center [182, 40] width 161 height 27
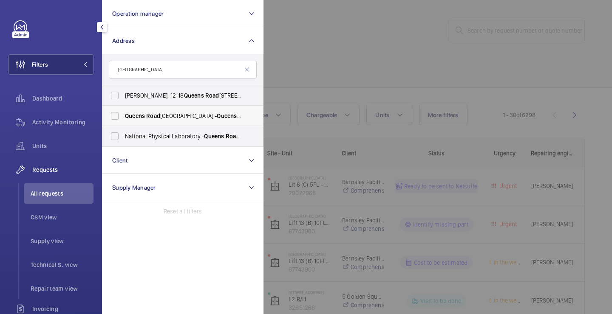
type input "[GEOGRAPHIC_DATA]"
click at [133, 113] on span "Queens" at bounding box center [135, 116] width 20 height 7
click at [123, 113] on input "[GEOGRAPHIC_DATA] - [GEOGRAPHIC_DATA]" at bounding box center [114, 115] width 17 height 17
checkbox input "true"
click at [311, 70] on div at bounding box center [569, 157] width 612 height 314
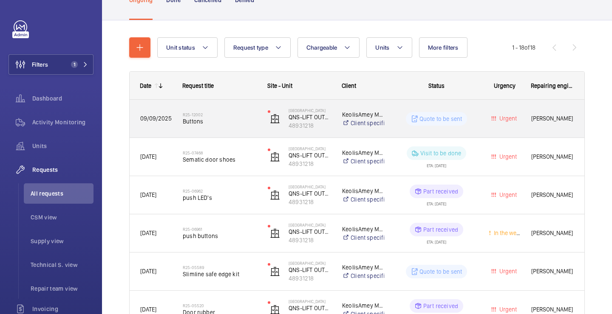
scroll to position [50, 0]
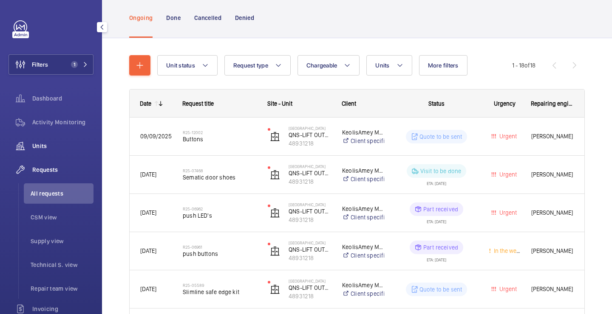
click at [71, 146] on span "Units" at bounding box center [62, 146] width 61 height 8
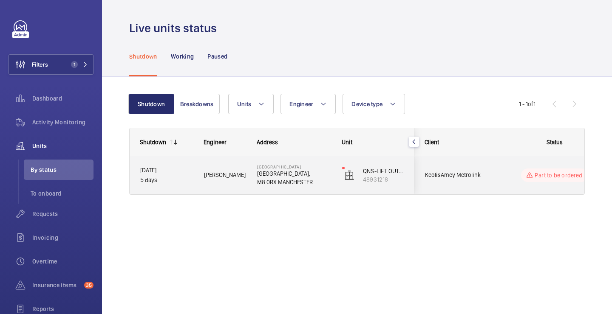
click at [298, 178] on p "M8 0RX MANCHESTER" at bounding box center [294, 182] width 74 height 8
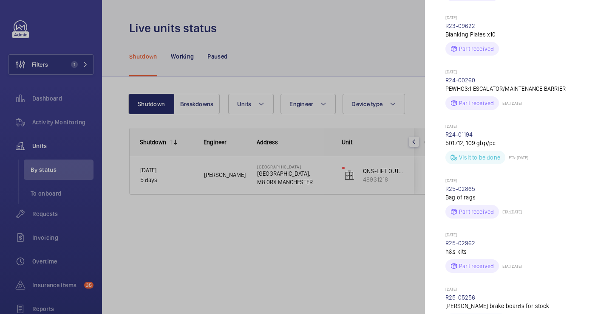
scroll to position [587, 0]
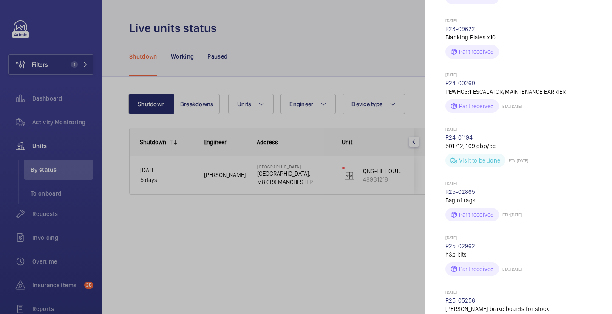
click at [381, 85] on div at bounding box center [306, 157] width 612 height 314
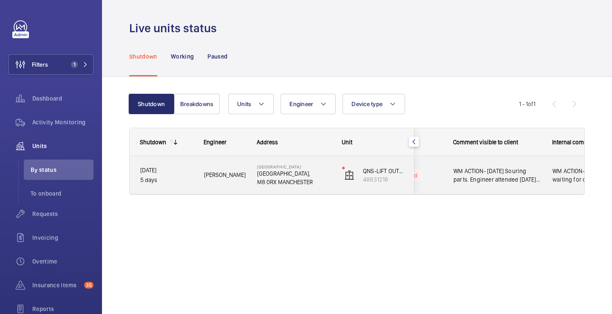
scroll to position [0, 169]
